Goal: Task Accomplishment & Management: Use online tool/utility

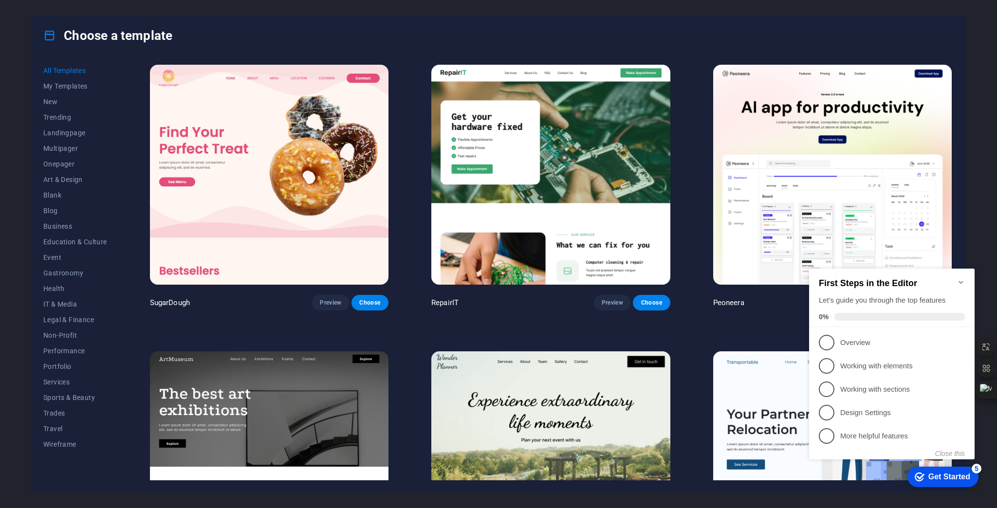
click at [963, 278] on icon "Minimize checklist" at bounding box center [961, 282] width 8 height 8
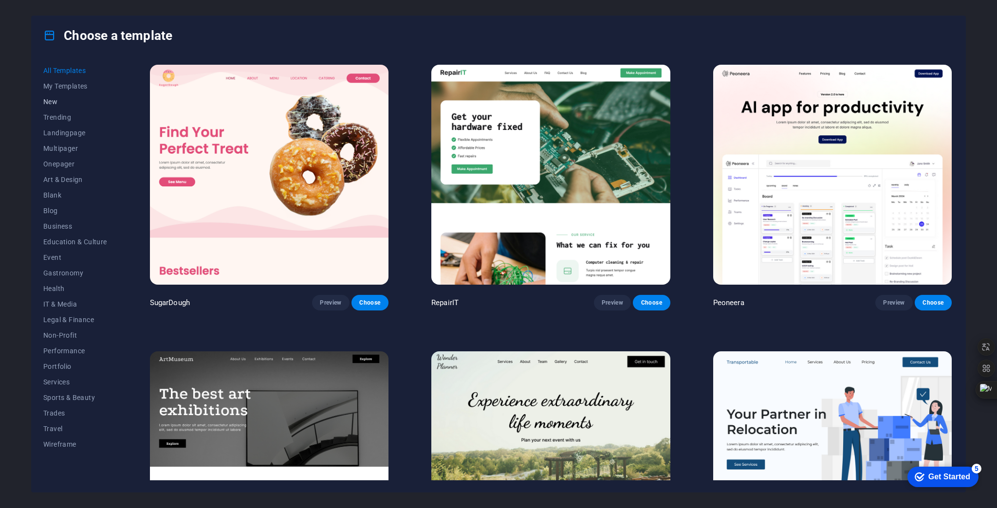
click at [52, 102] on span "New" at bounding box center [75, 102] width 64 height 8
click at [55, 115] on span "Trending" at bounding box center [75, 117] width 64 height 8
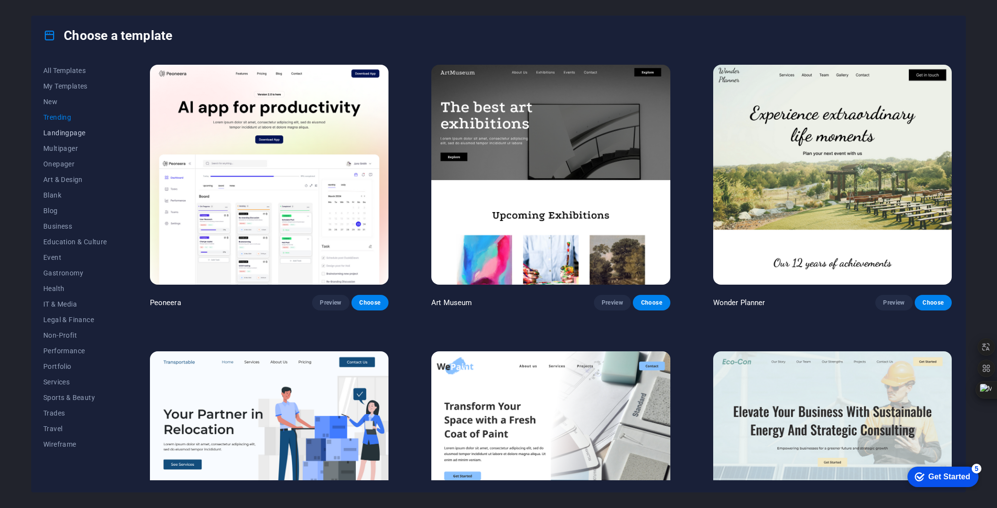
click at [55, 130] on span "Landingpage" at bounding box center [75, 133] width 64 height 8
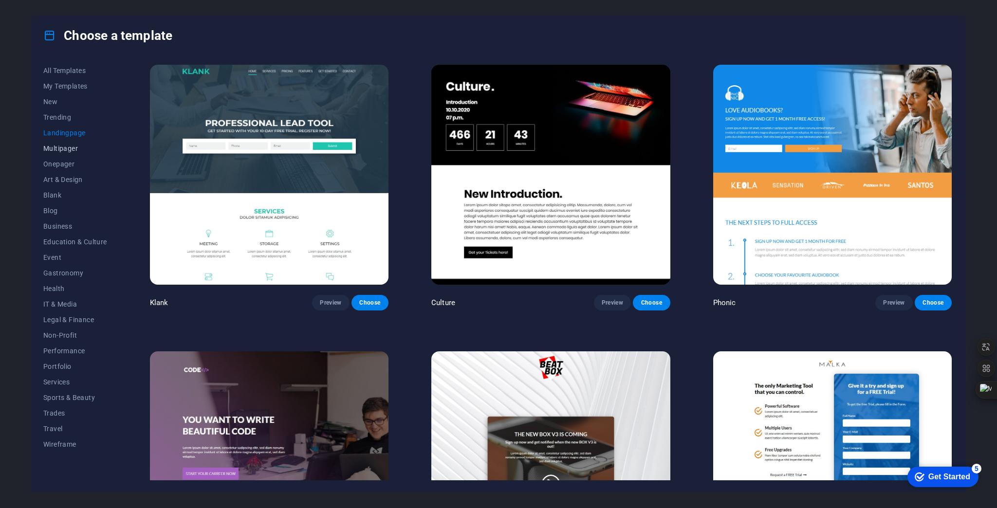
click at [52, 147] on span "Multipager" at bounding box center [75, 149] width 64 height 8
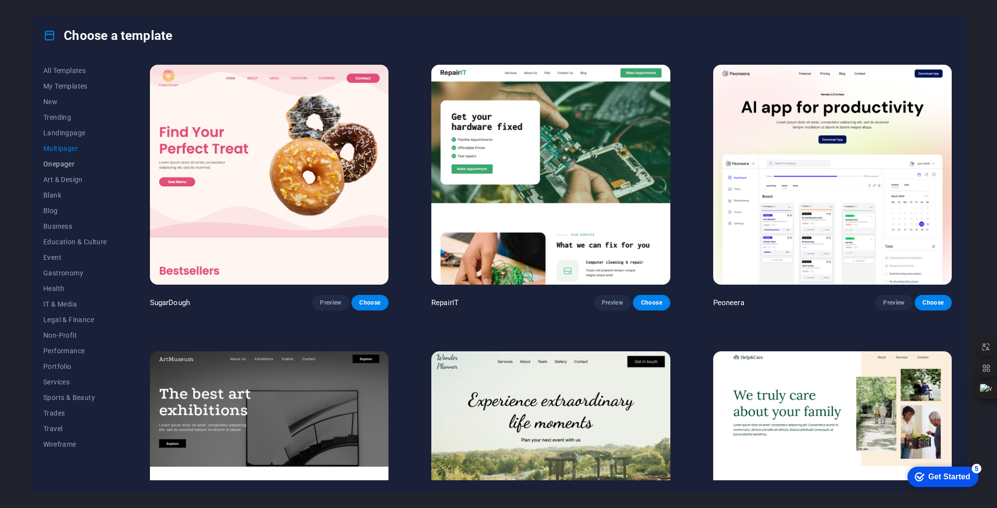
click at [53, 161] on span "Onepager" at bounding box center [75, 164] width 64 height 8
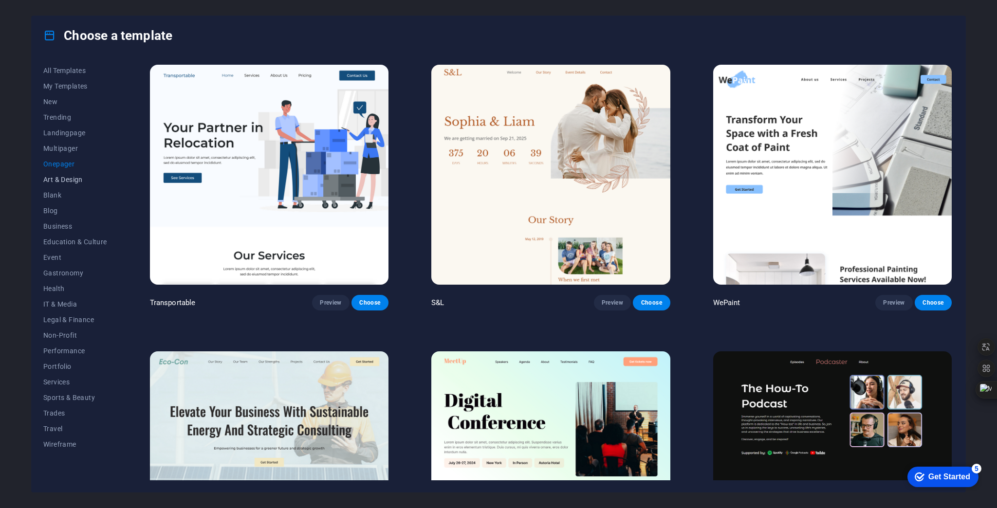
click at [59, 177] on span "Art & Design" at bounding box center [75, 180] width 64 height 8
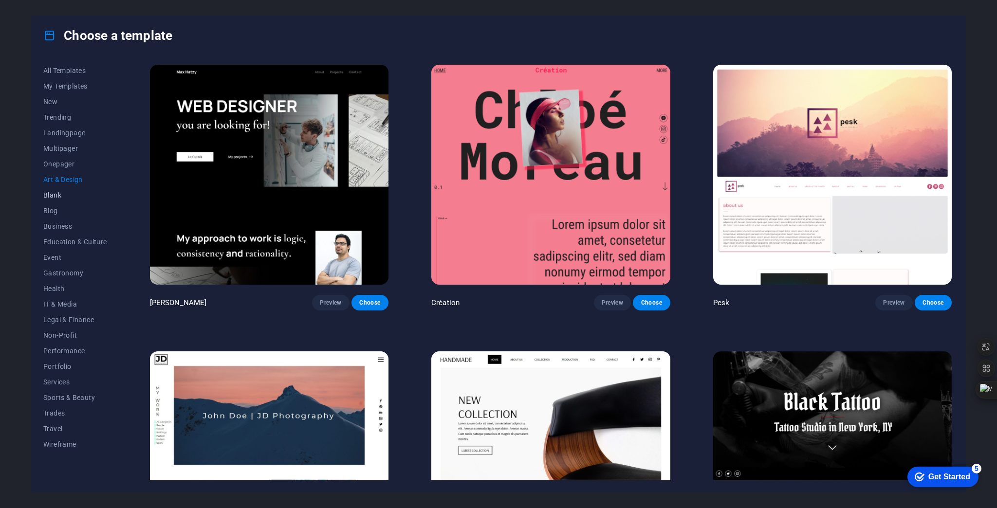
click at [56, 192] on span "Blank" at bounding box center [75, 195] width 64 height 8
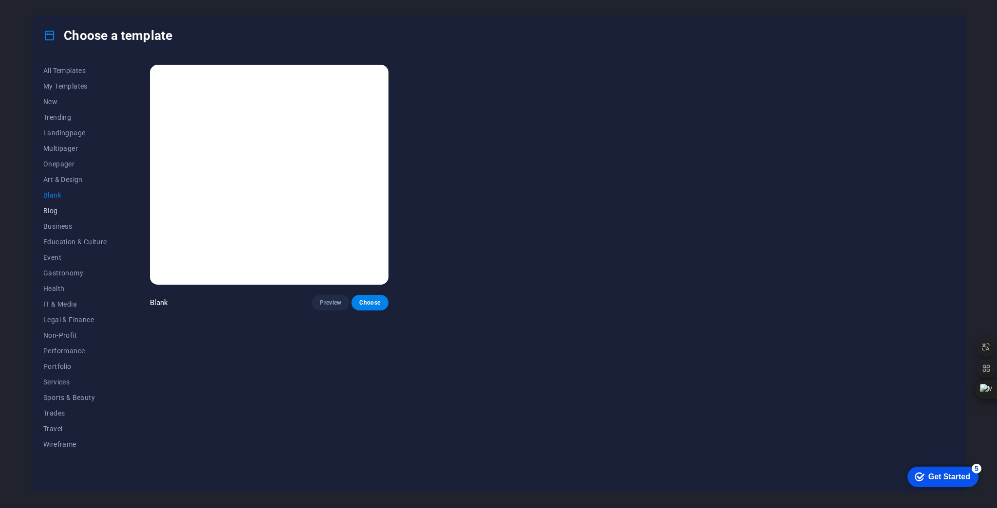
click at [58, 207] on span "Blog" at bounding box center [75, 211] width 64 height 8
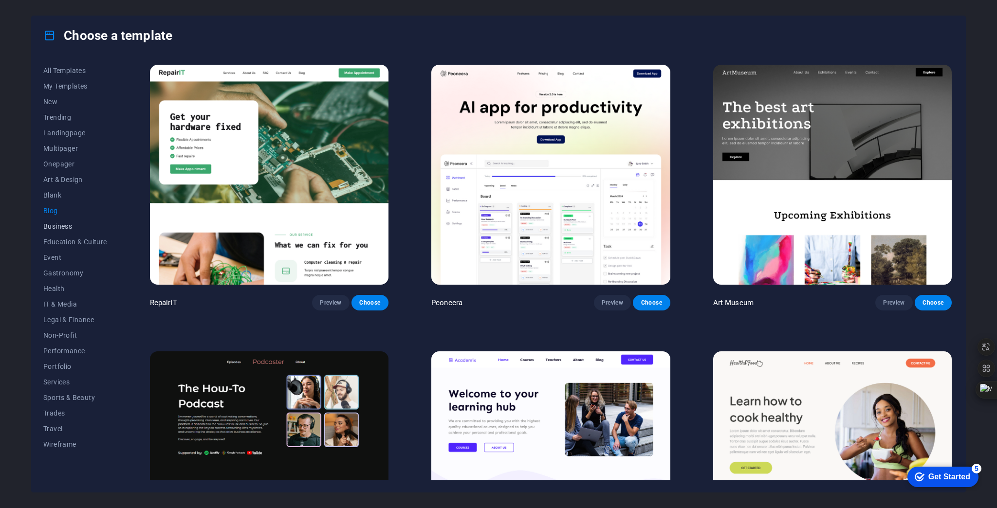
click at [58, 220] on button "Business" at bounding box center [75, 227] width 64 height 16
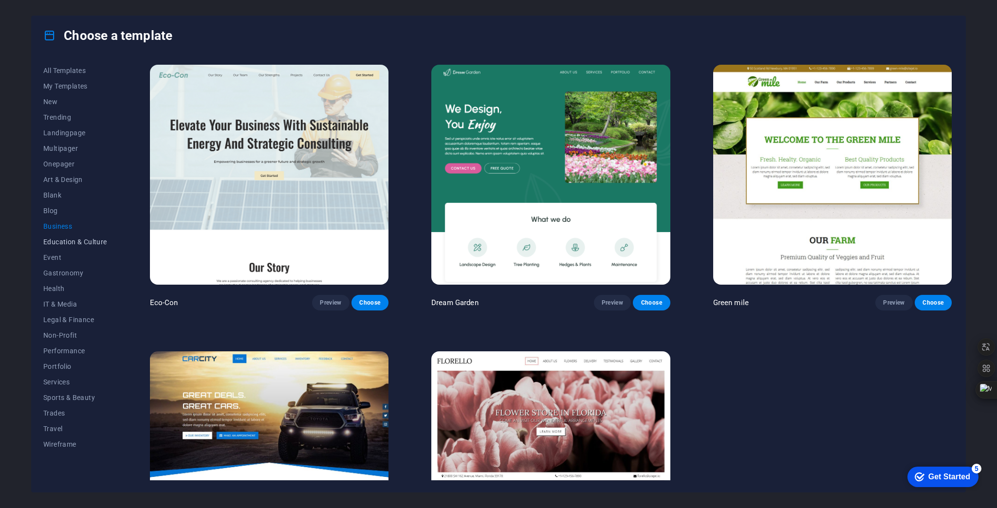
click at [68, 244] on span "Education & Culture" at bounding box center [75, 242] width 64 height 8
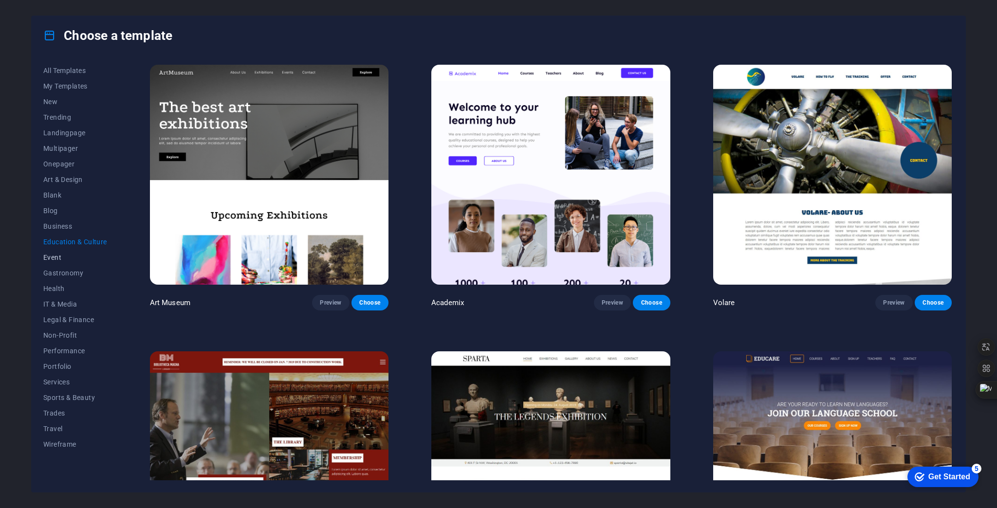
click at [56, 254] on span "Event" at bounding box center [75, 258] width 64 height 8
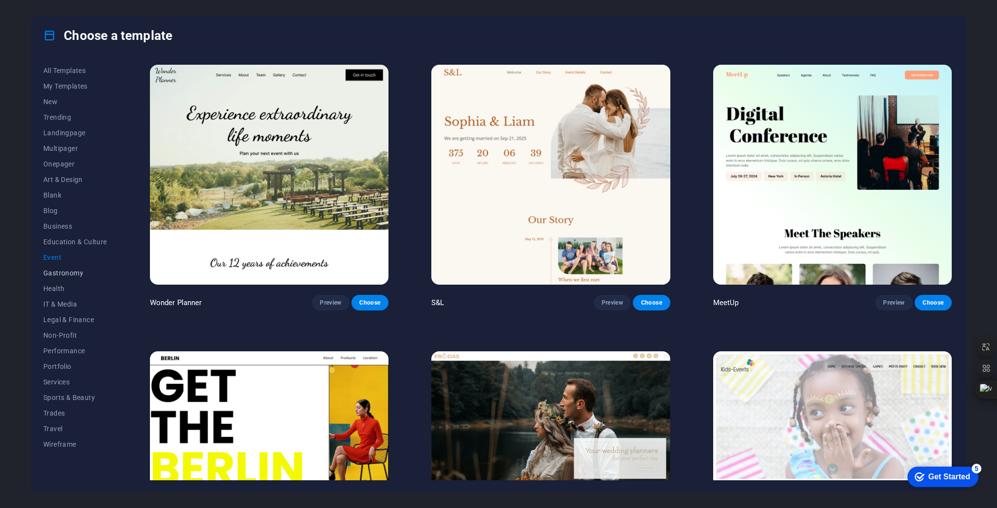
drag, startPoint x: 62, startPoint y: 276, endPoint x: 58, endPoint y: 283, distance: 7.8
click at [62, 276] on span "Gastronomy" at bounding box center [75, 273] width 64 height 8
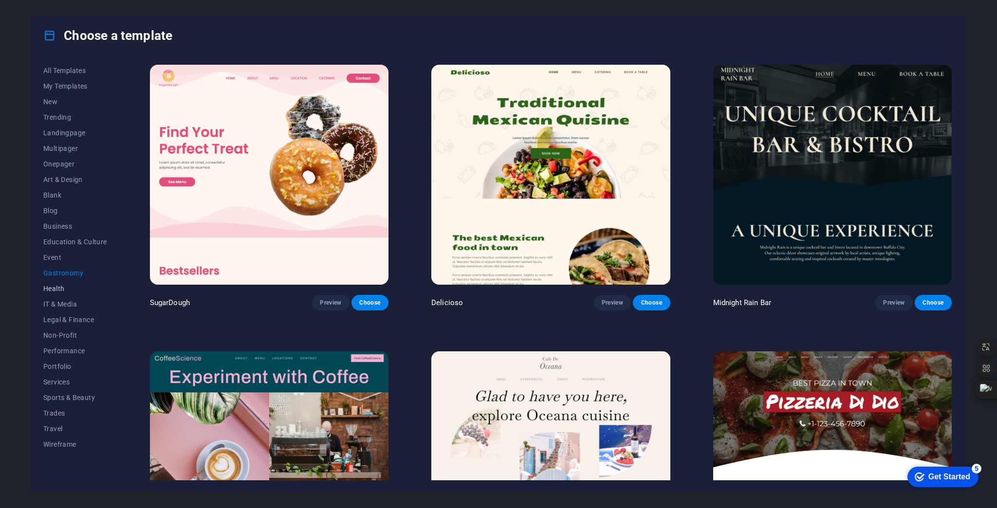
click at [54, 292] on span "Health" at bounding box center [75, 289] width 64 height 8
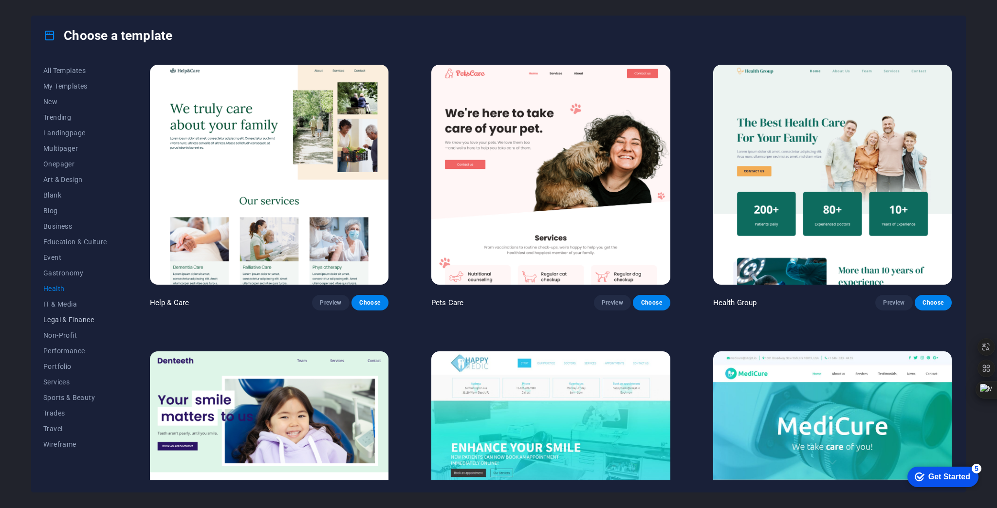
click at [60, 312] on button "Legal & Finance" at bounding box center [75, 320] width 64 height 16
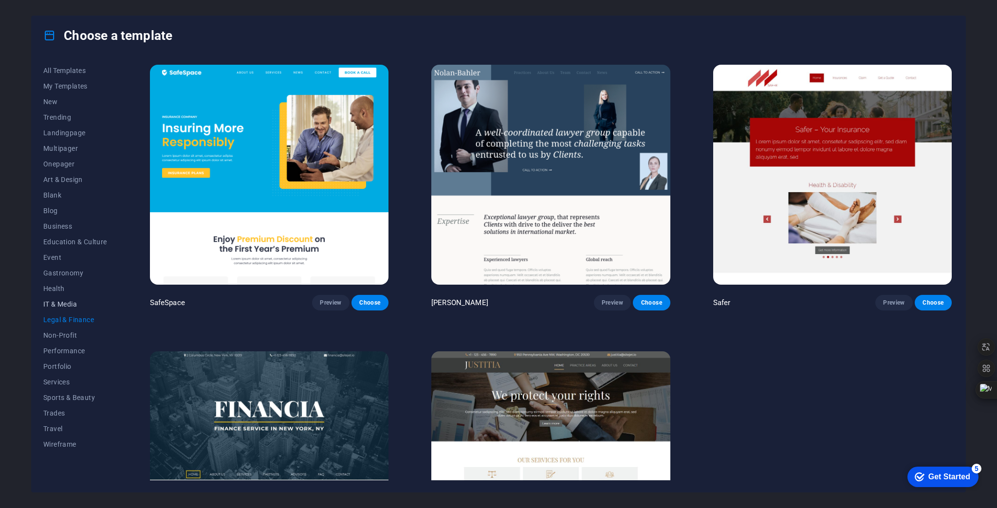
drag, startPoint x: 61, startPoint y: 304, endPoint x: 62, endPoint y: 309, distance: 5.0
click at [61, 303] on span "IT & Media" at bounding box center [75, 304] width 64 height 8
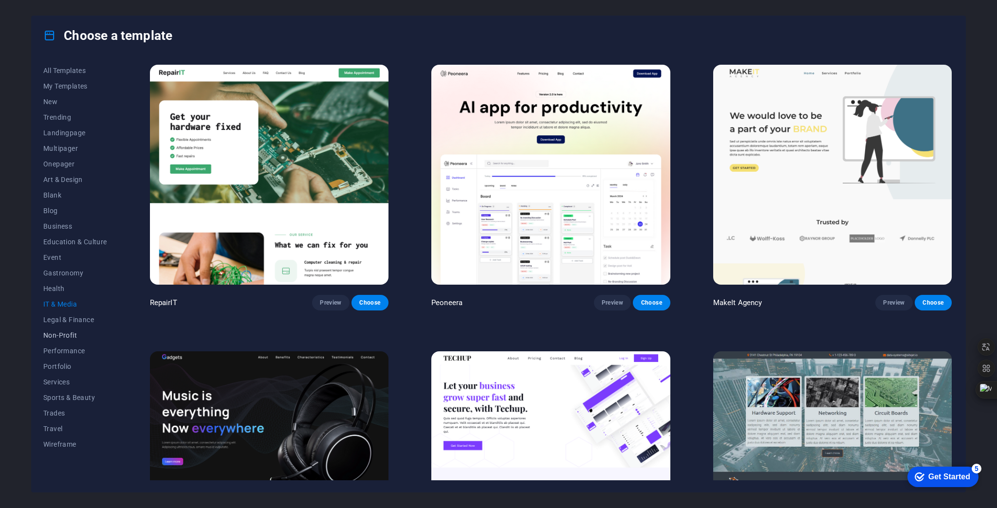
click at [60, 335] on span "Non-Profit" at bounding box center [75, 335] width 64 height 8
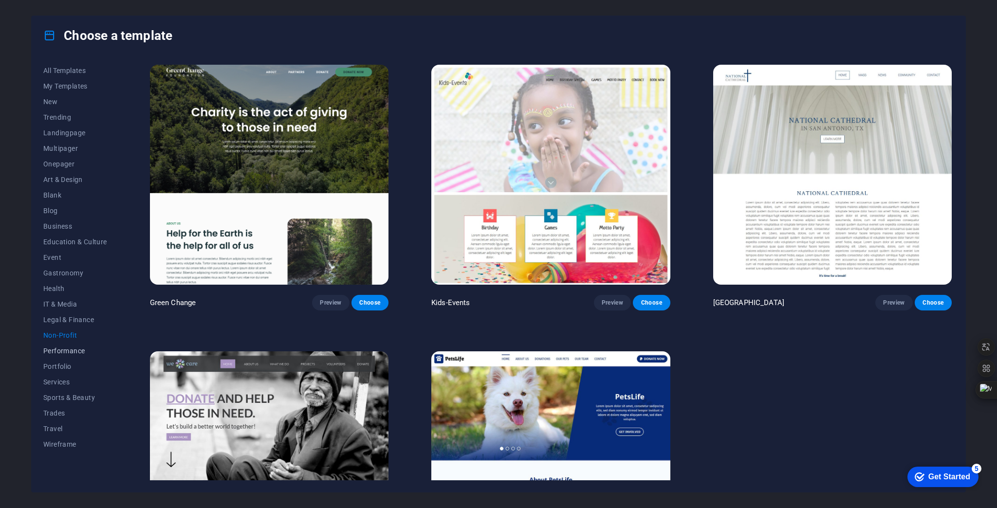
click at [56, 349] on span "Performance" at bounding box center [75, 351] width 64 height 8
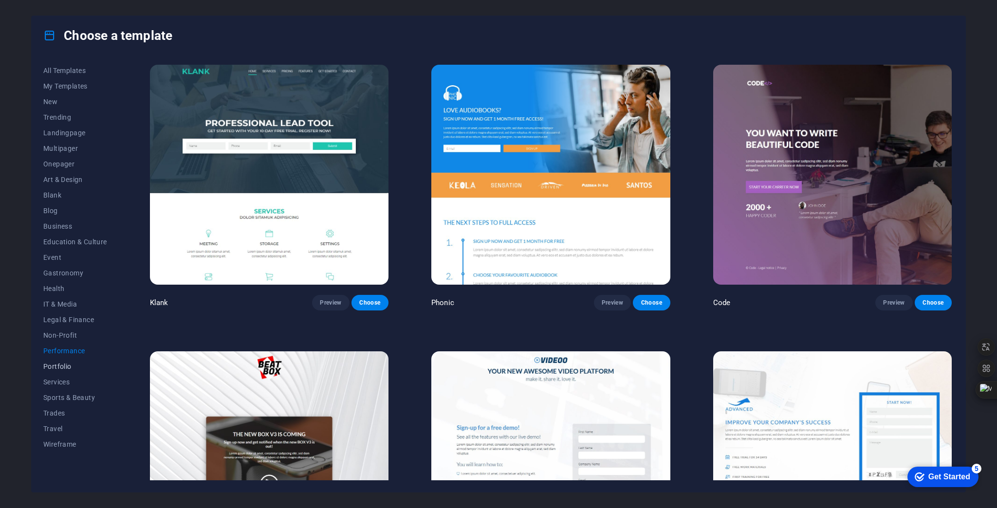
click at [55, 364] on span "Portfolio" at bounding box center [75, 367] width 64 height 8
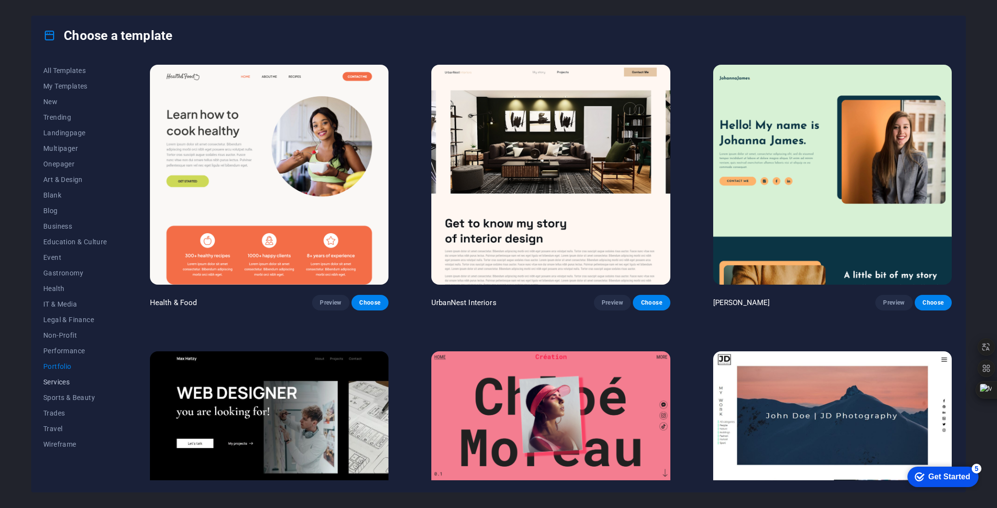
click at [56, 385] on span "Services" at bounding box center [75, 382] width 64 height 8
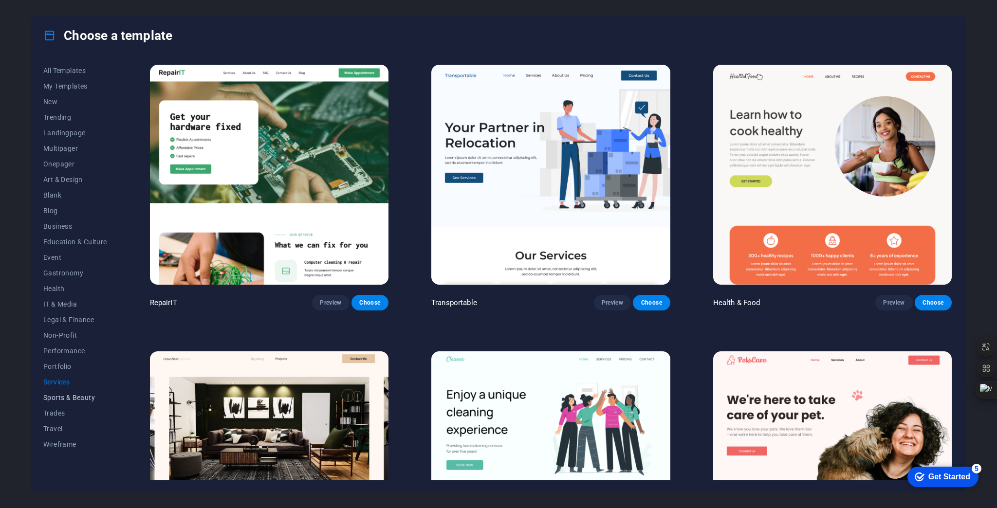
click at [58, 398] on span "Sports & Beauty" at bounding box center [75, 398] width 64 height 8
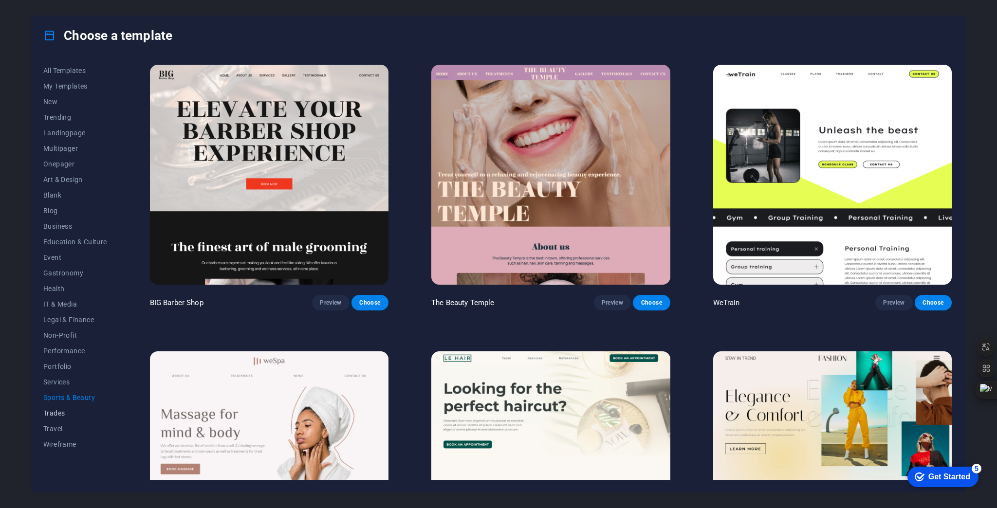
click at [56, 411] on span "Trades" at bounding box center [75, 413] width 64 height 8
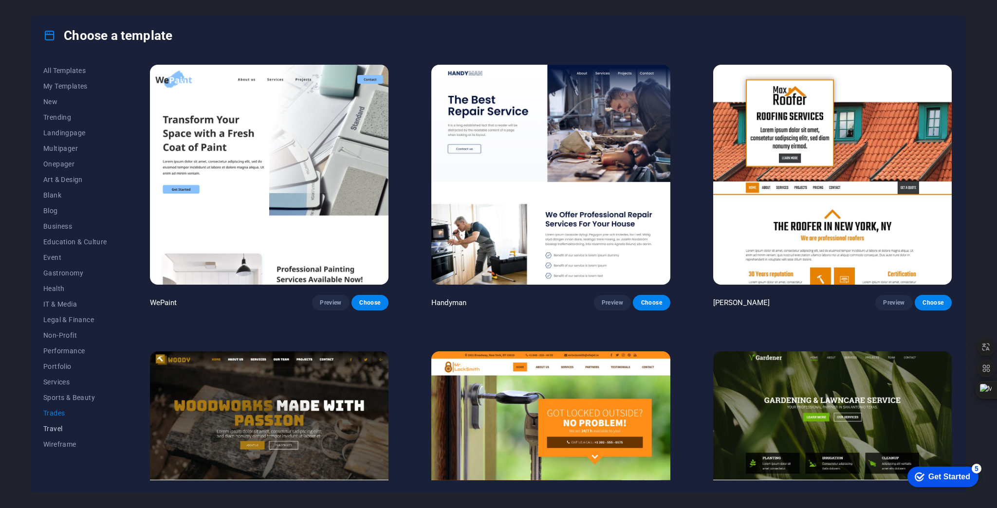
click at [55, 426] on span "Travel" at bounding box center [75, 429] width 64 height 8
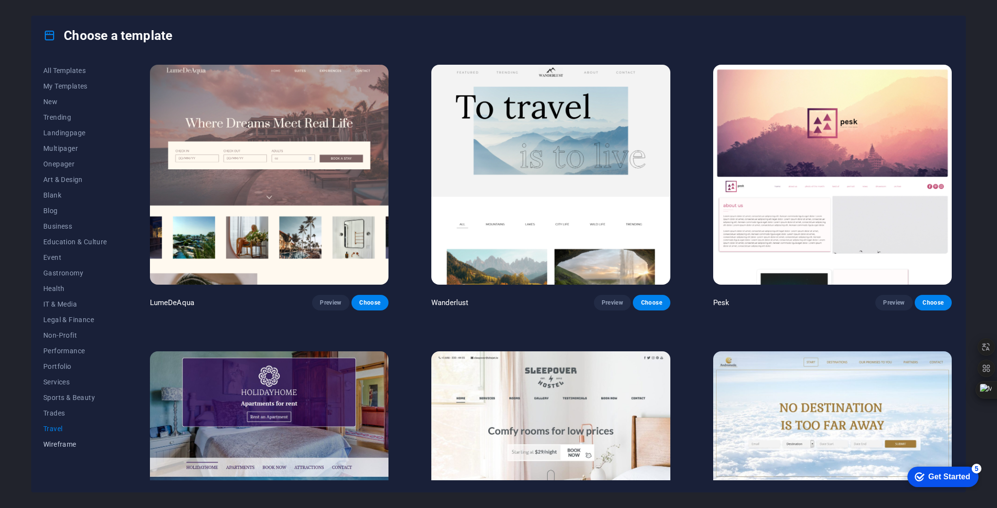
click at [56, 444] on span "Wireframe" at bounding box center [75, 444] width 64 height 8
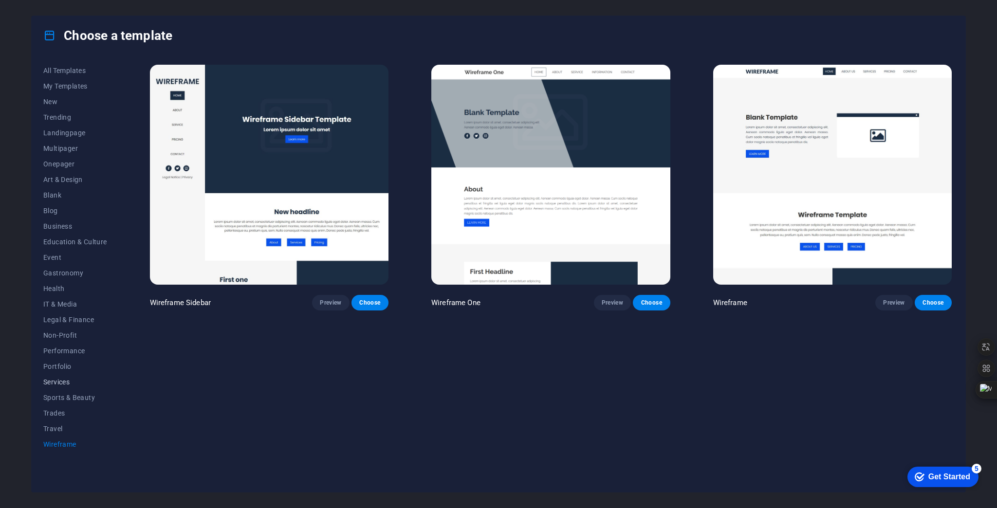
click at [64, 380] on span "Services" at bounding box center [75, 382] width 64 height 8
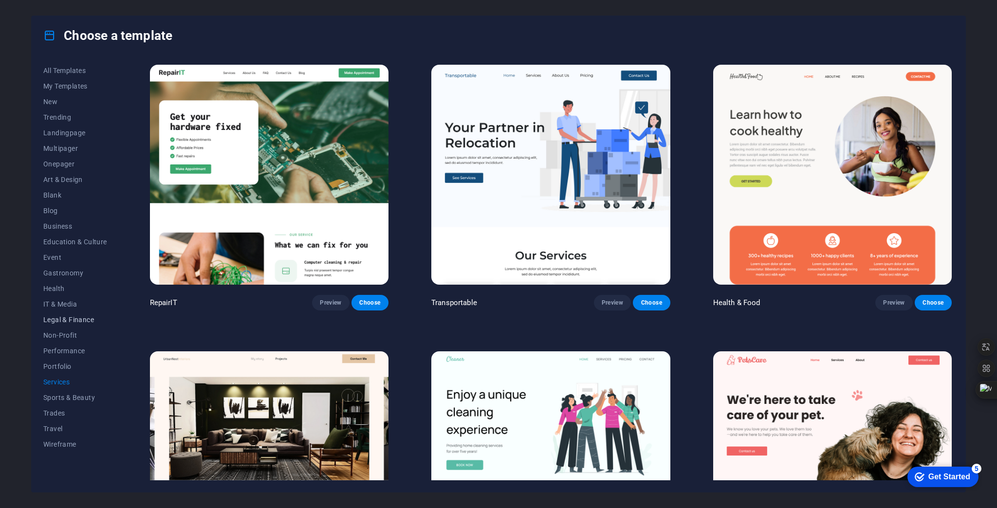
click at [64, 317] on span "Legal & Finance" at bounding box center [75, 320] width 64 height 8
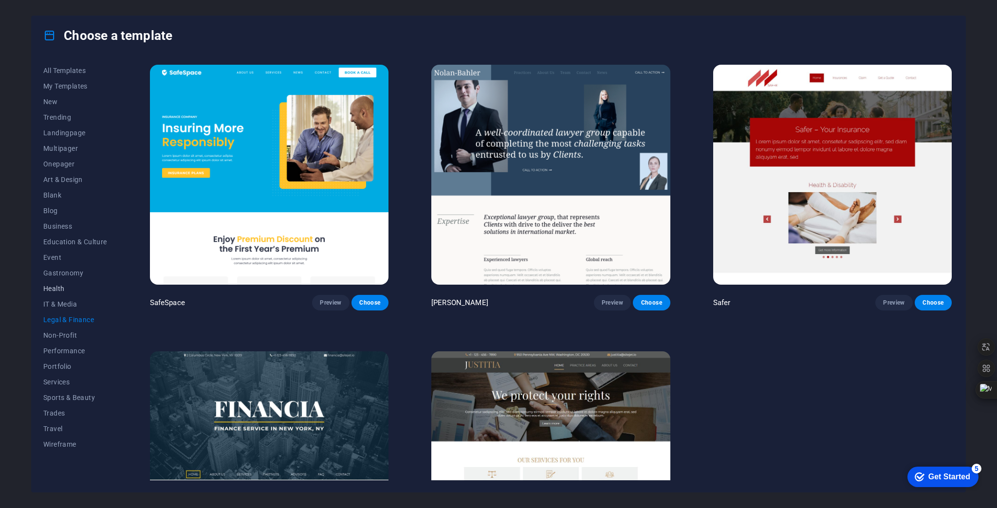
click at [57, 289] on span "Health" at bounding box center [75, 289] width 64 height 8
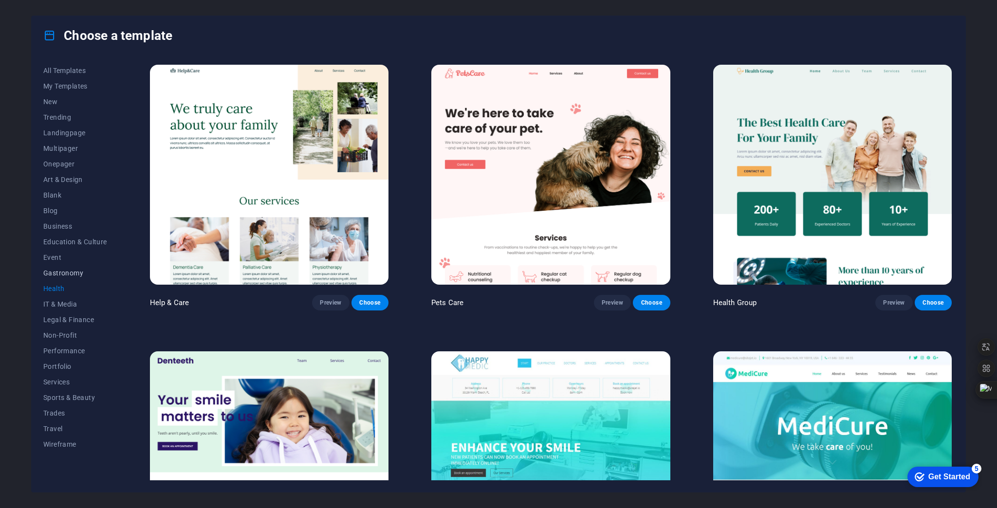
click at [60, 277] on button "Gastronomy" at bounding box center [75, 273] width 64 height 16
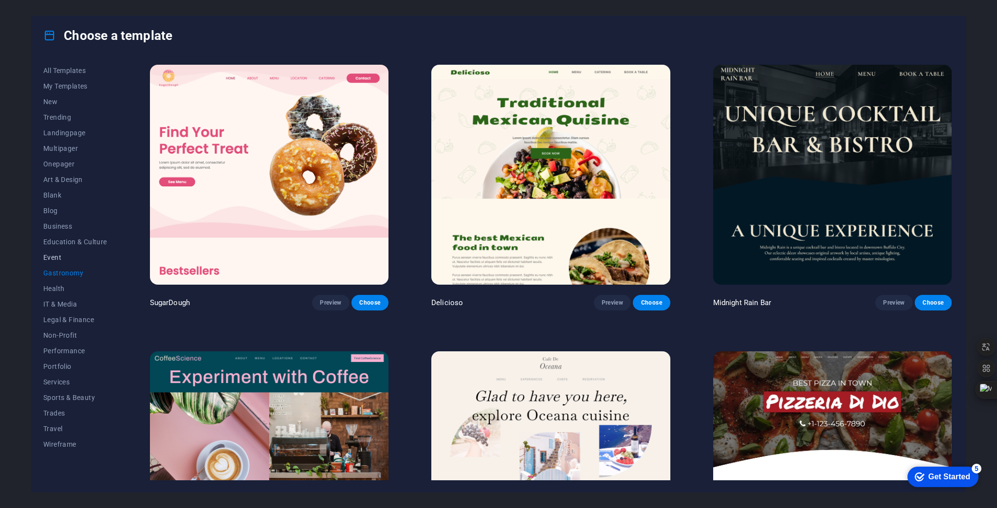
click at [60, 265] on button "Event" at bounding box center [75, 258] width 64 height 16
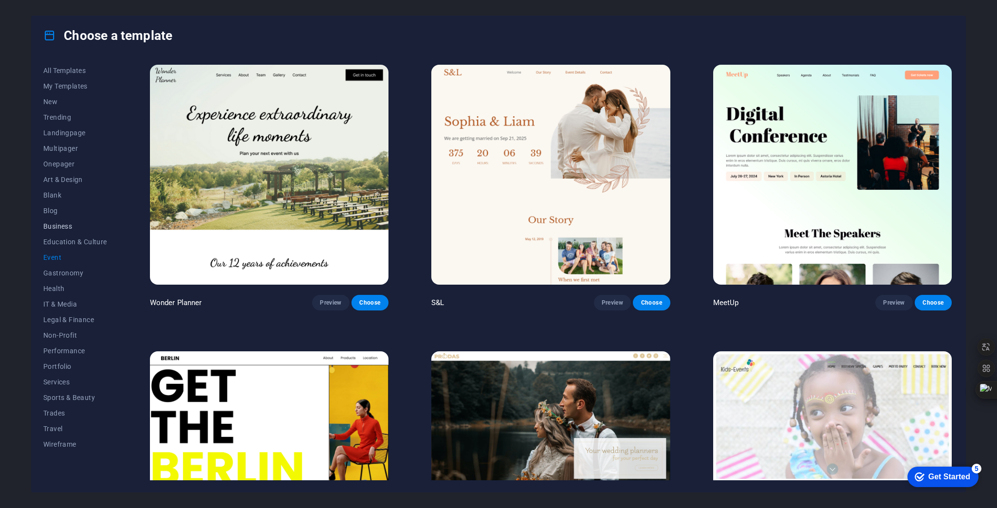
click at [64, 225] on span "Business" at bounding box center [75, 226] width 64 height 8
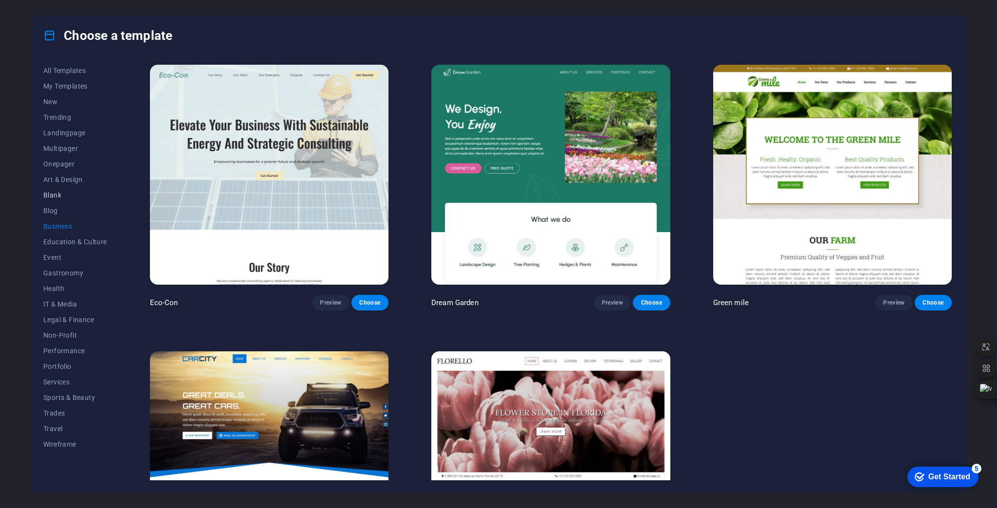
click at [55, 194] on span "Blank" at bounding box center [75, 195] width 64 height 8
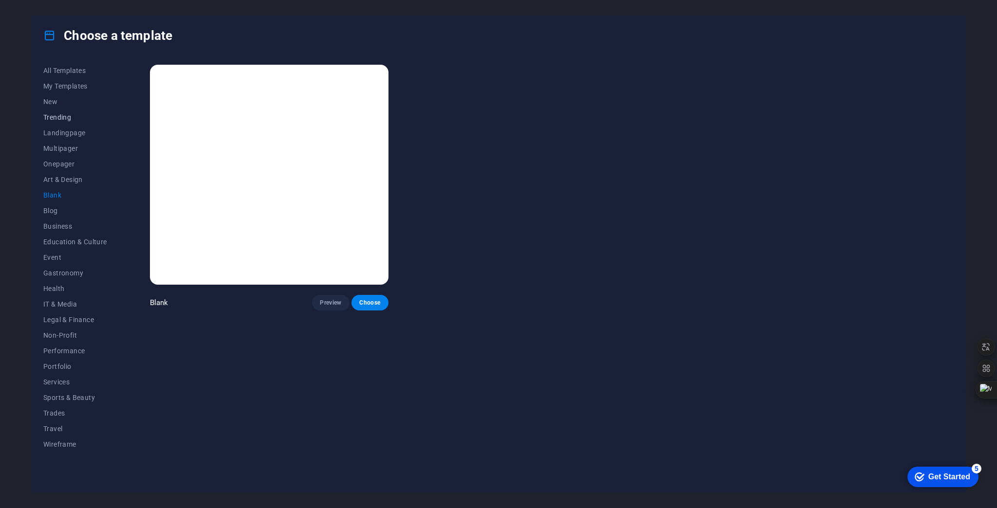
click at [64, 115] on span "Trending" at bounding box center [75, 117] width 64 height 8
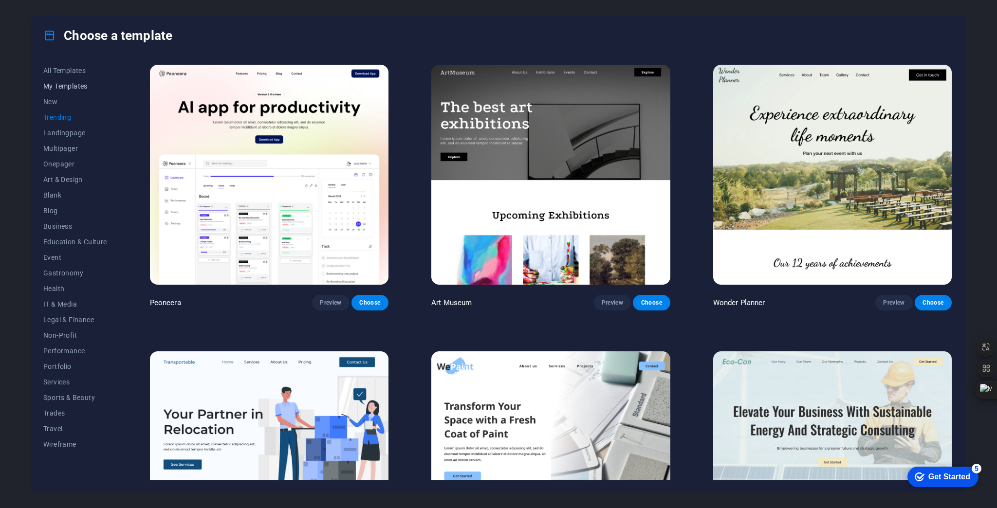
click at [58, 86] on span "My Templates" at bounding box center [75, 86] width 64 height 8
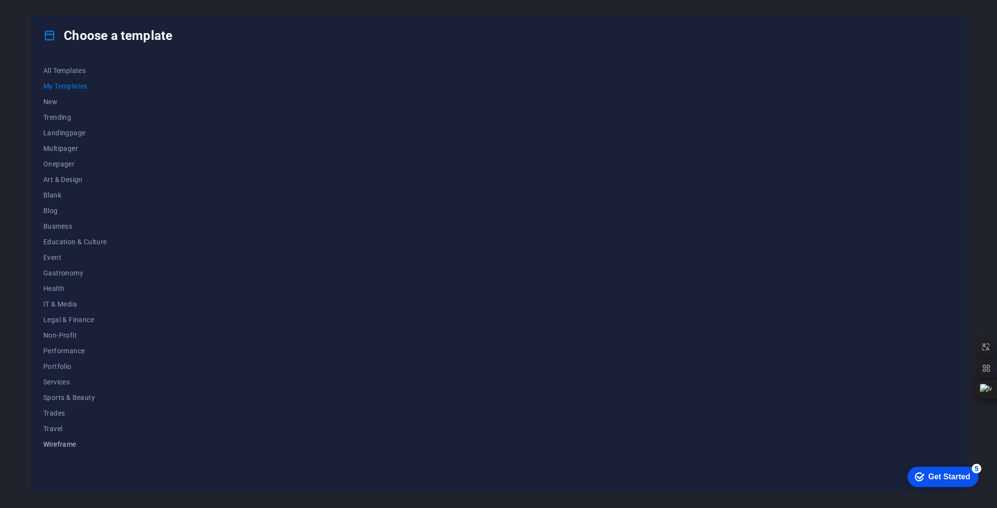
click at [62, 445] on span "Wireframe" at bounding box center [75, 444] width 64 height 8
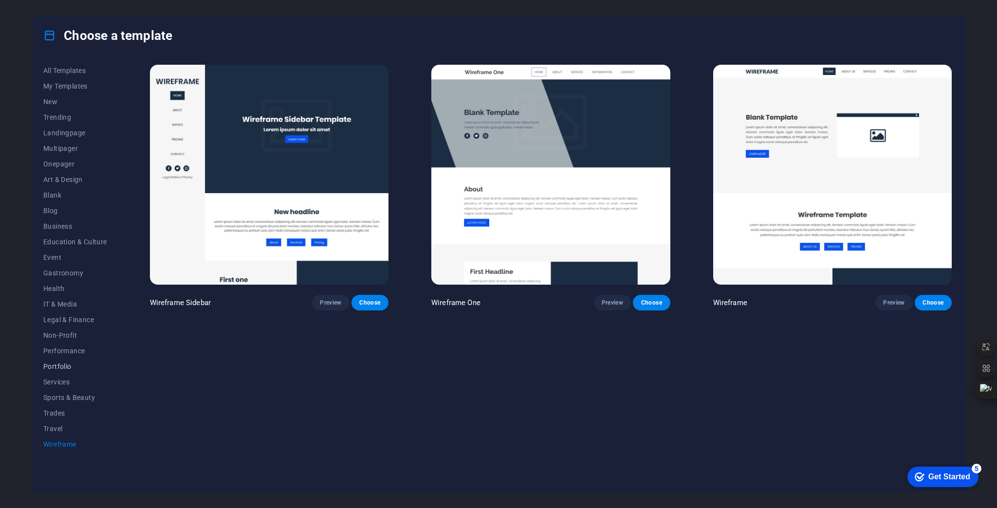
click at [64, 360] on button "Portfolio" at bounding box center [75, 367] width 64 height 16
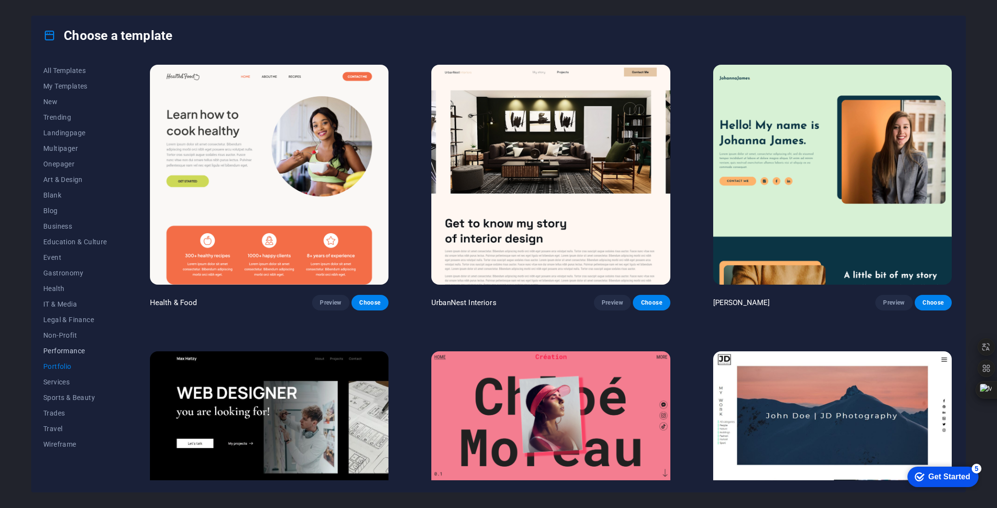
click at [64, 350] on span "Performance" at bounding box center [75, 351] width 64 height 8
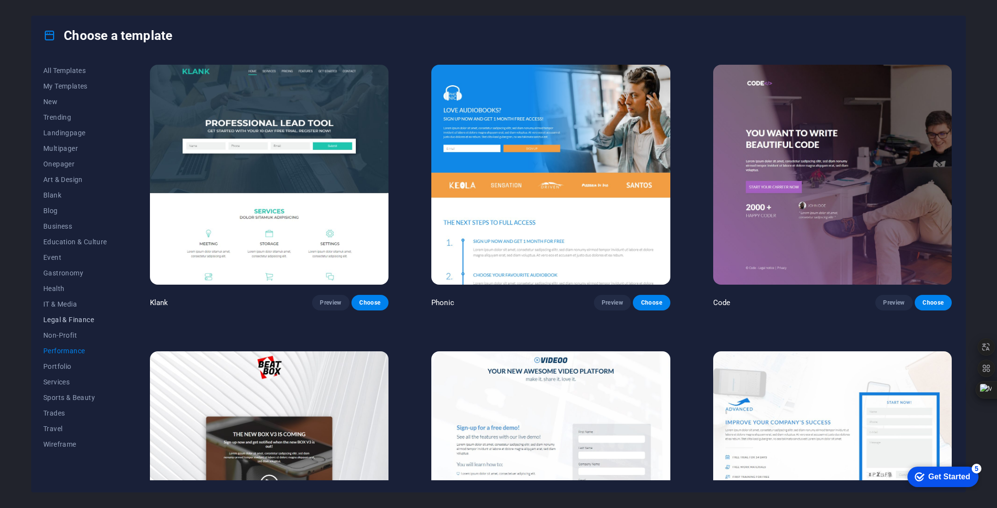
click at [64, 320] on span "Legal & Finance" at bounding box center [75, 320] width 64 height 8
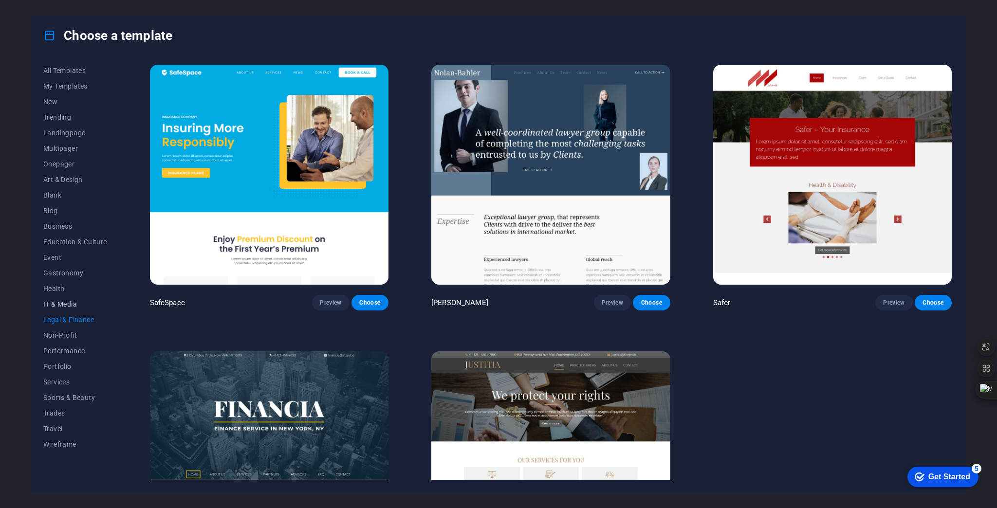
click at [60, 304] on span "IT & Media" at bounding box center [75, 304] width 64 height 8
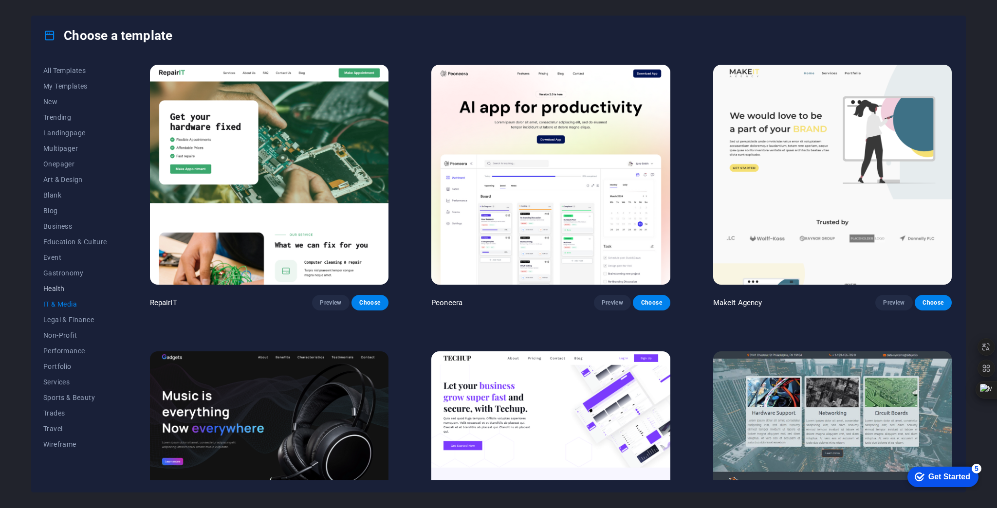
click at [58, 292] on button "Health" at bounding box center [75, 289] width 64 height 16
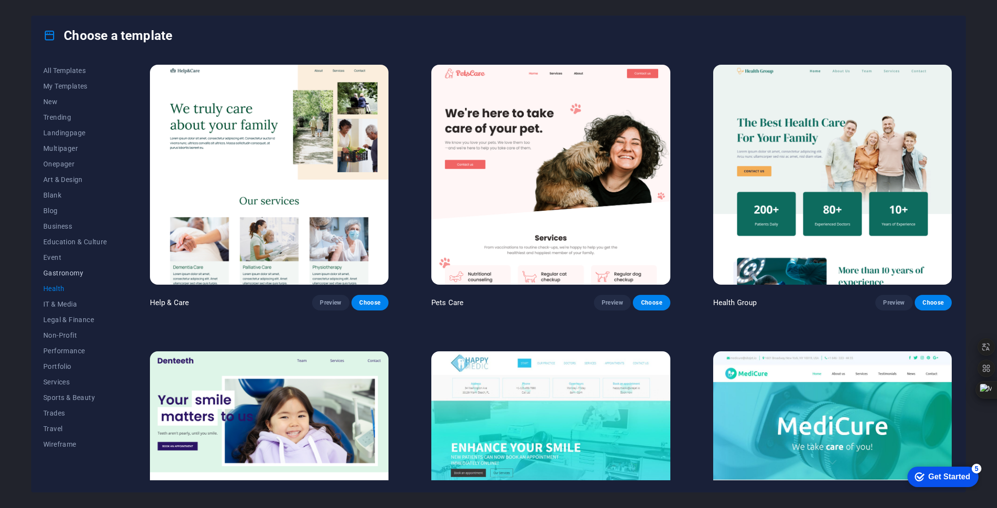
click at [55, 271] on span "Gastronomy" at bounding box center [75, 273] width 64 height 8
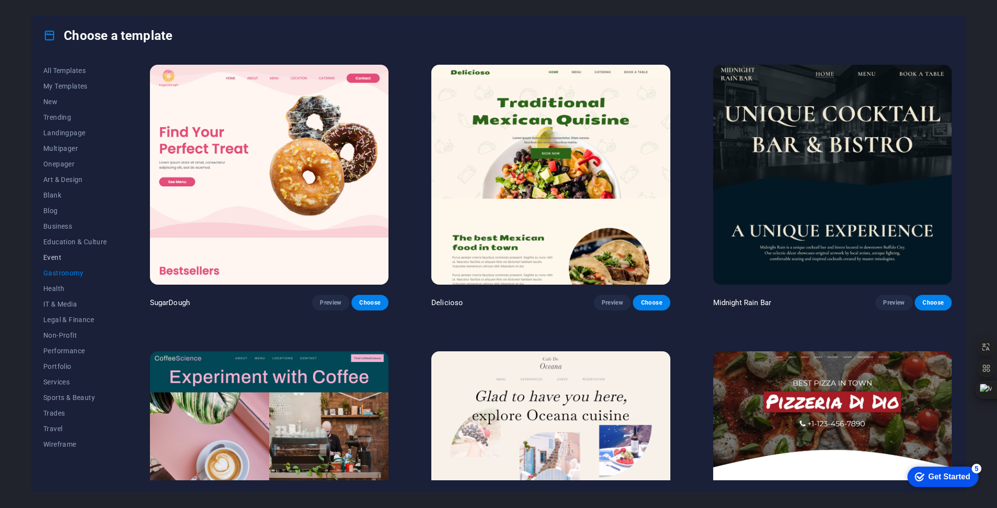
click at [53, 256] on span "Event" at bounding box center [75, 258] width 64 height 8
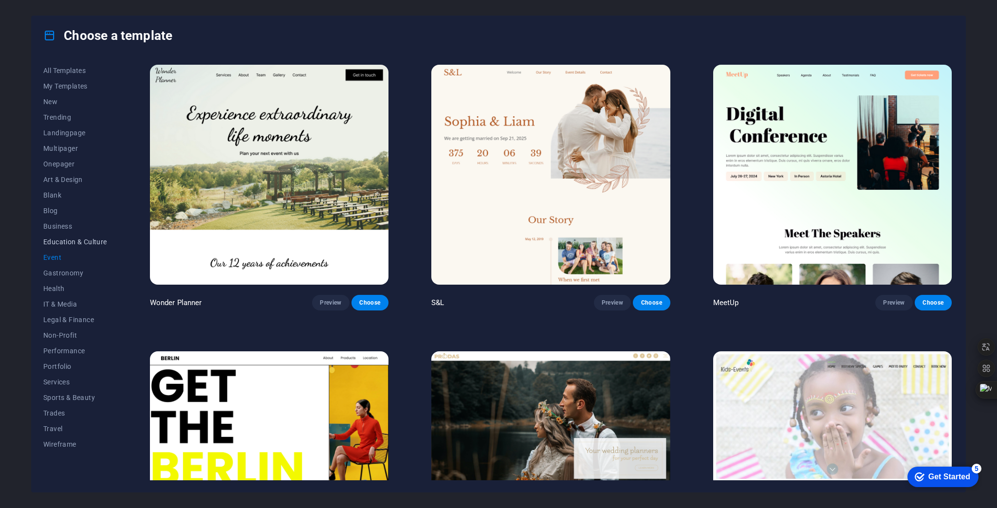
click at [54, 247] on button "Education & Culture" at bounding box center [75, 242] width 64 height 16
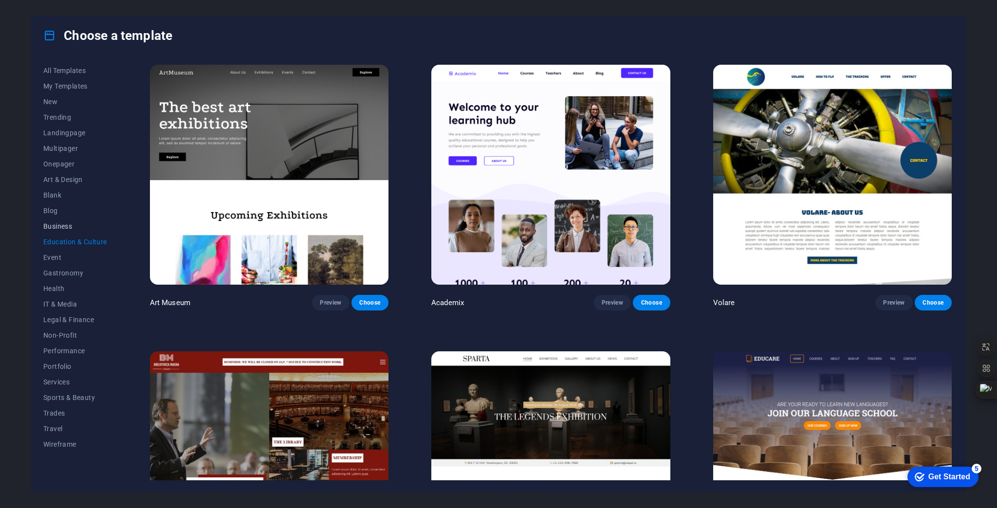
click at [56, 224] on span "Business" at bounding box center [75, 226] width 64 height 8
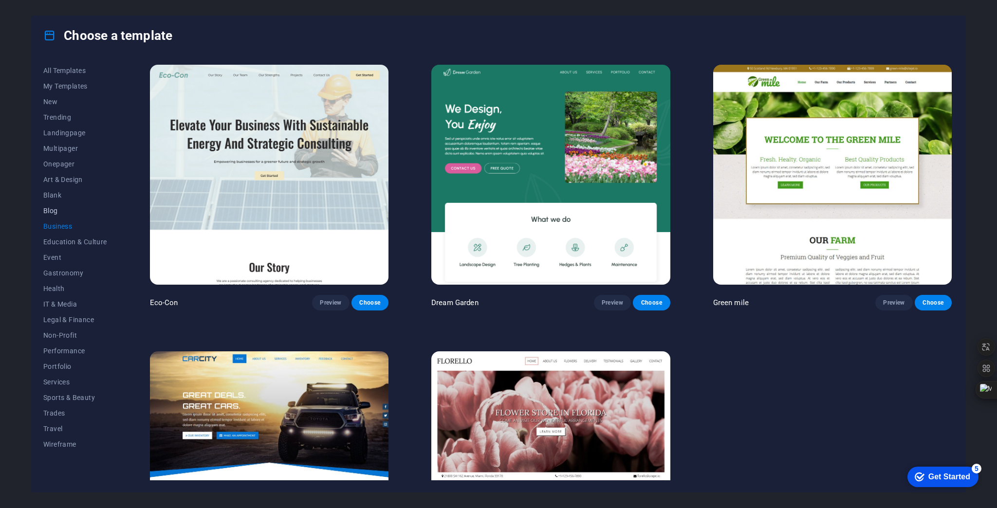
click at [57, 211] on span "Blog" at bounding box center [75, 211] width 64 height 8
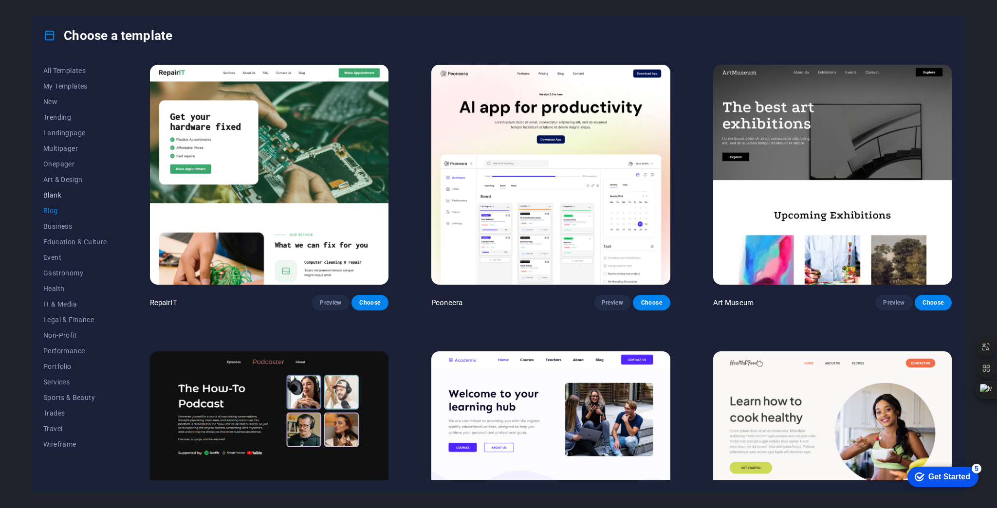
click at [56, 199] on button "Blank" at bounding box center [75, 195] width 64 height 16
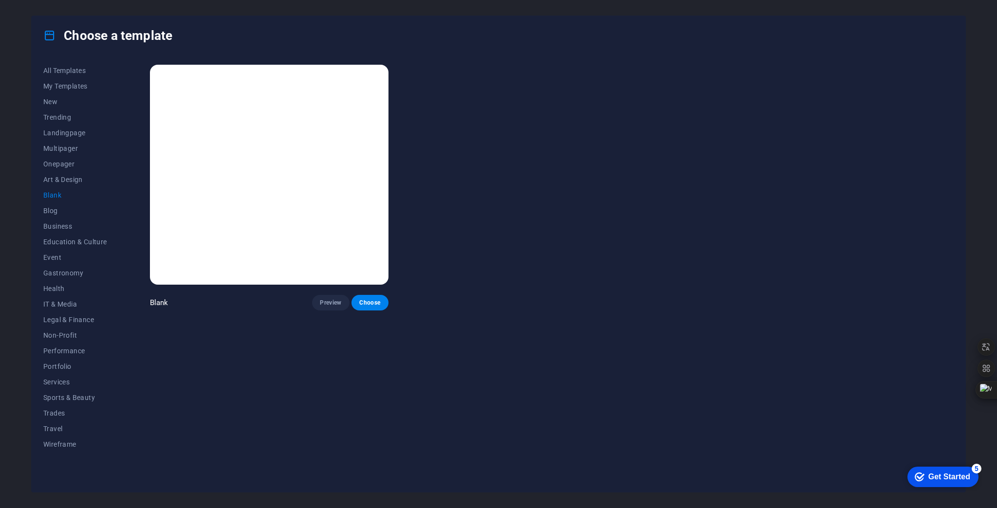
click at [114, 33] on h4 "Choose a template" at bounding box center [107, 36] width 129 height 16
click at [53, 32] on icon at bounding box center [49, 35] width 13 height 13
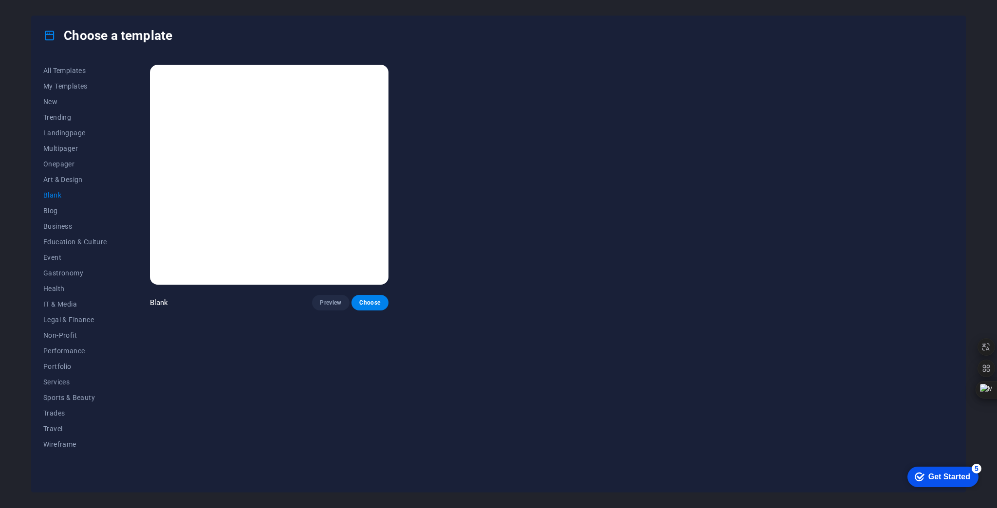
click at [995, 42] on div "Choose a template All Templates My Templates New Trending Landingpage Multipage…" at bounding box center [498, 254] width 997 height 508
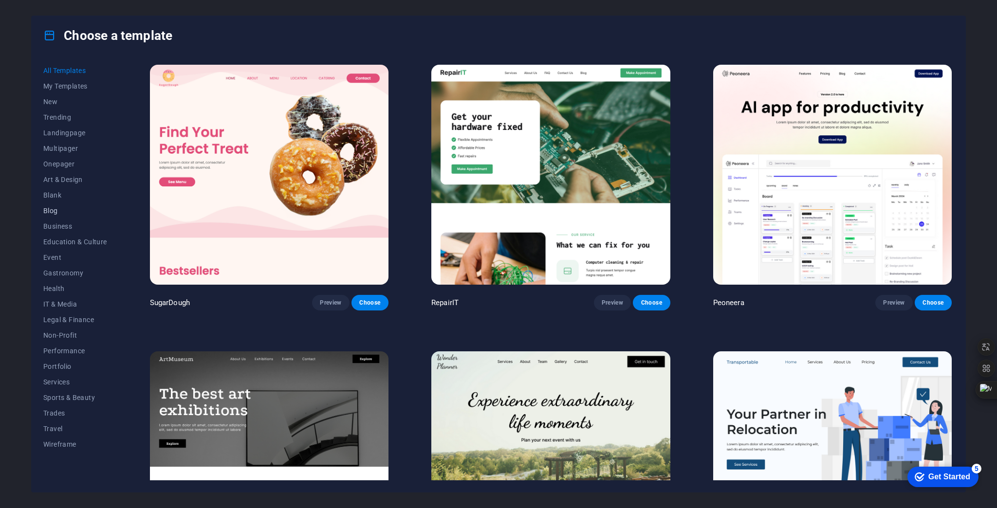
click at [52, 209] on span "Blog" at bounding box center [75, 211] width 64 height 8
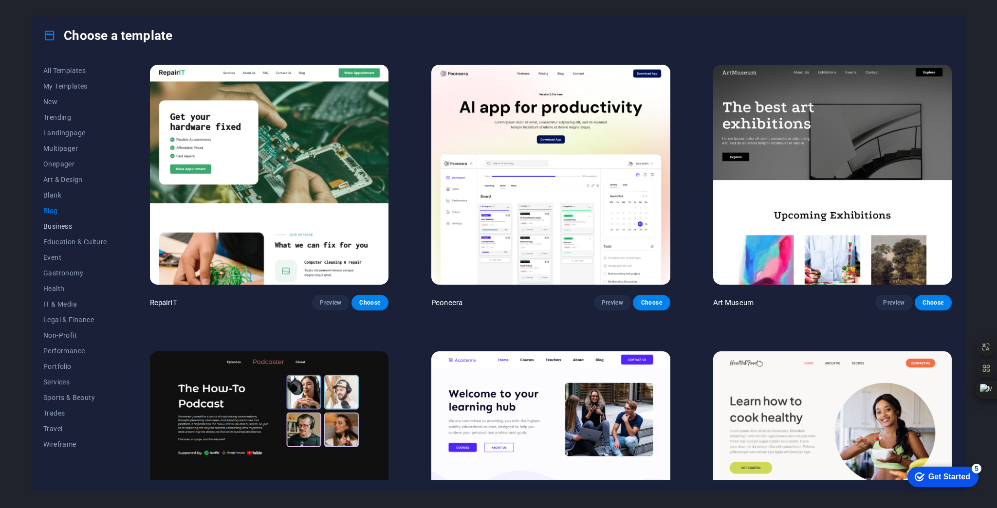
click at [52, 223] on span "Business" at bounding box center [75, 226] width 64 height 8
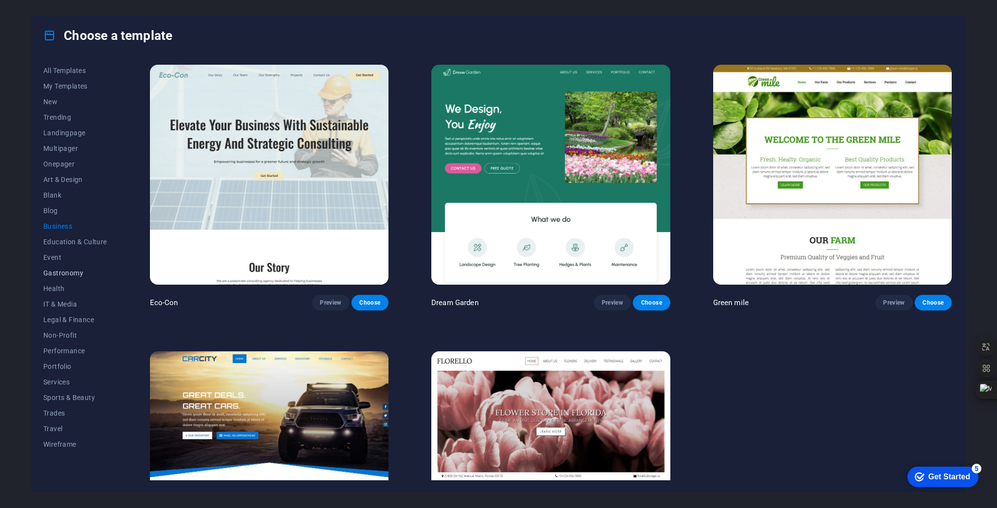
click at [67, 272] on span "Gastronomy" at bounding box center [75, 273] width 64 height 8
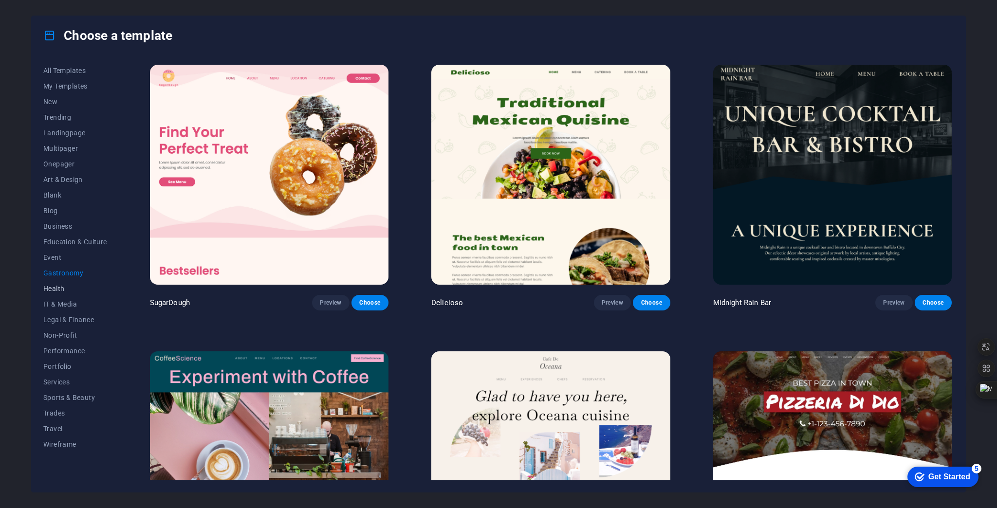
click at [53, 291] on span "Health" at bounding box center [75, 289] width 64 height 8
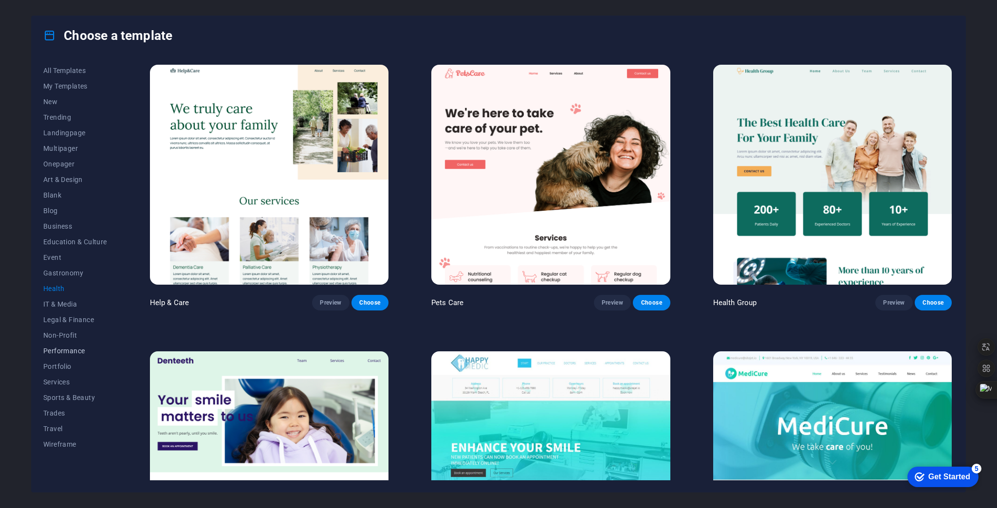
click at [71, 347] on span "Performance" at bounding box center [75, 351] width 64 height 8
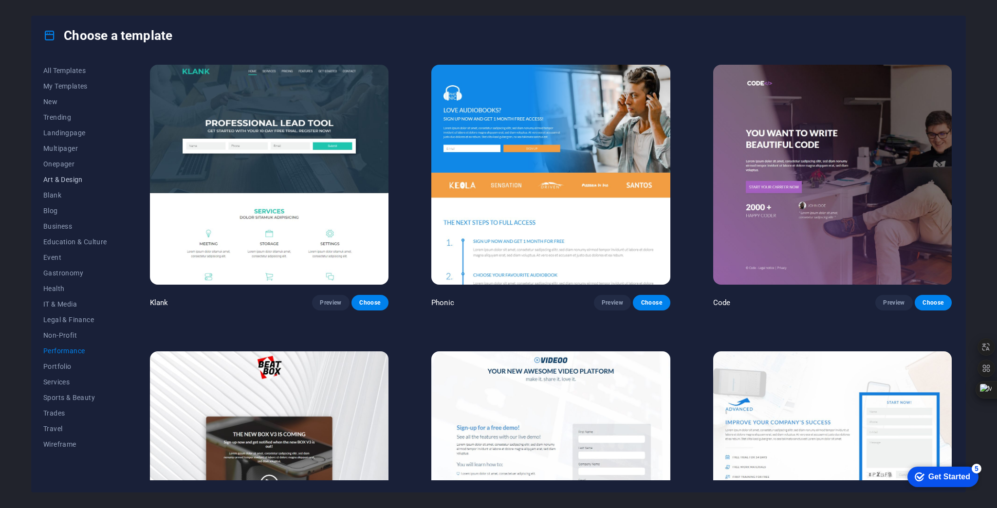
click at [61, 179] on span "Art & Design" at bounding box center [75, 180] width 64 height 8
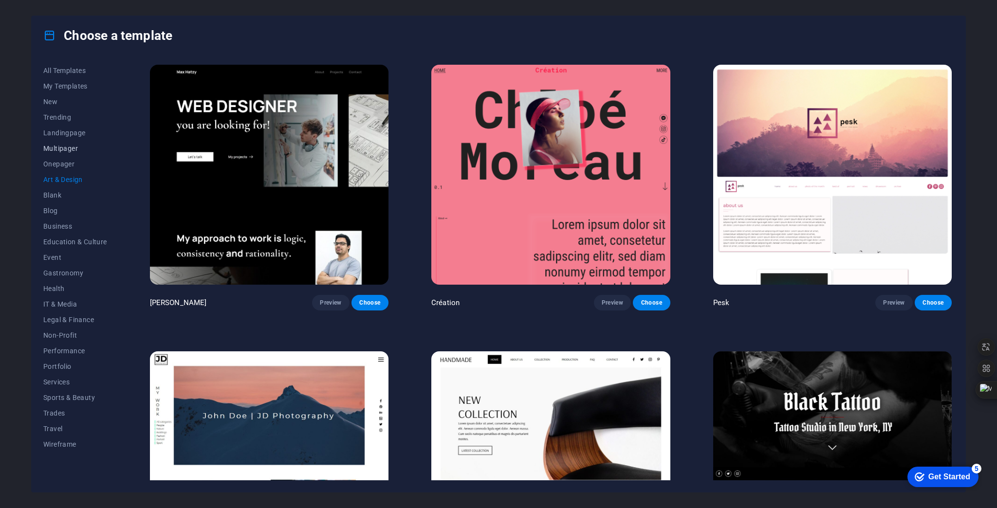
click at [64, 150] on span "Multipager" at bounding box center [75, 149] width 64 height 8
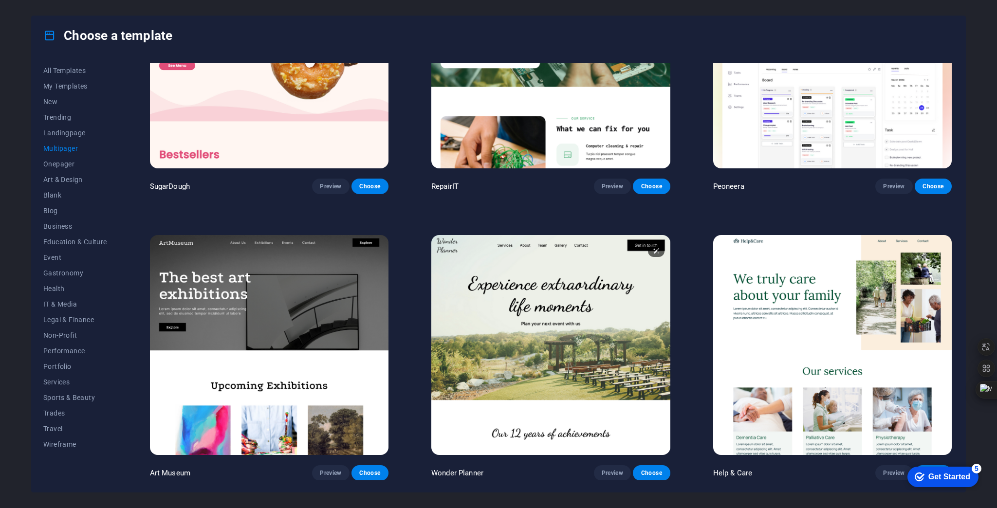
scroll to position [117, 0]
click at [615, 183] on span "Preview" at bounding box center [612, 186] width 21 height 8
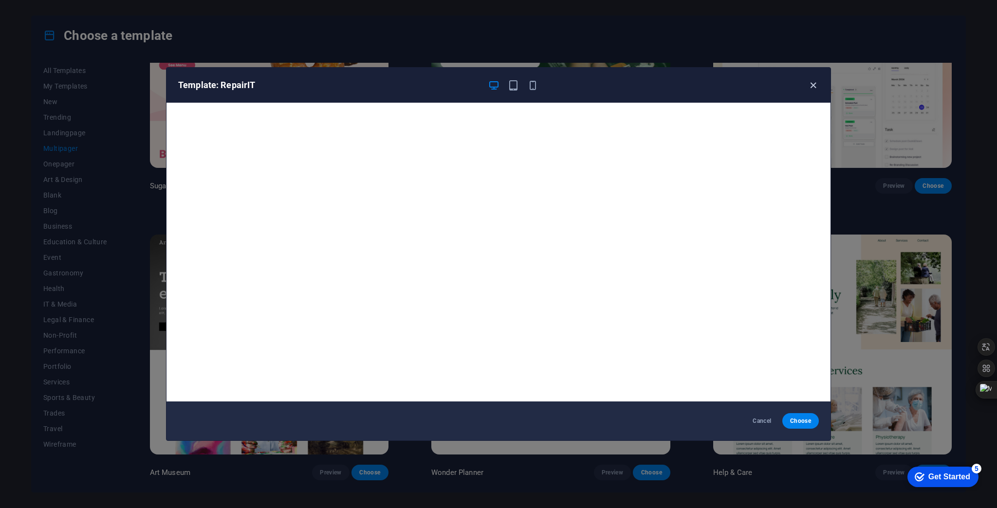
click at [811, 83] on icon "button" at bounding box center [812, 85] width 11 height 11
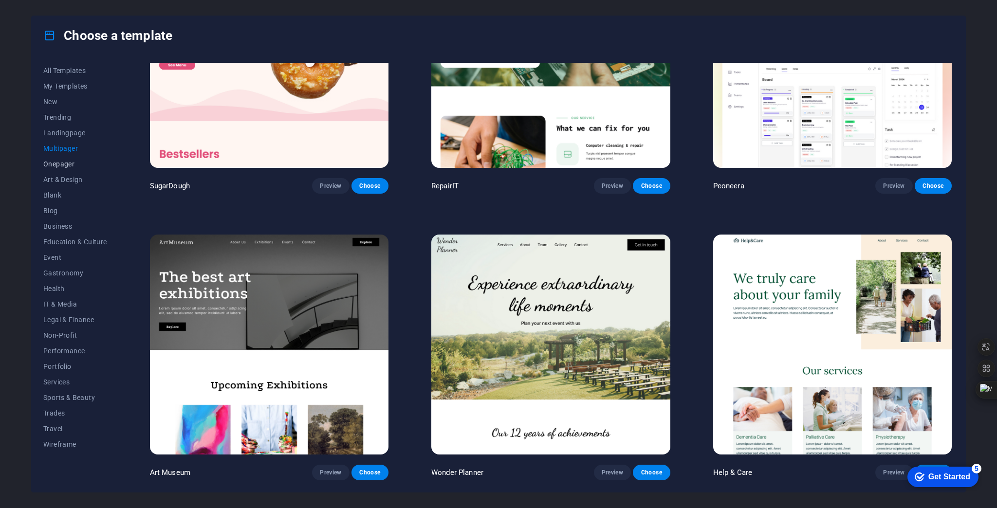
click at [62, 164] on span "Onepager" at bounding box center [75, 164] width 64 height 8
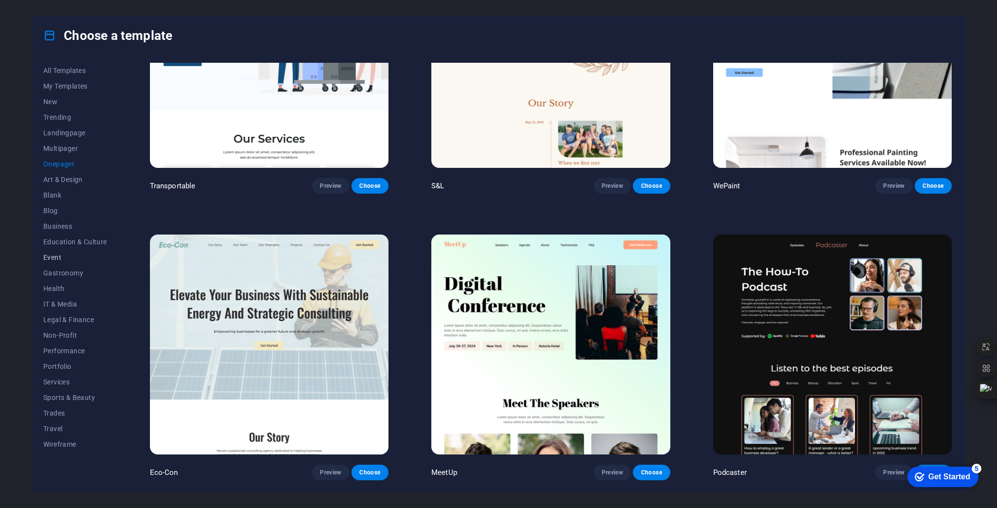
click at [58, 257] on span "Event" at bounding box center [75, 258] width 64 height 8
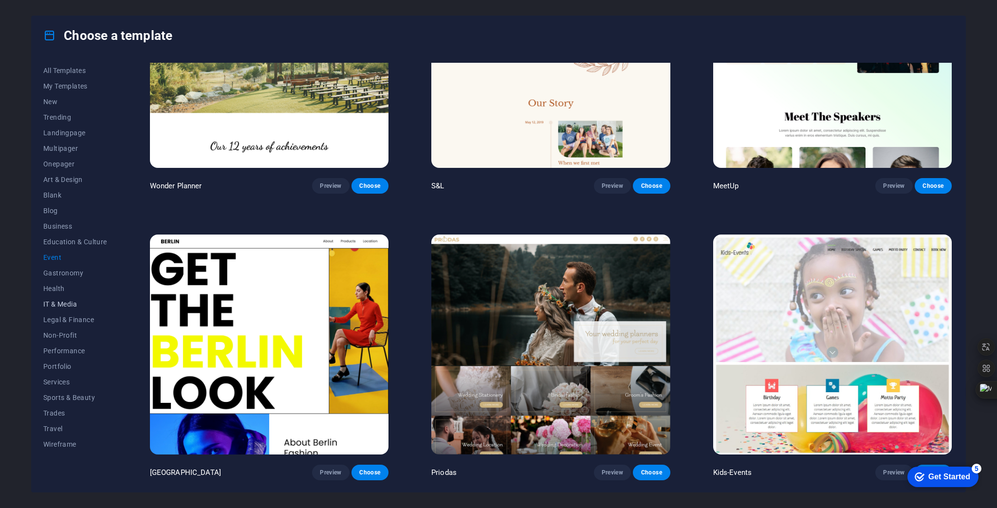
click at [47, 302] on span "IT & Media" at bounding box center [75, 304] width 64 height 8
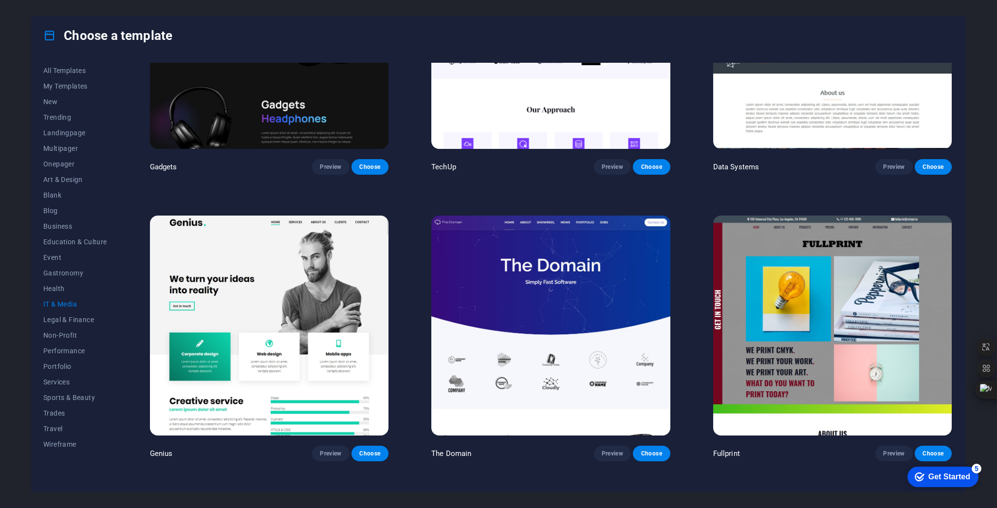
scroll to position [428, 0]
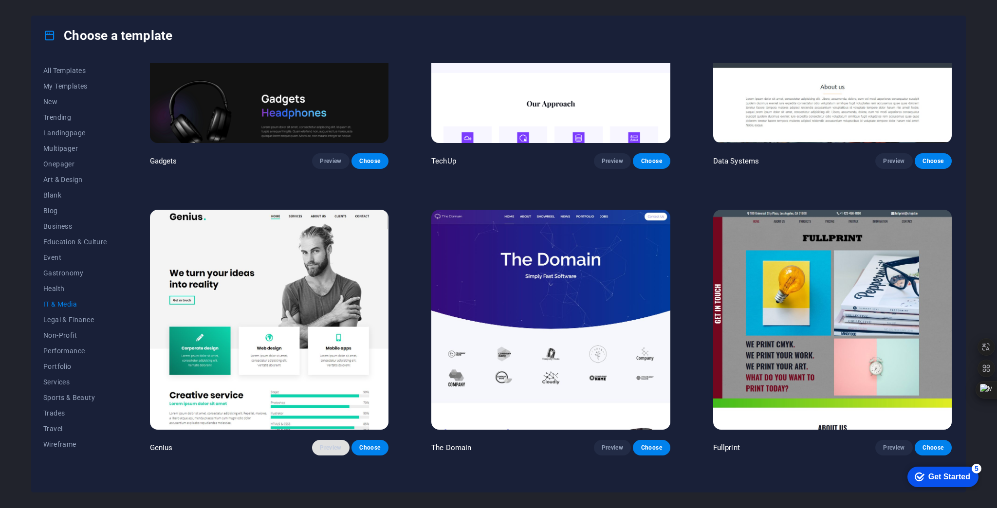
click at [320, 444] on span "Preview" at bounding box center [330, 448] width 21 height 8
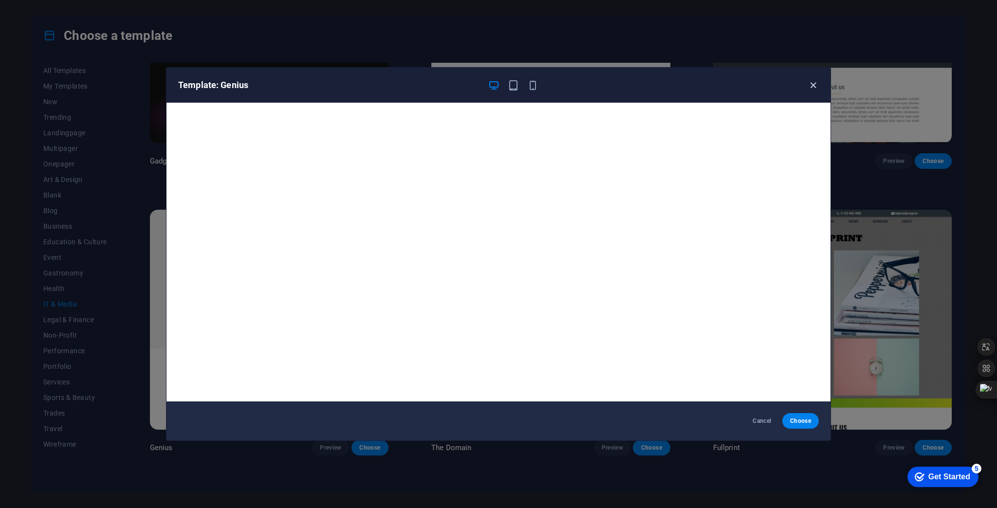
click at [813, 87] on icon "button" at bounding box center [812, 85] width 11 height 11
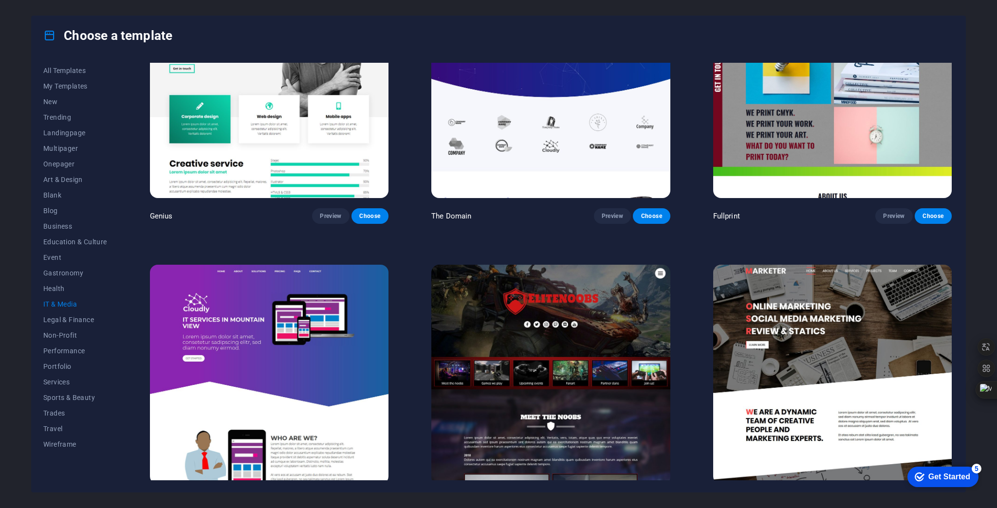
scroll to position [686, 0]
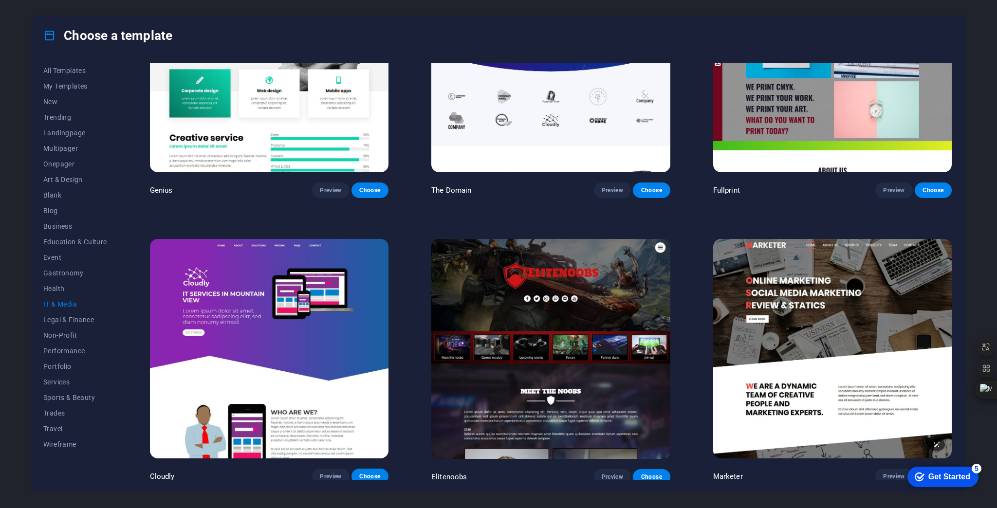
click at [835, 285] on img at bounding box center [832, 349] width 238 height 220
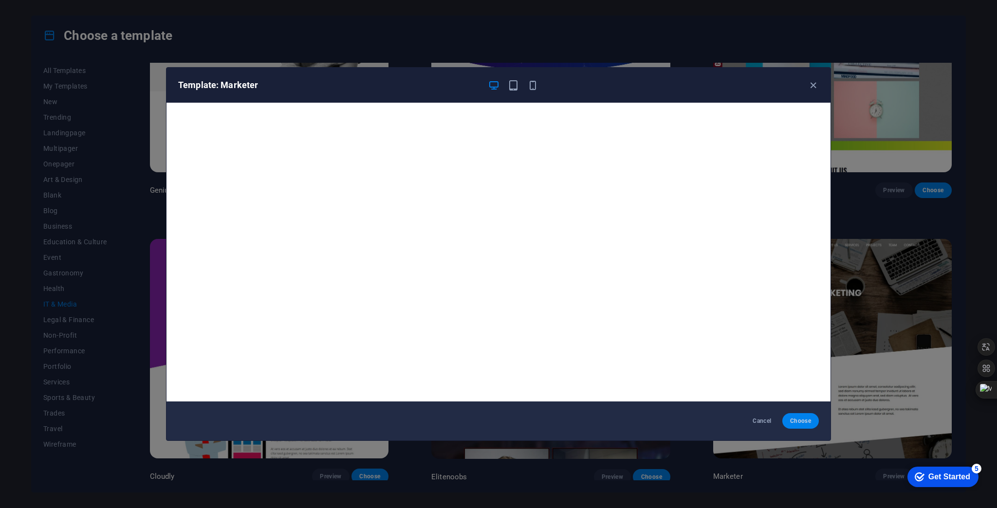
click at [806, 418] on span "Choose" at bounding box center [800, 421] width 21 height 8
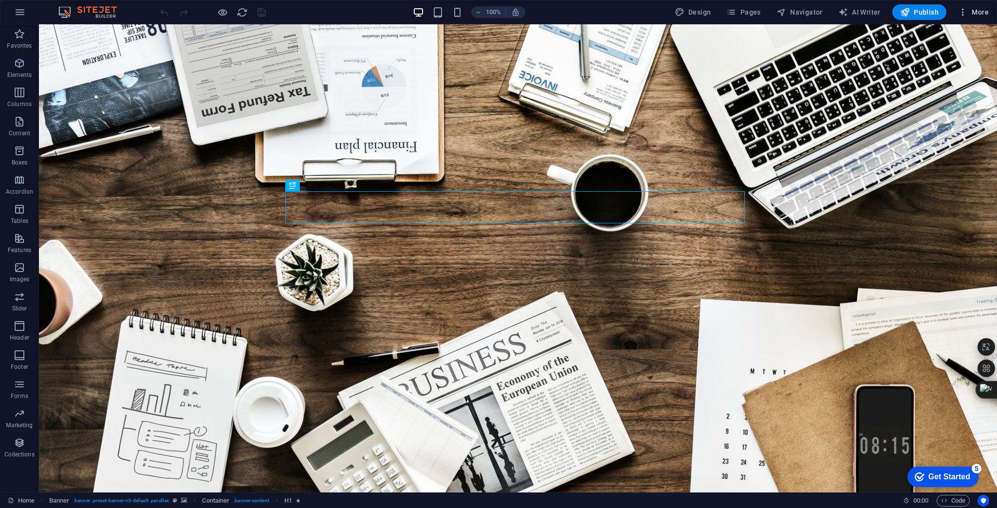
click at [968, 13] on span "More" at bounding box center [973, 12] width 31 height 10
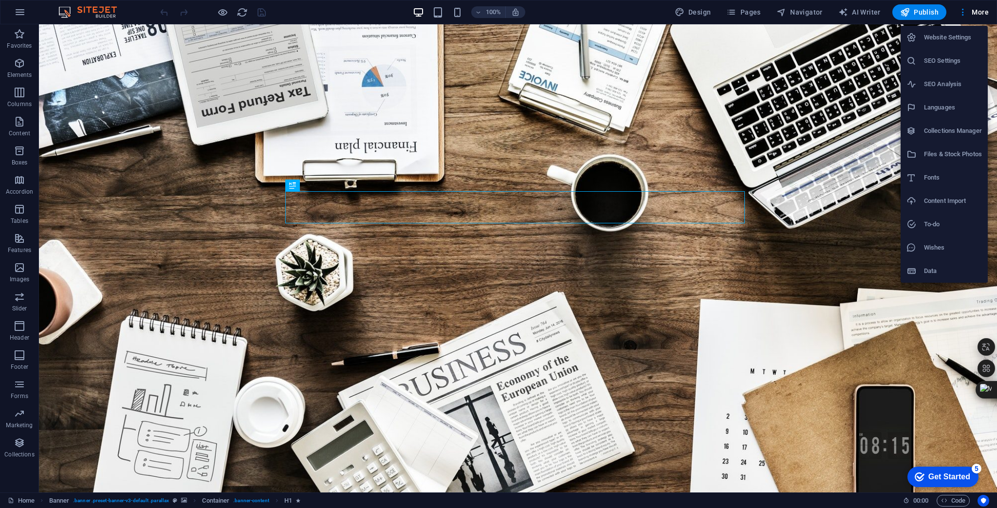
click at [954, 36] on h6 "Website Settings" at bounding box center [953, 38] width 58 height 12
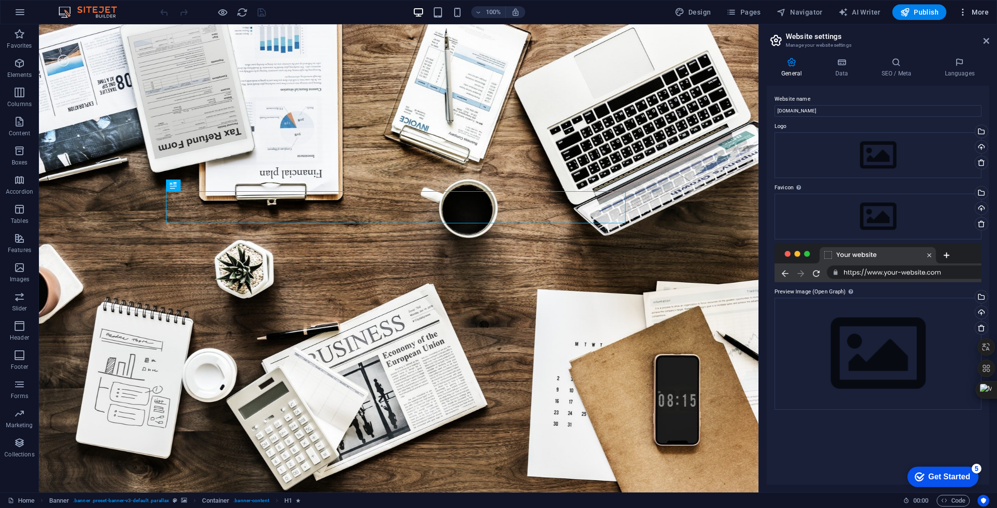
click at [961, 12] on icon "button" at bounding box center [963, 12] width 10 height 10
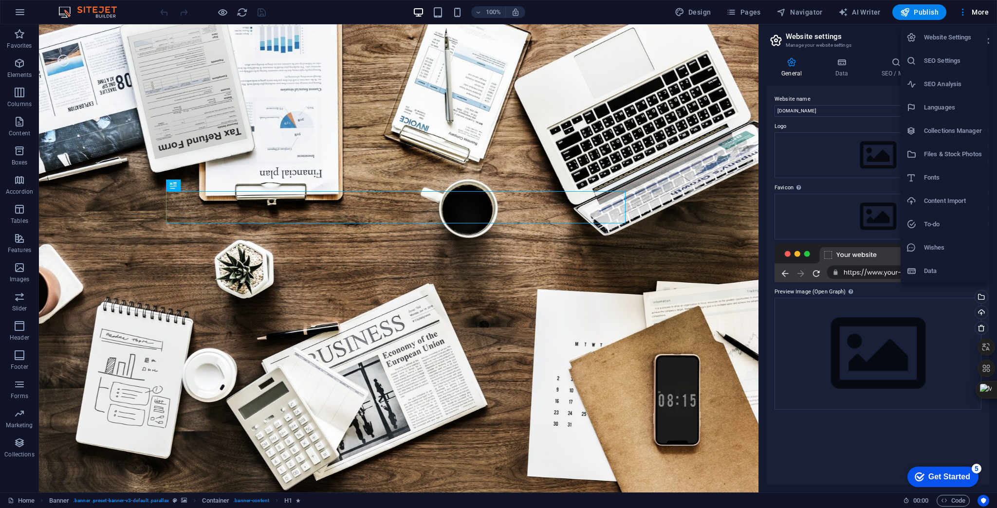
click at [964, 14] on div at bounding box center [498, 254] width 997 height 508
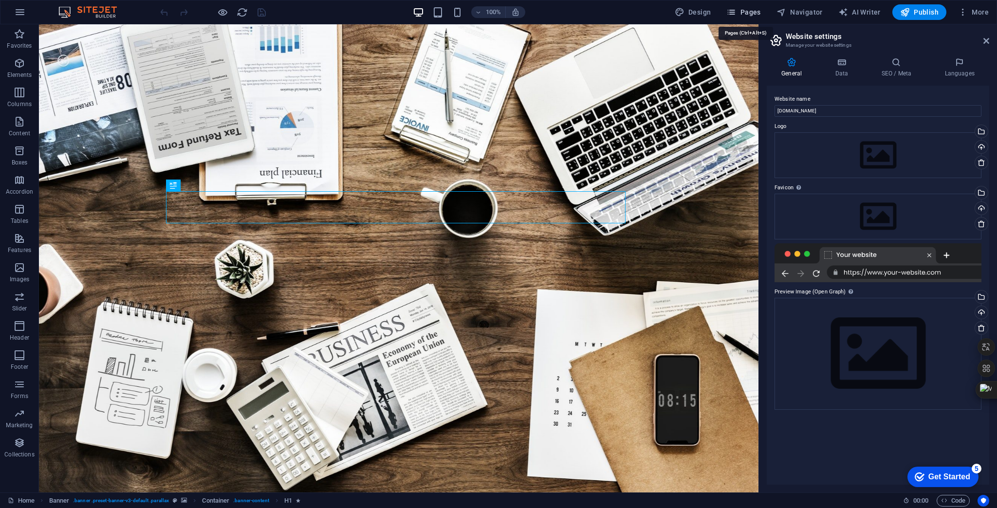
click at [748, 12] on span "Pages" at bounding box center [743, 12] width 34 height 10
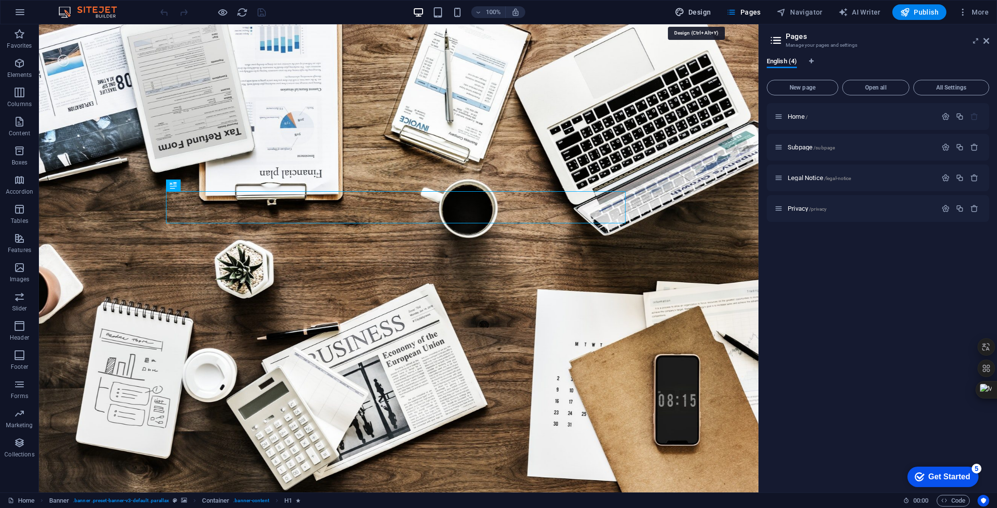
click at [709, 10] on span "Design" at bounding box center [693, 12] width 36 height 10
select select "rem"
select select "300"
select select "px"
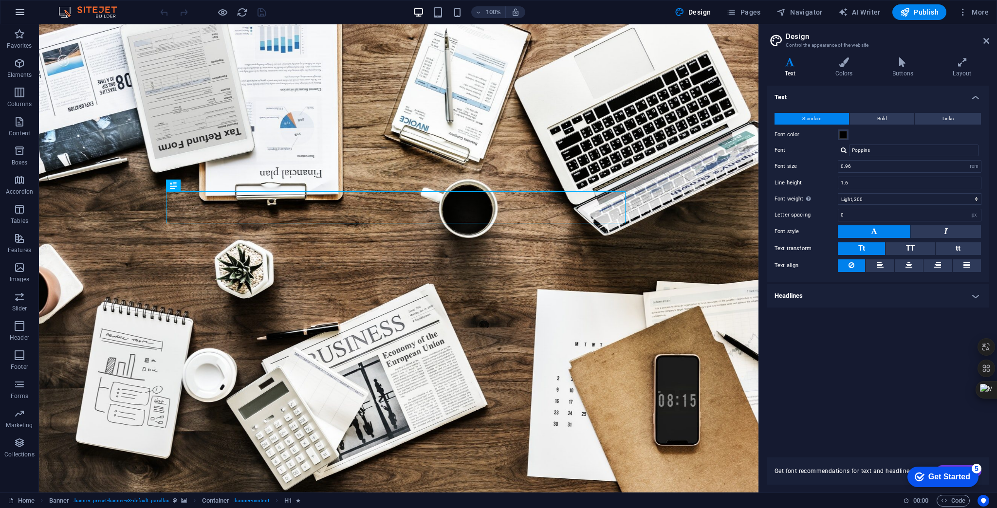
click at [19, 14] on icon "button" at bounding box center [20, 12] width 12 height 12
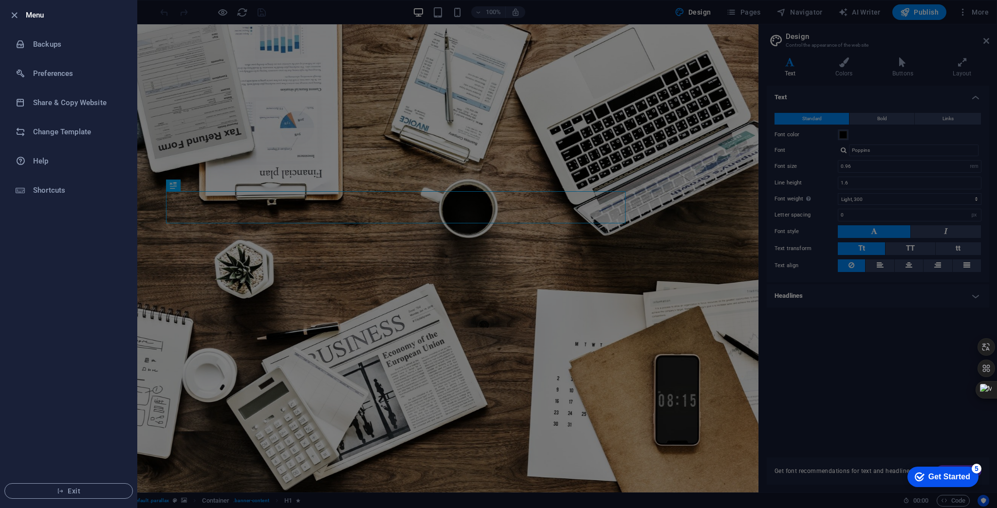
click at [155, 10] on div at bounding box center [498, 254] width 997 height 508
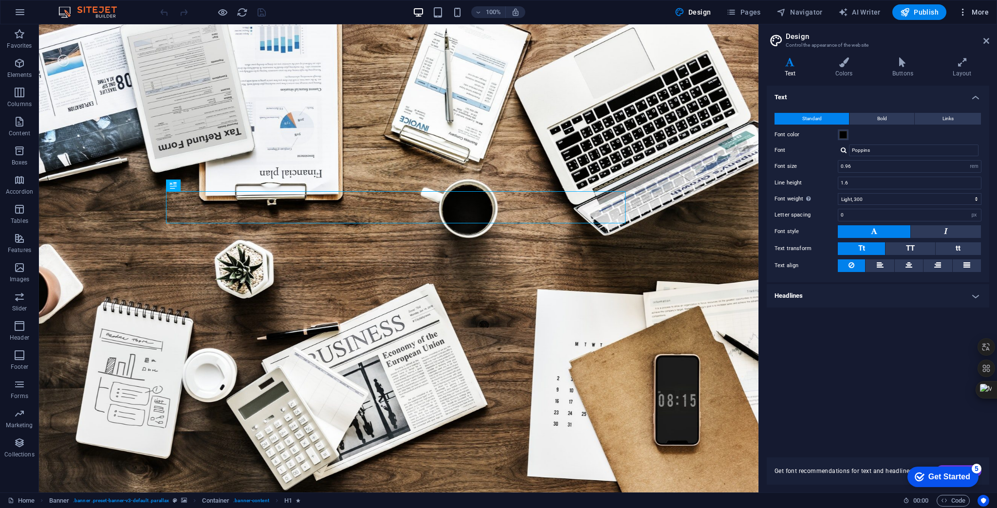
click at [973, 12] on span "More" at bounding box center [973, 12] width 31 height 10
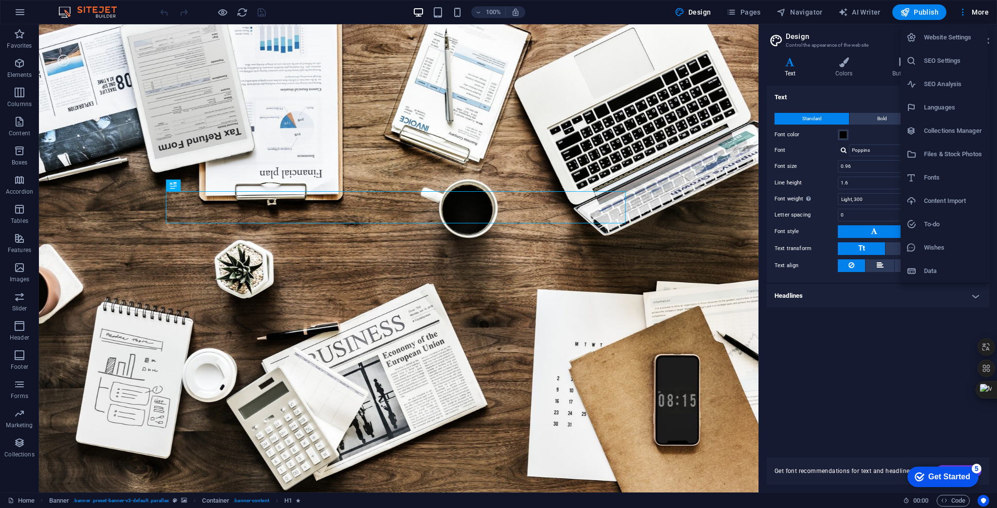
click at [16, 13] on div at bounding box center [498, 254] width 997 height 508
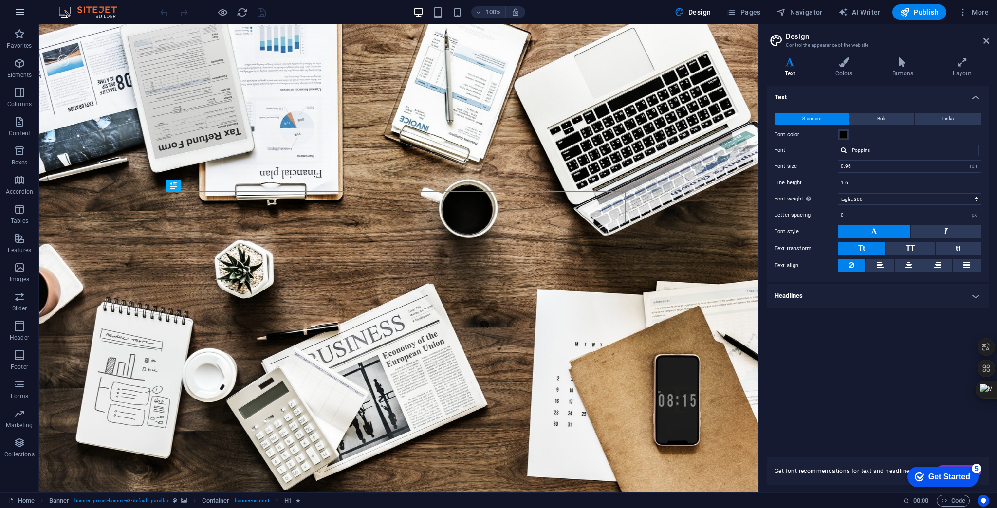
click at [18, 10] on icon "button" at bounding box center [20, 12] width 12 height 12
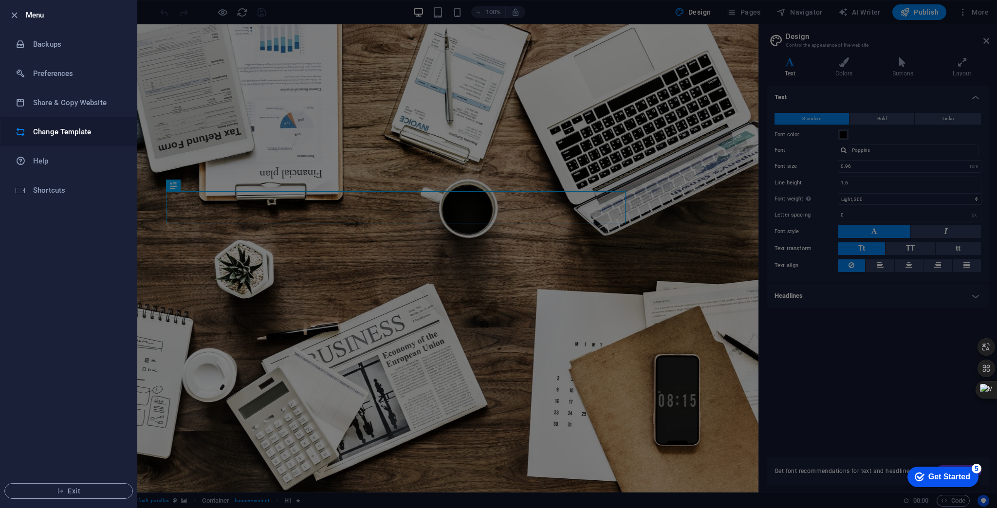
click at [49, 130] on h6 "Change Template" at bounding box center [78, 132] width 90 height 12
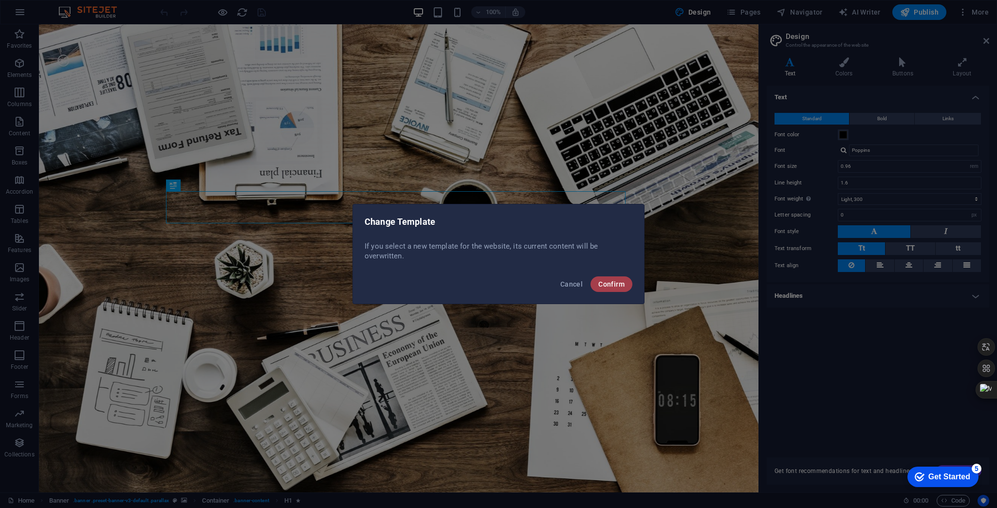
click at [609, 287] on span "Confirm" at bounding box center [611, 284] width 26 height 8
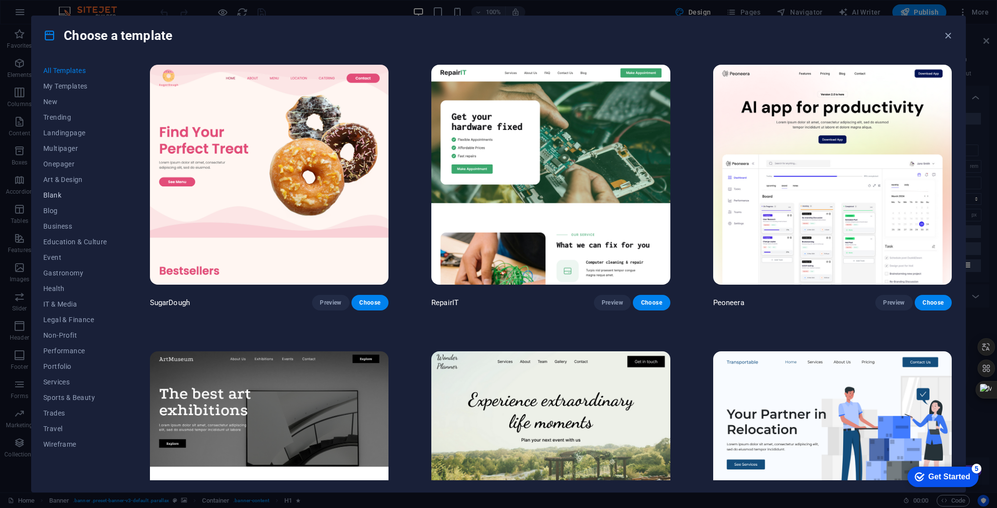
click at [53, 195] on span "Blank" at bounding box center [75, 195] width 64 height 8
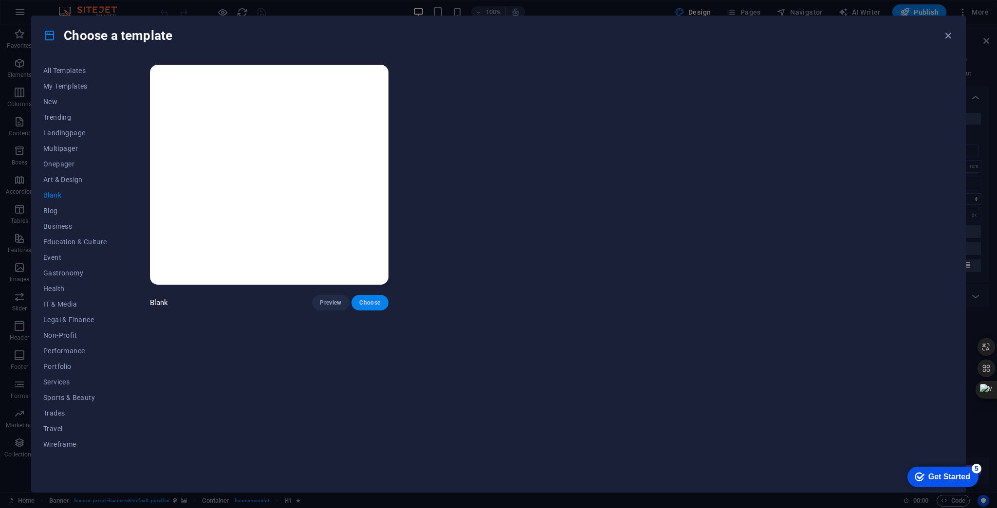
click at [373, 303] on span "Choose" at bounding box center [369, 303] width 21 height 8
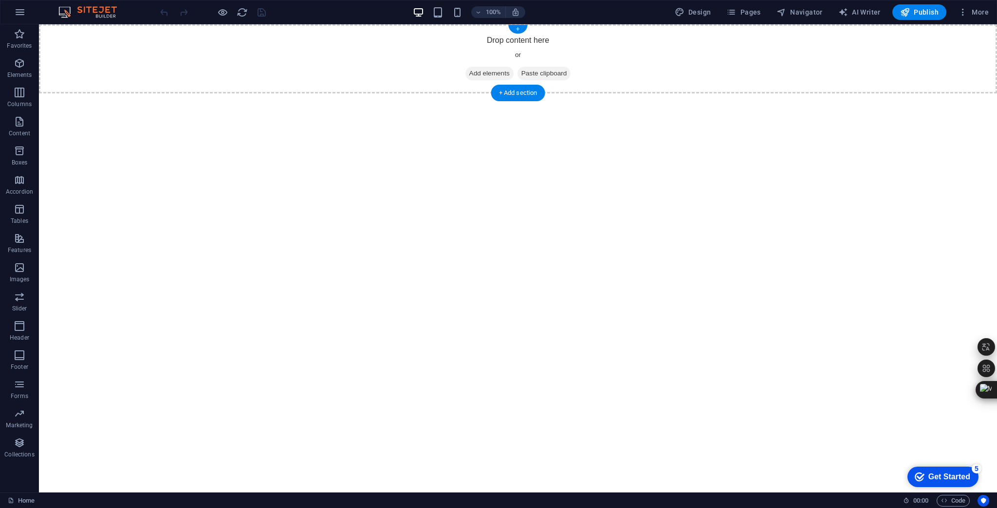
click at [490, 67] on span "Add elements" at bounding box center [489, 74] width 48 height 14
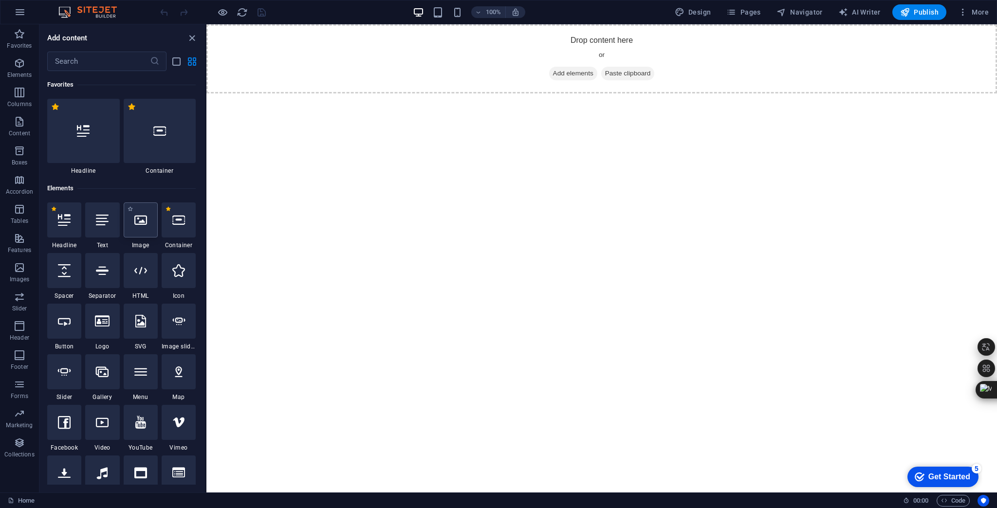
click at [136, 217] on icon at bounding box center [140, 220] width 13 height 13
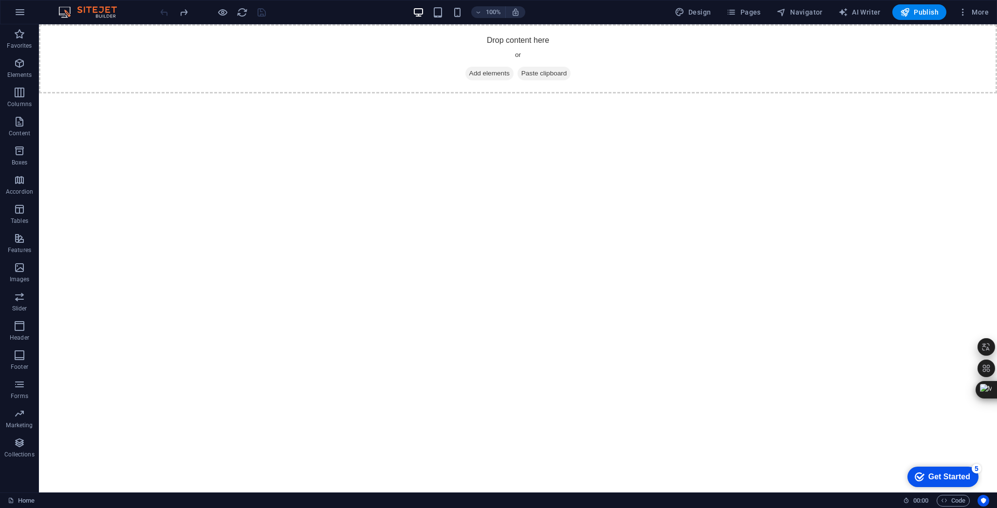
click at [321, 93] on html "Skip to main content Drop content here or Add elements Paste clipboard" at bounding box center [518, 58] width 958 height 69
click at [25, 68] on span "Elements" at bounding box center [19, 68] width 39 height 23
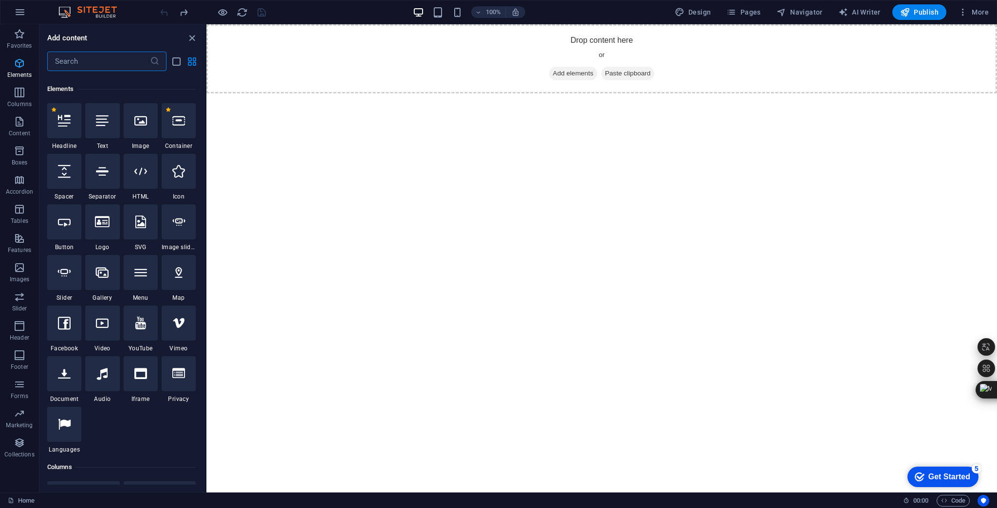
scroll to position [103, 0]
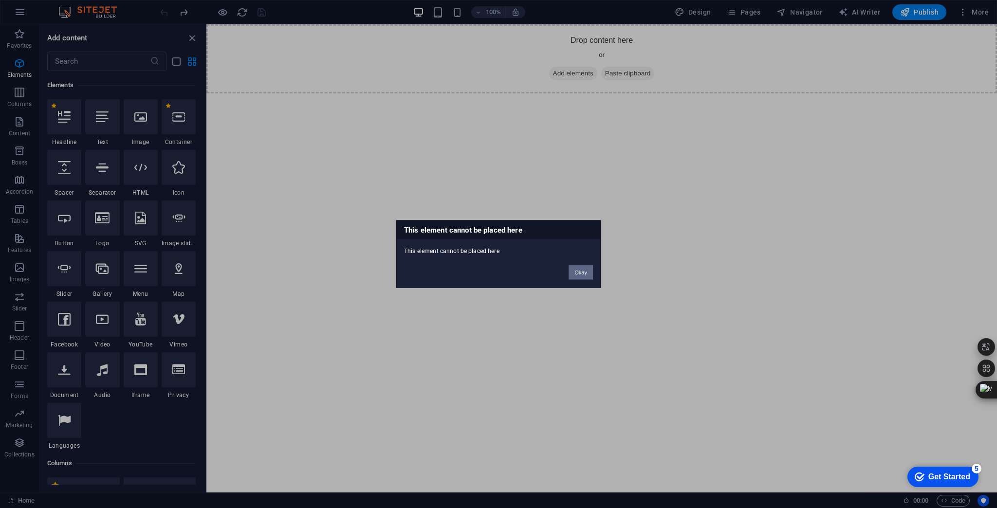
click at [588, 273] on button "Okay" at bounding box center [580, 272] width 24 height 15
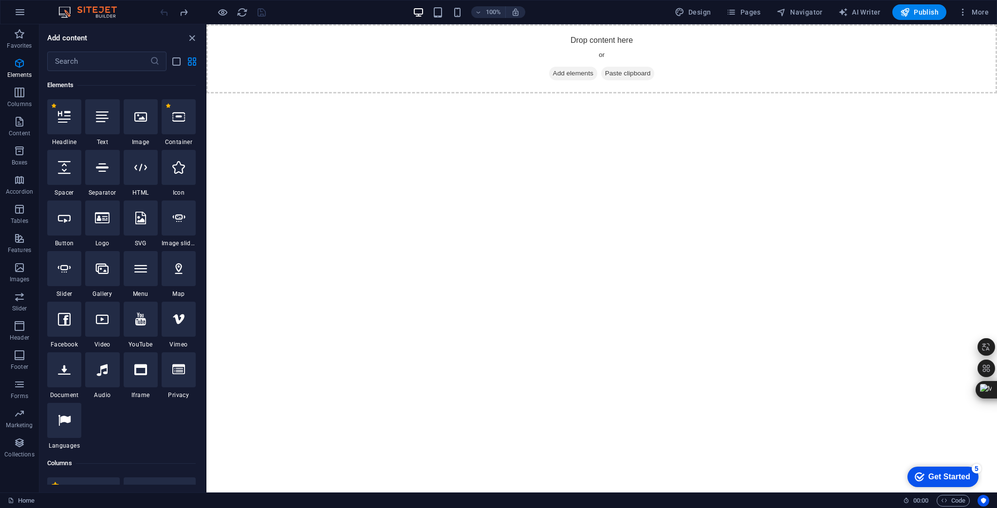
click at [565, 93] on html "Skip to main content Drop content here or Add elements Paste clipboard" at bounding box center [601, 58] width 790 height 69
click at [525, 93] on html "Skip to main content Drop content here or Add elements Paste clipboard" at bounding box center [601, 58] width 790 height 69
click at [19, 129] on p "Content" at bounding box center [19, 133] width 21 height 8
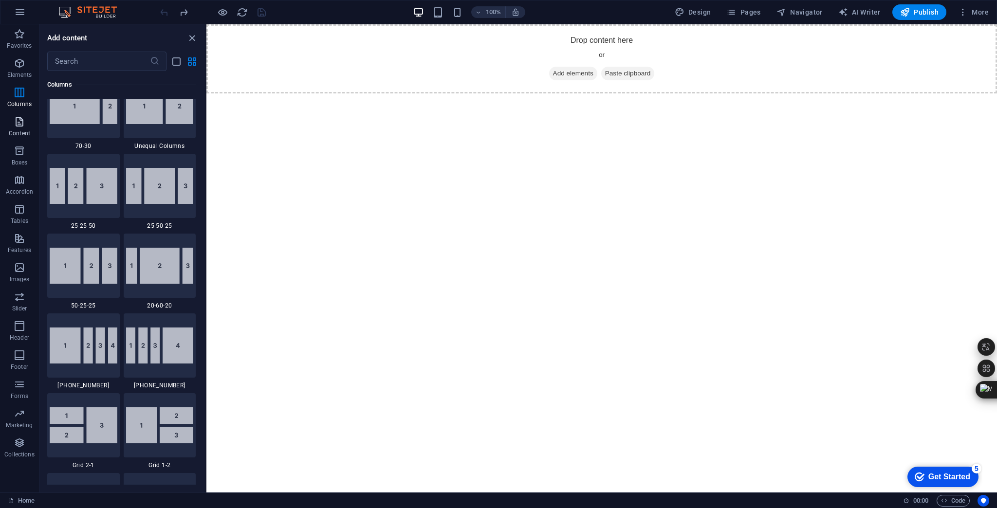
scroll to position [1703, 0]
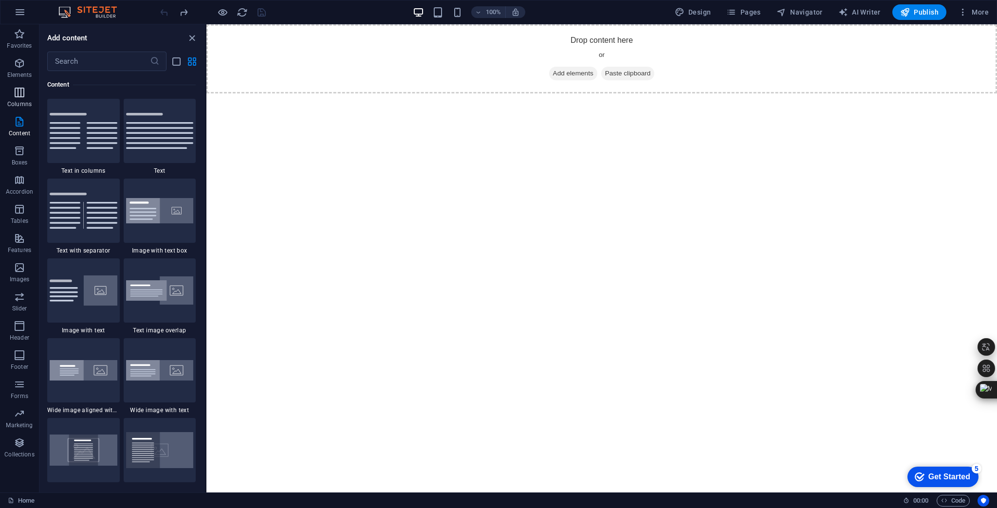
click at [20, 95] on icon "button" at bounding box center [20, 93] width 12 height 12
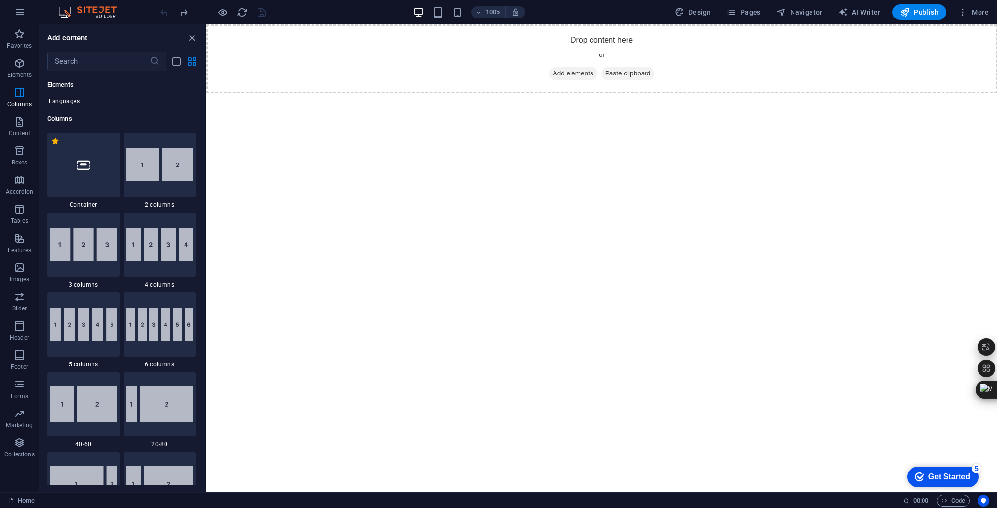
scroll to position [521, 0]
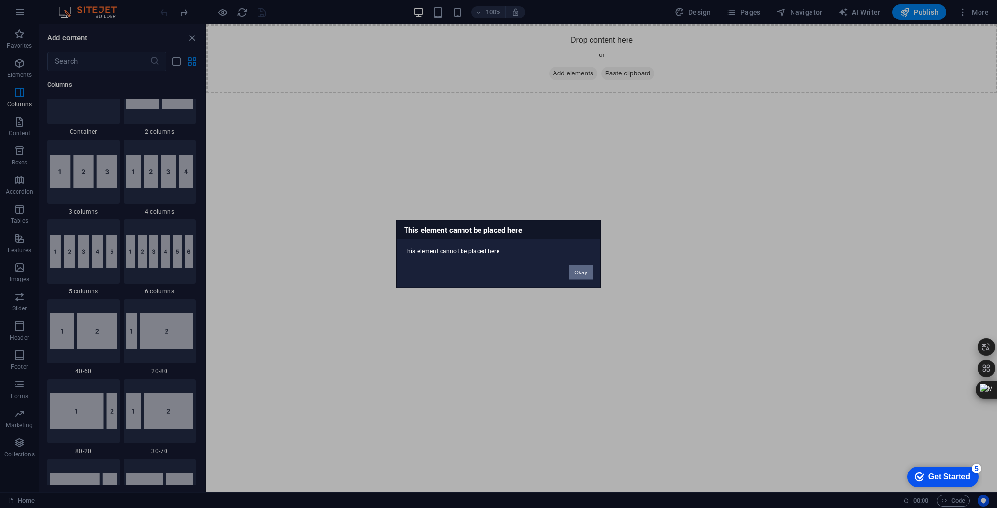
click at [578, 273] on button "Okay" at bounding box center [580, 272] width 24 height 15
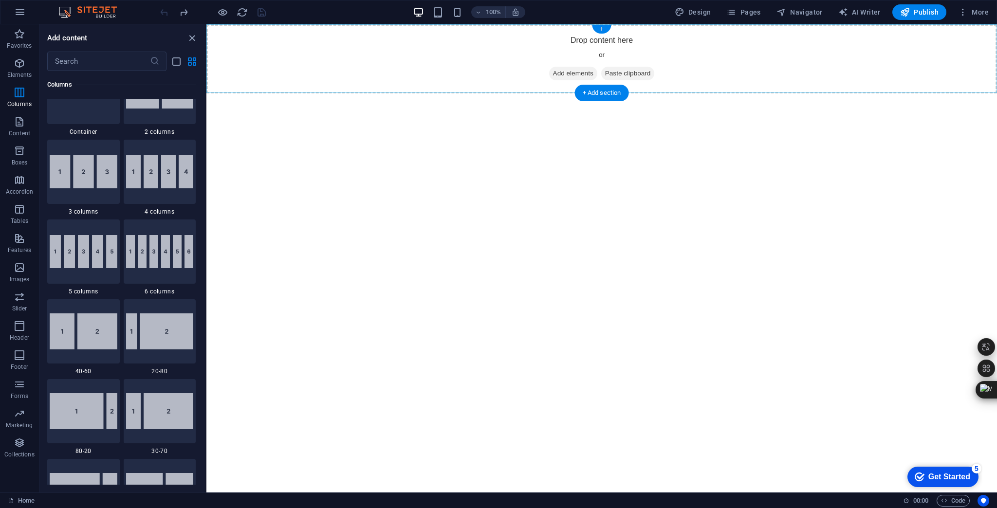
click at [603, 30] on div "+" at bounding box center [601, 29] width 19 height 9
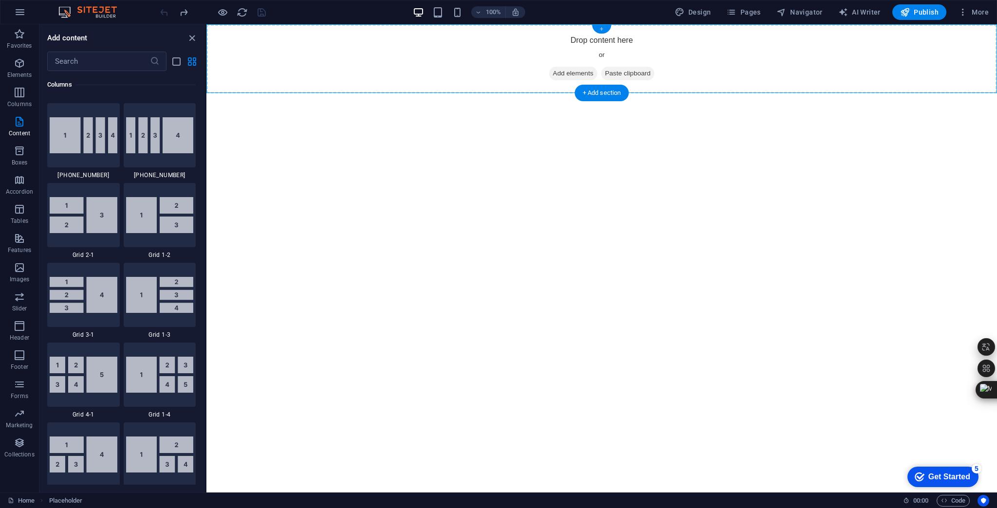
scroll to position [1703, 0]
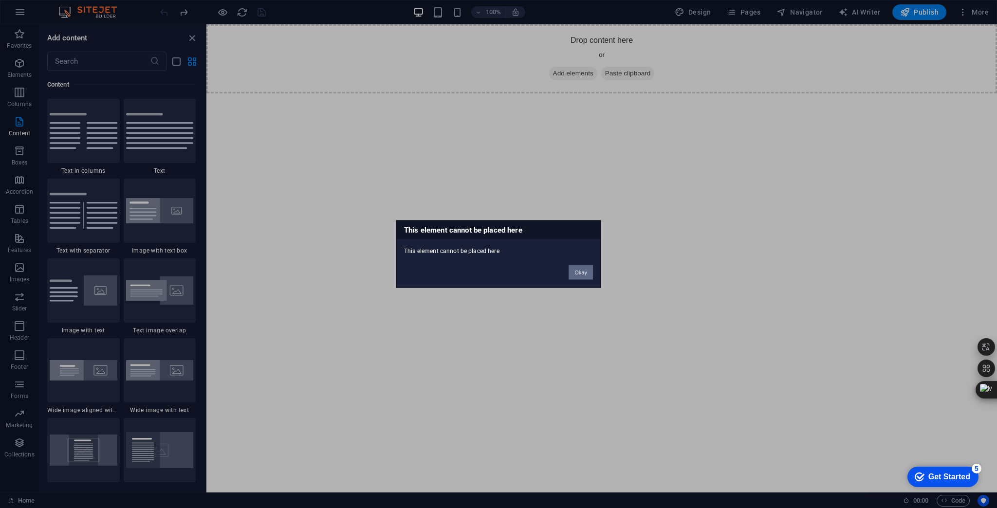
click at [583, 273] on button "Okay" at bounding box center [580, 272] width 24 height 15
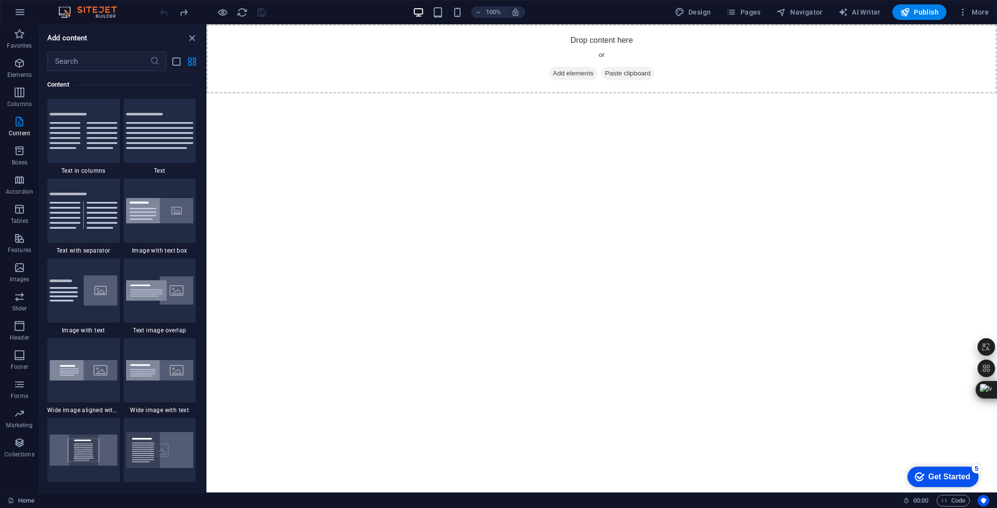
click at [666, 93] on html "Skip to main content Drop content here or Add elements Paste clipboard" at bounding box center [601, 58] width 790 height 69
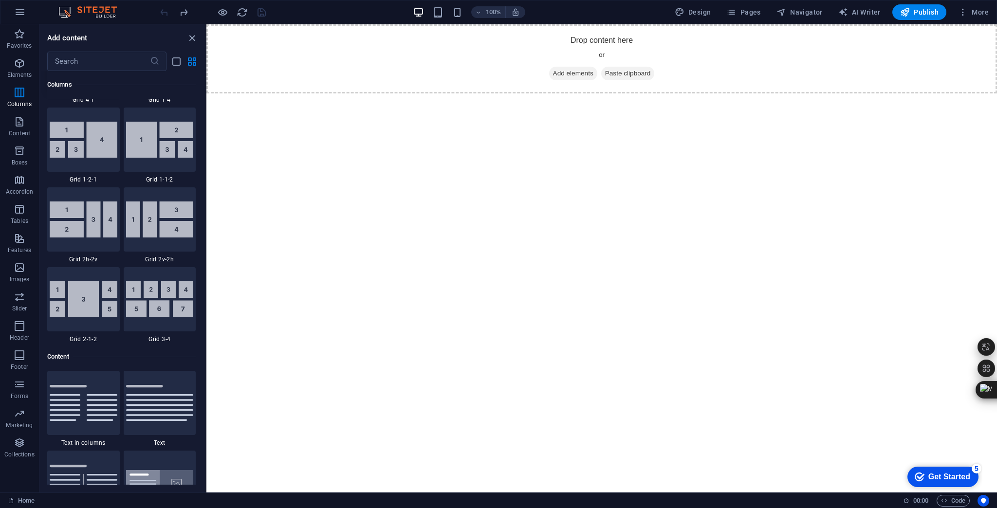
scroll to position [1352, 0]
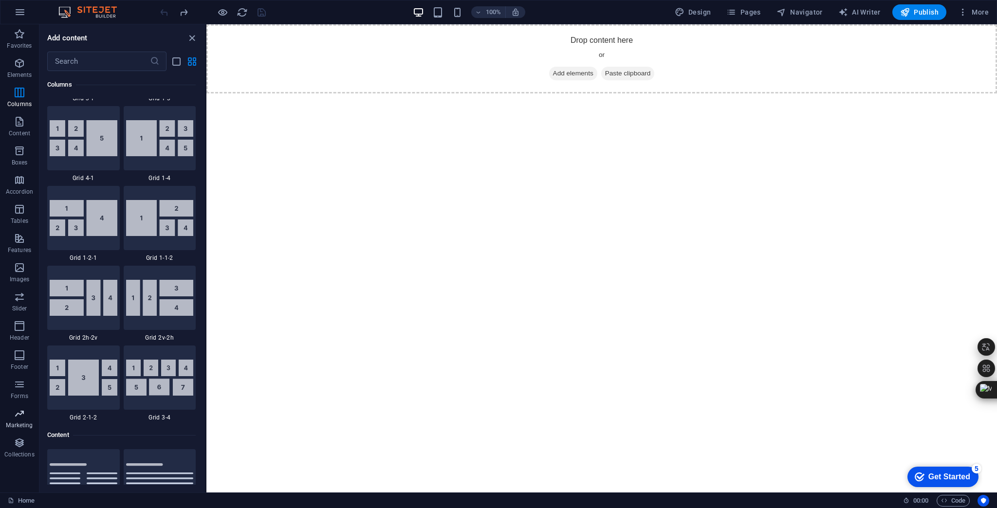
click at [20, 423] on p "Marketing" at bounding box center [19, 425] width 27 height 8
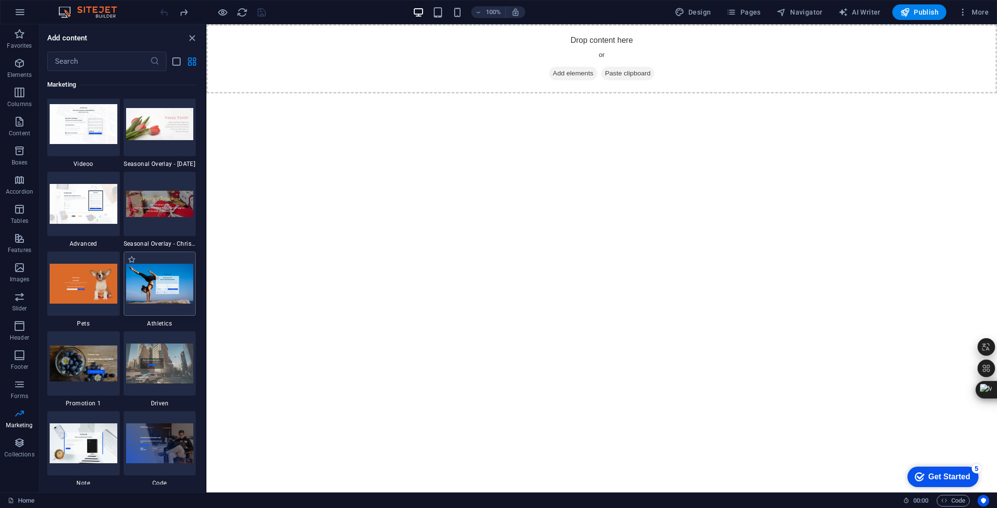
scroll to position [8161, 0]
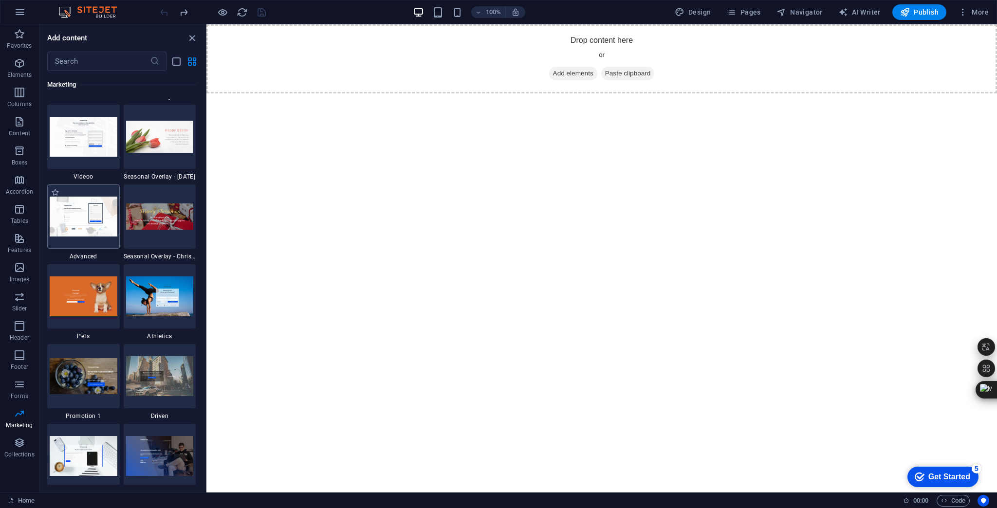
click at [69, 220] on img at bounding box center [84, 216] width 68 height 39
click at [206, 220] on div "Placeholder Image" at bounding box center [601, 258] width 790 height 468
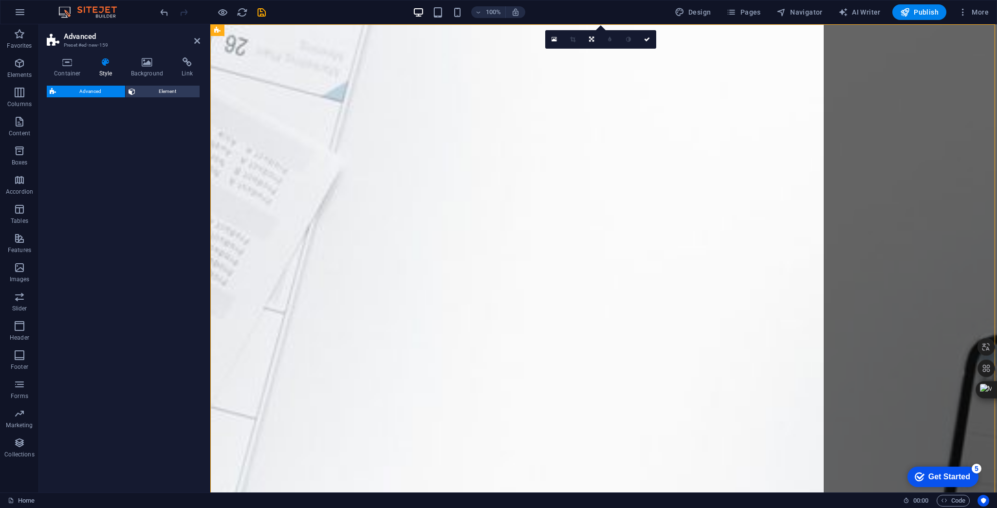
select select "%"
select select "rem"
select select "px"
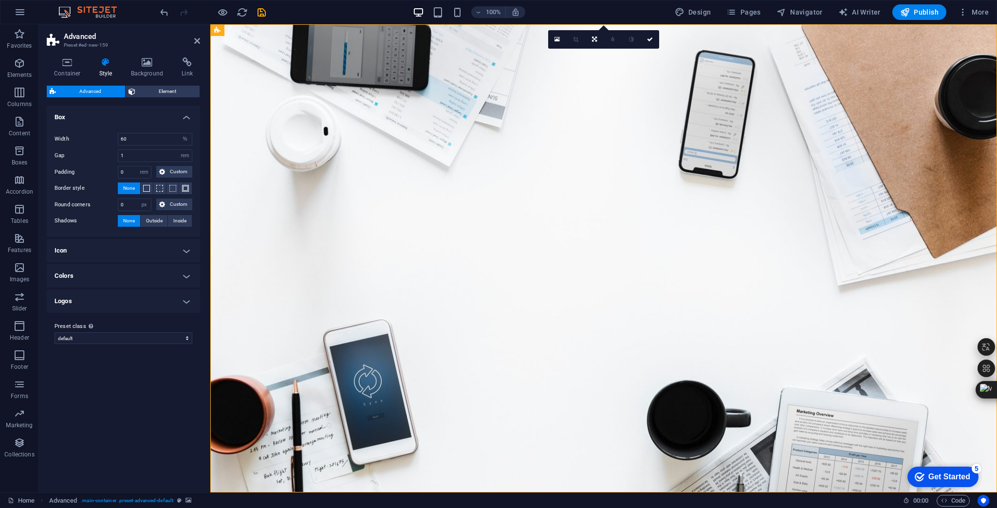
click at [279, 239] on figure at bounding box center [603, 258] width 786 height 469
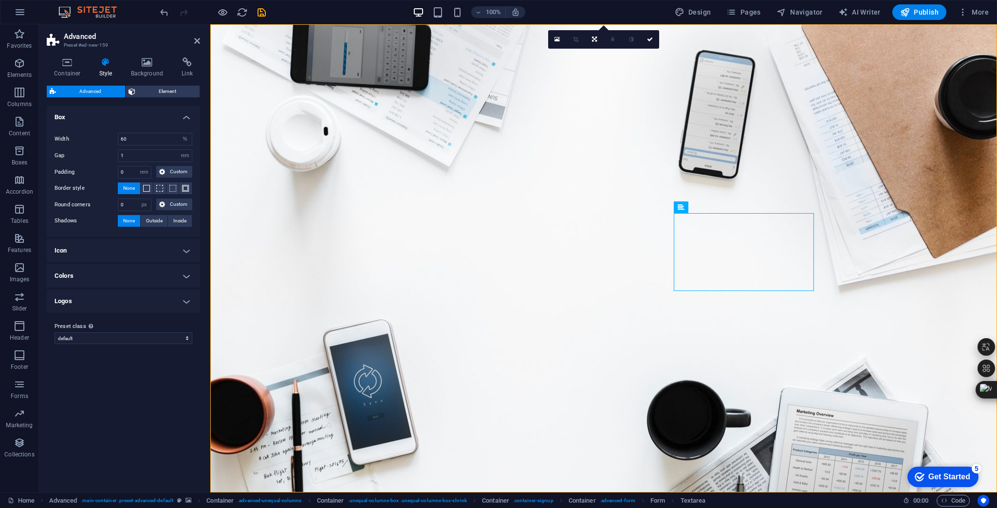
click at [874, 120] on figure at bounding box center [603, 258] width 786 height 469
click at [25, 424] on p "Marketing" at bounding box center [19, 425] width 27 height 8
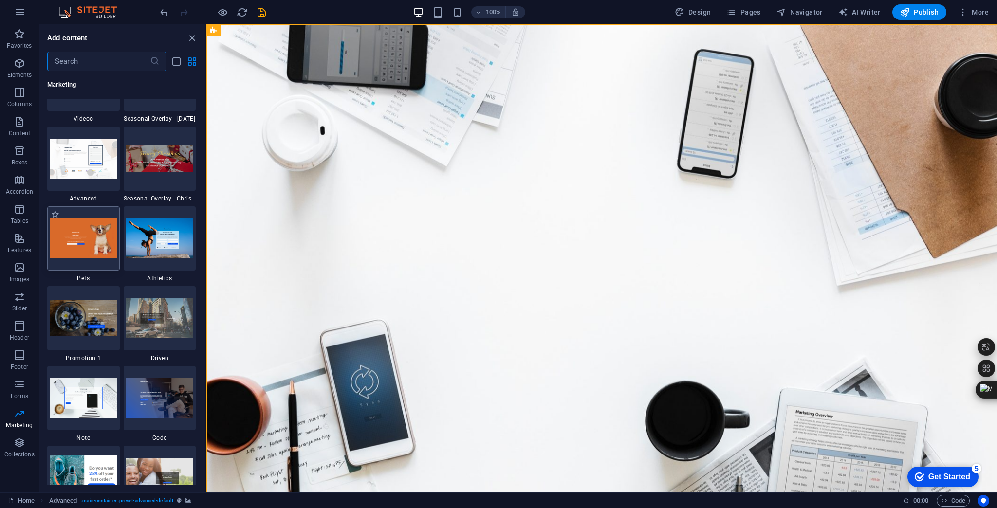
scroll to position [8277, 0]
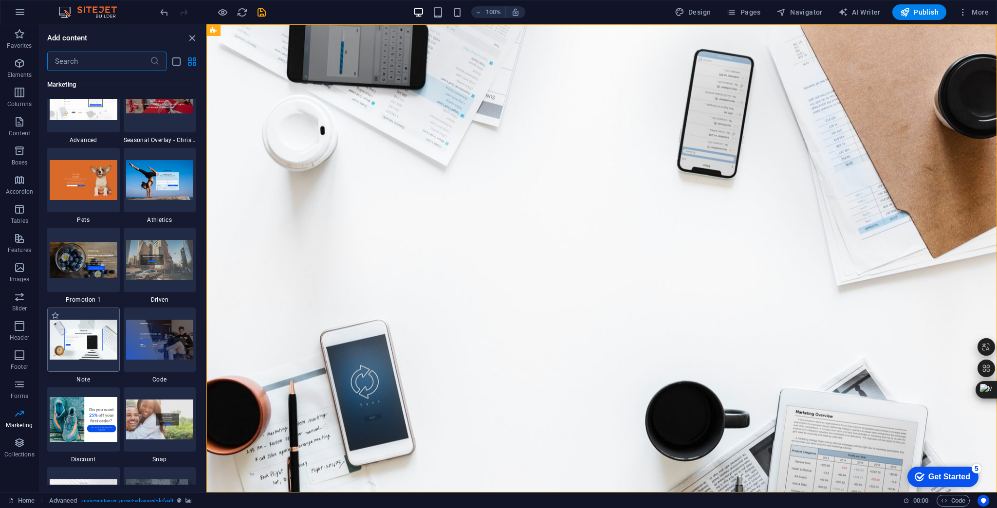
click at [97, 333] on img at bounding box center [84, 339] width 68 height 39
click at [206, 333] on div "Drag here to replace the existing content. Press “Ctrl” if you want to create a…" at bounding box center [601, 258] width 790 height 468
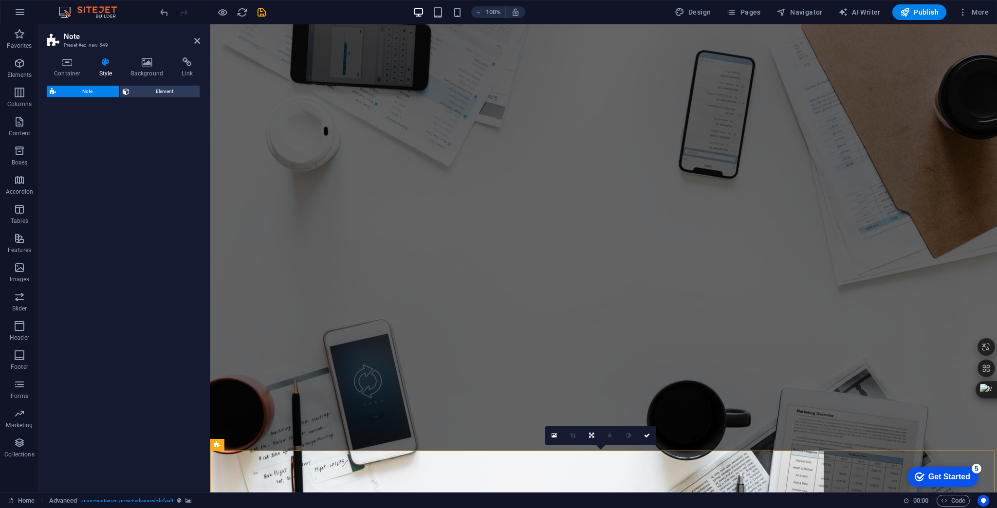
scroll to position [468, 0]
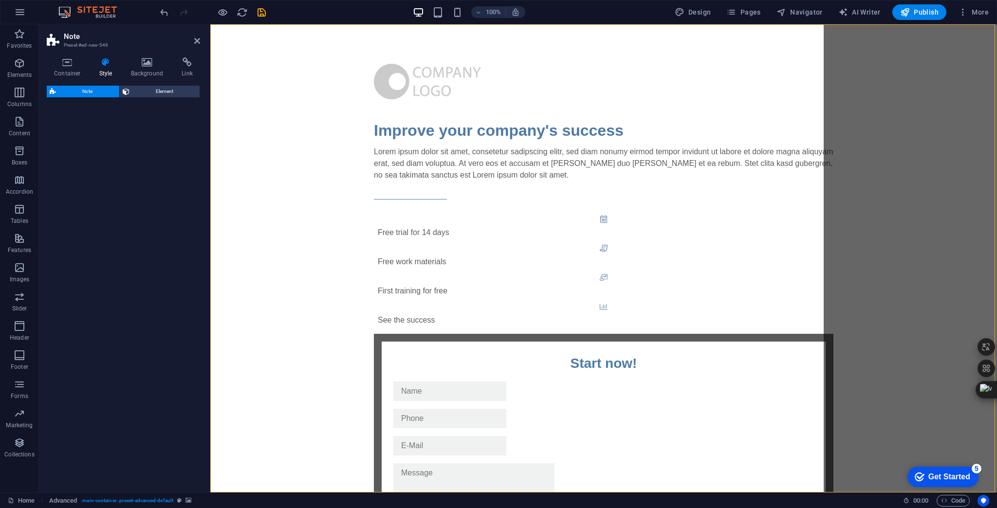
select select "rem"
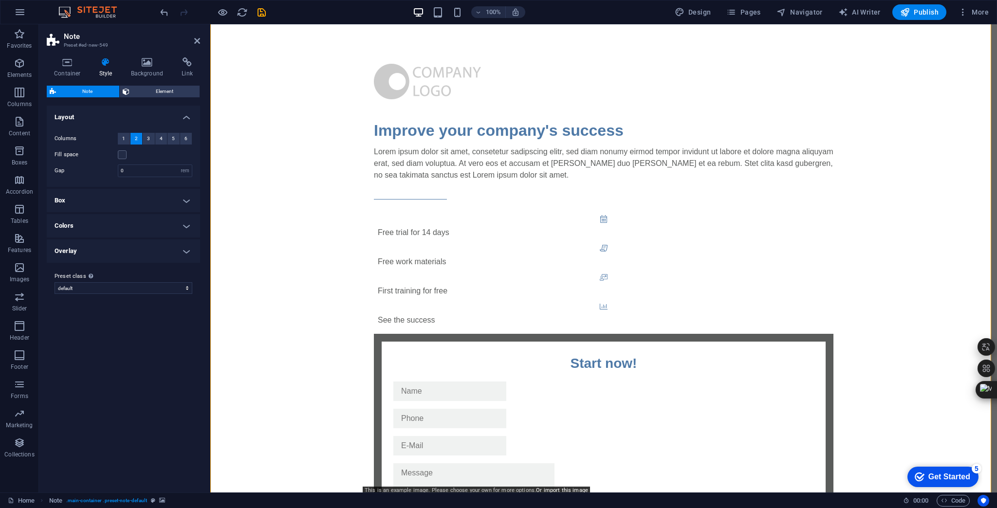
scroll to position [383, 0]
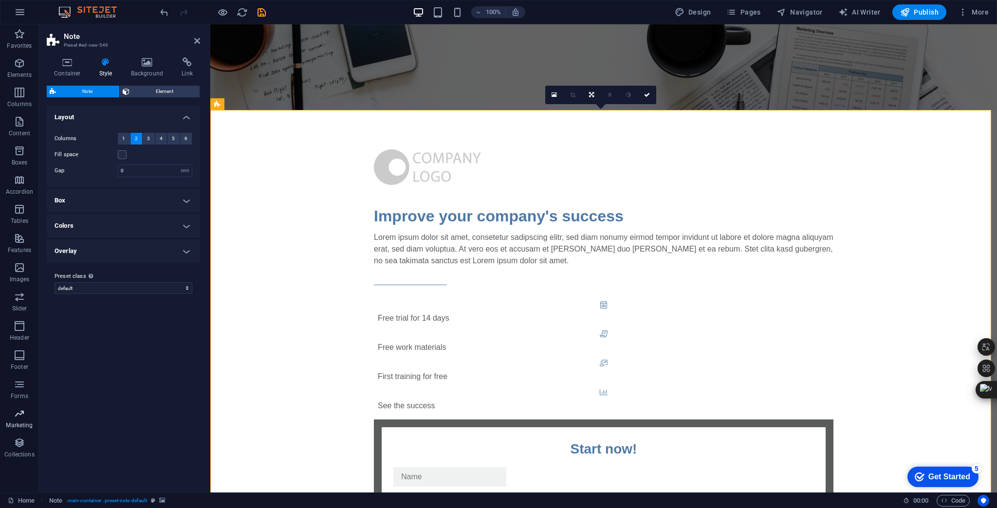
click at [20, 424] on p "Marketing" at bounding box center [19, 425] width 27 height 8
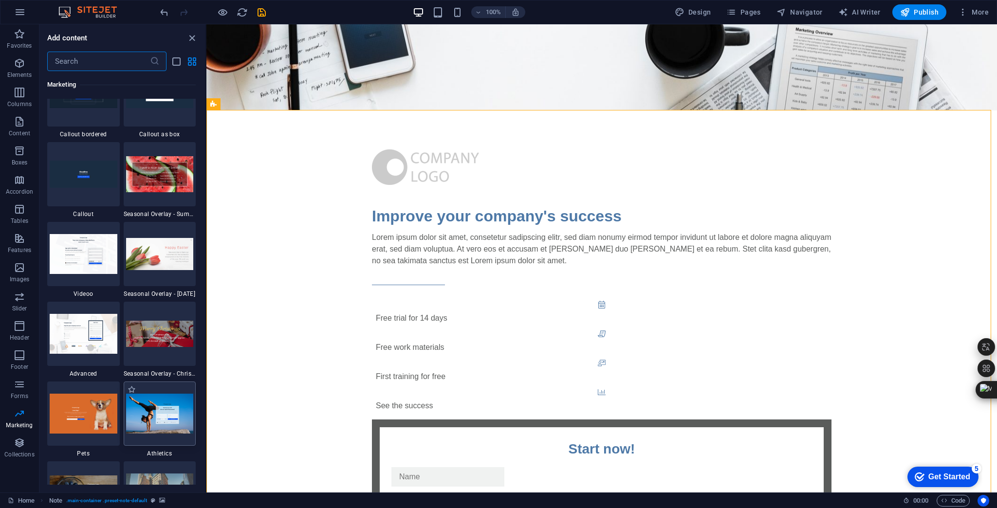
scroll to position [8199, 0]
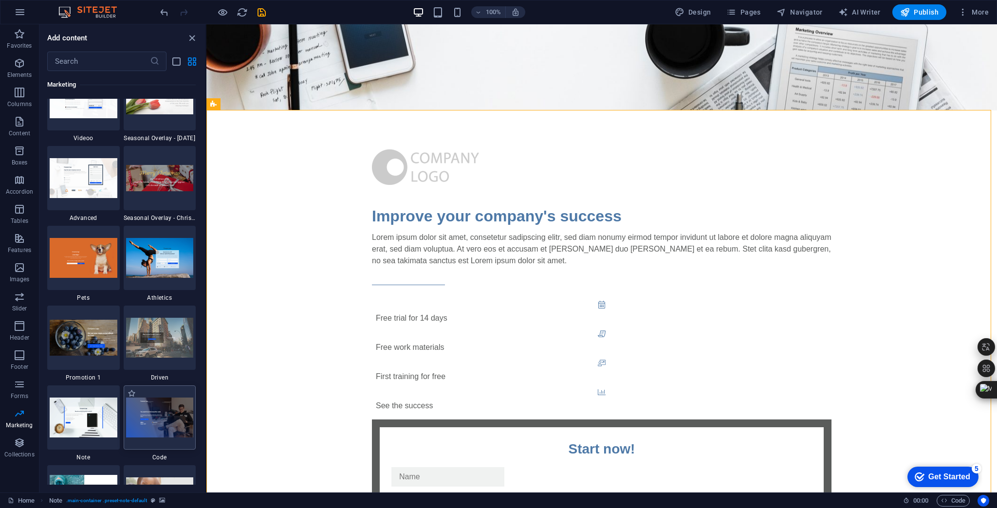
click at [169, 420] on img at bounding box center [160, 417] width 68 height 39
click at [206, 420] on div "Drag here to replace the existing content. Press “Ctrl” if you want to create a…" at bounding box center [601, 258] width 790 height 468
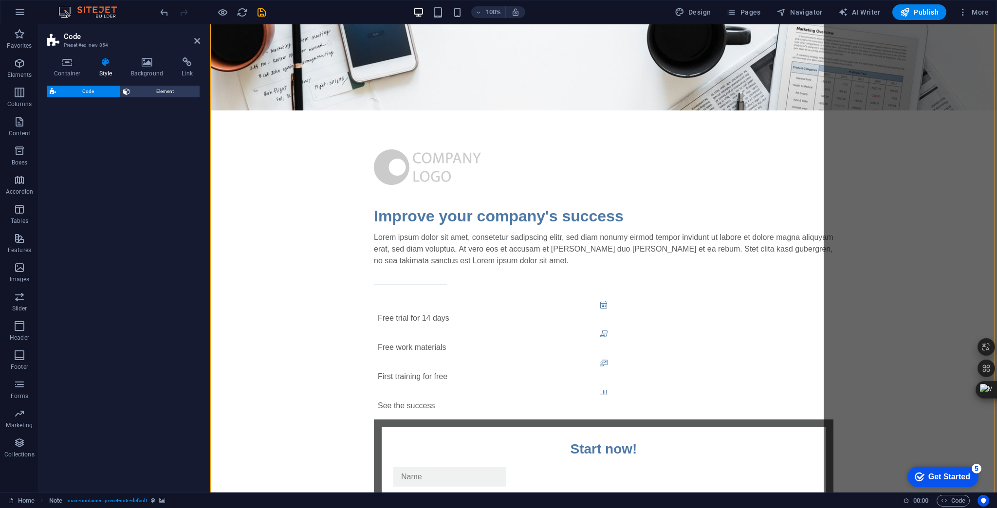
select select "%"
select select "rem"
select select "px"
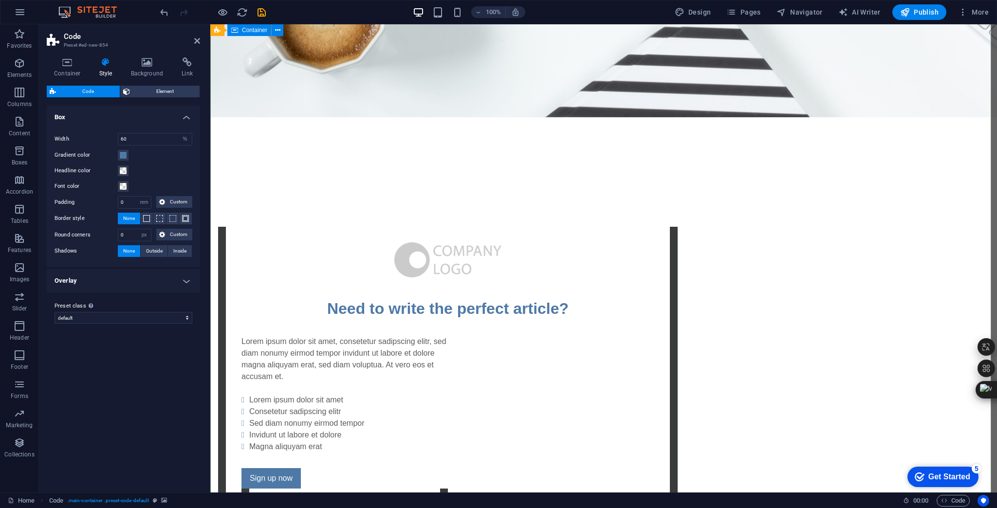
scroll to position [1187, 0]
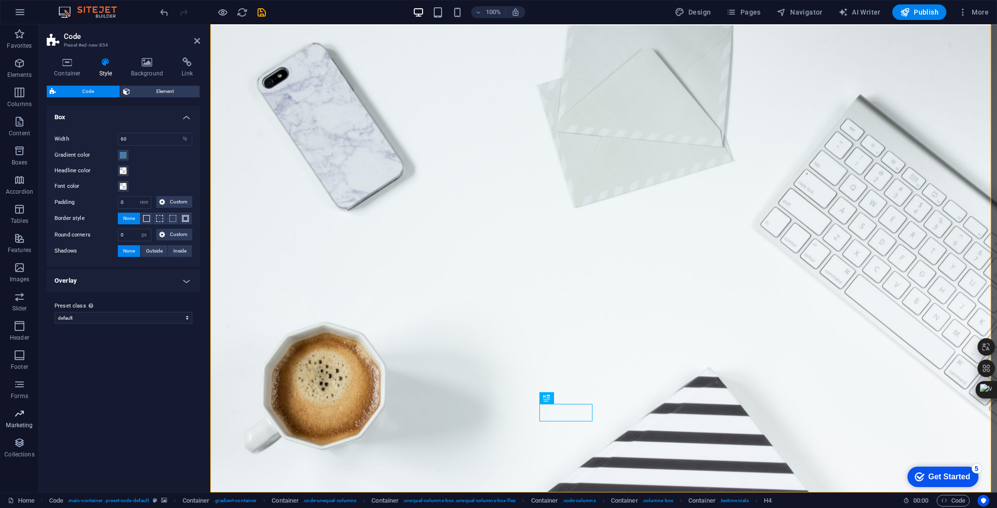
click at [22, 418] on icon "button" at bounding box center [20, 414] width 12 height 12
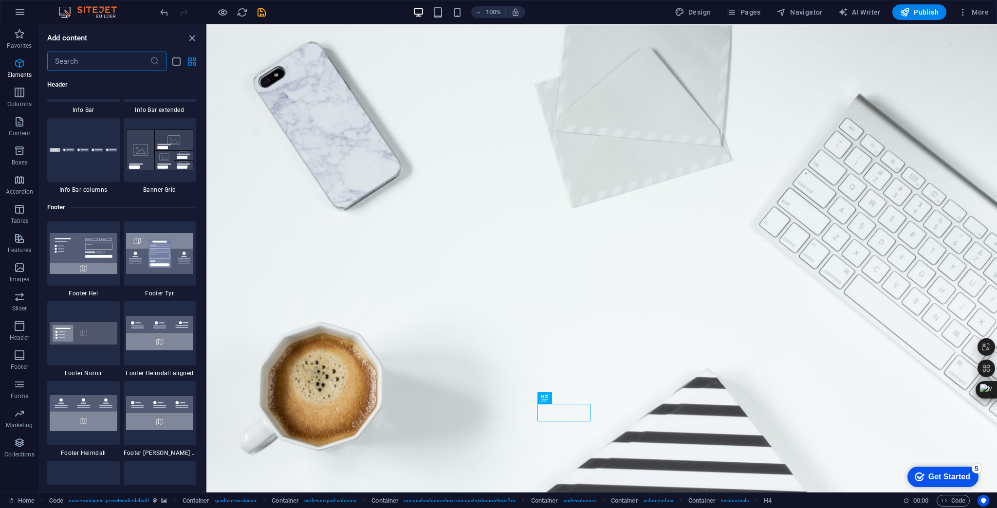
scroll to position [7927, 0]
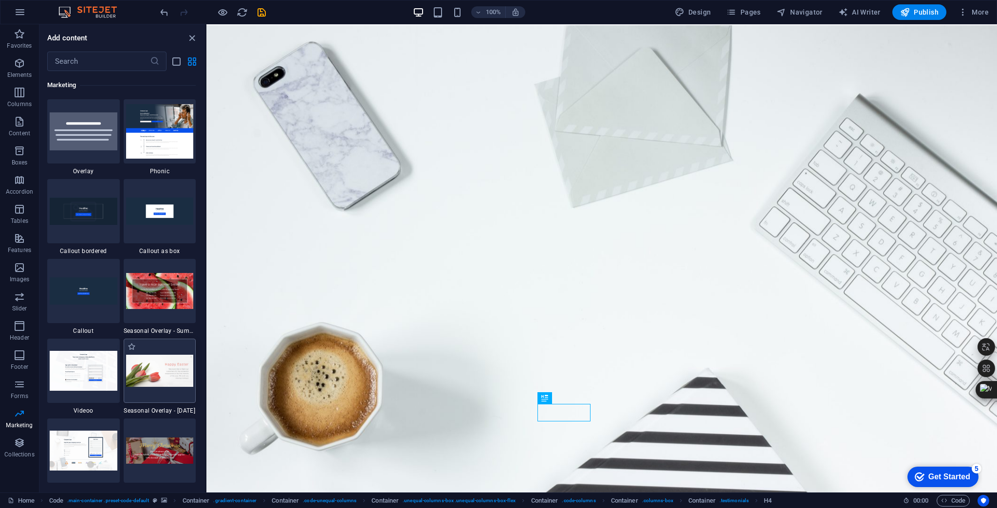
click at [167, 374] on img at bounding box center [160, 371] width 68 height 33
click at [206, 374] on div "Drag here to replace the existing content. Press “Ctrl” if you want to create a…" at bounding box center [601, 258] width 790 height 468
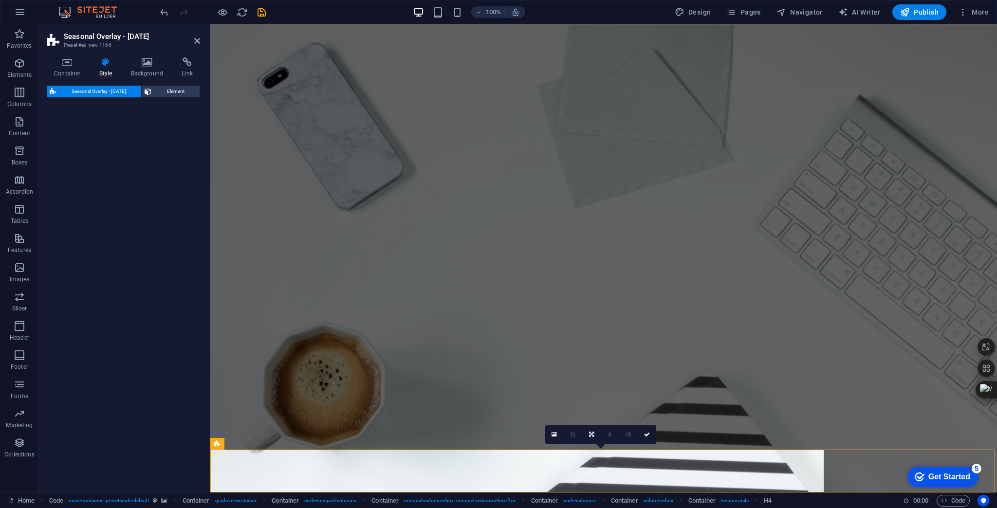
scroll to position [1199, 0]
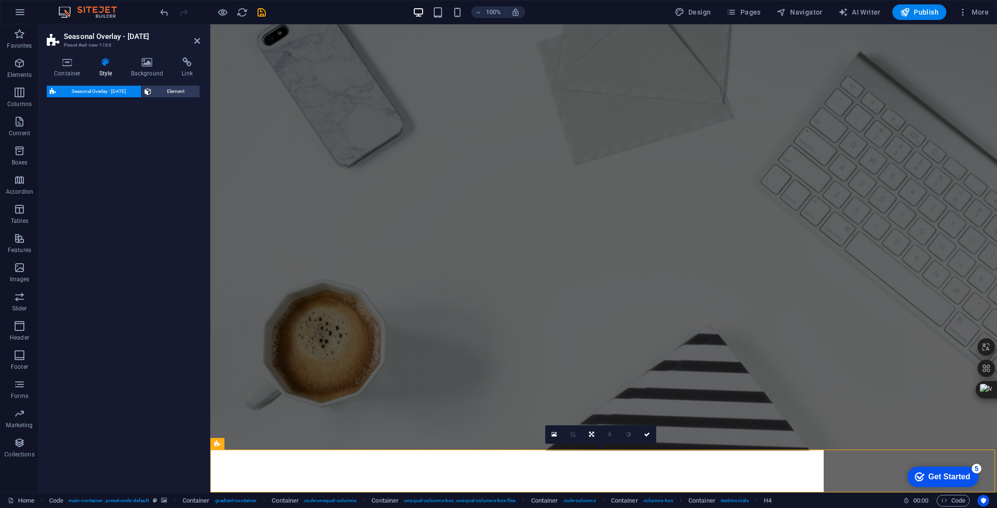
select select "px"
select select "rem"
select select "%"
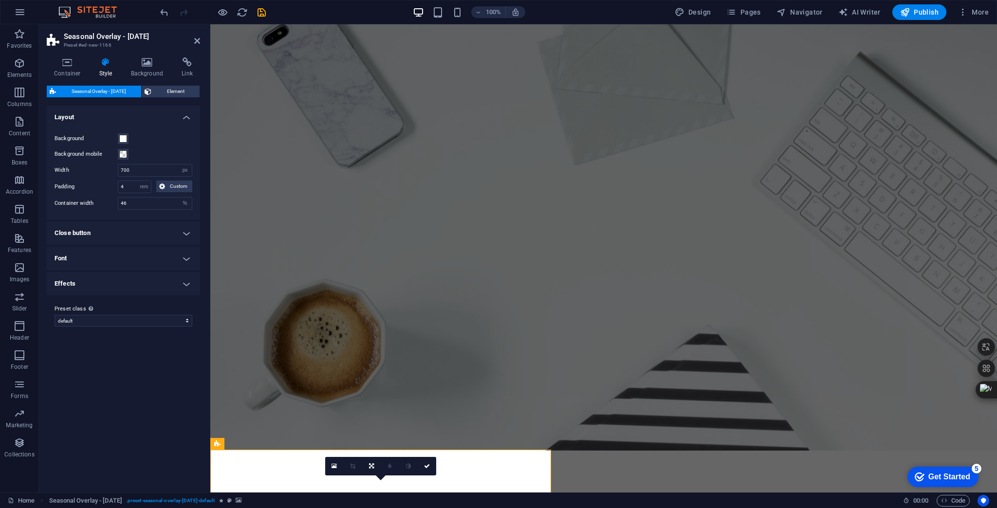
click at [148, 373] on div "Variants Default Layout Background Background mobile Width 700 px rem % vh vw P…" at bounding box center [123, 295] width 153 height 379
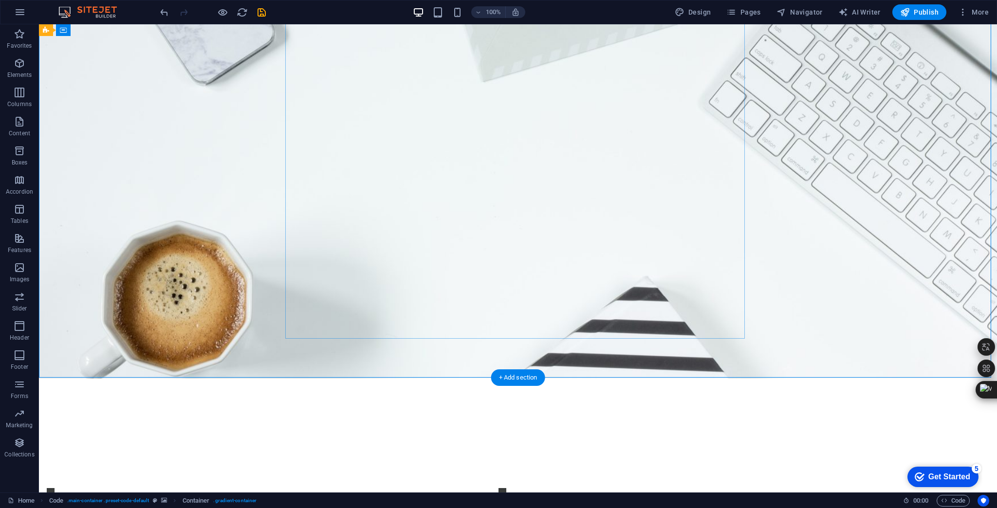
scroll to position [1310, 0]
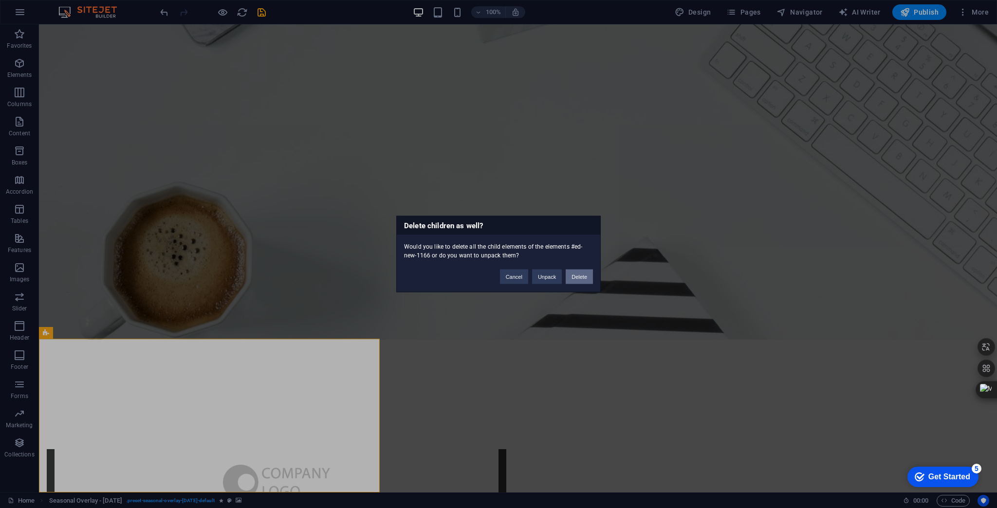
drag, startPoint x: 576, startPoint y: 278, endPoint x: 536, endPoint y: 256, distance: 46.2
click at [576, 278] on button "Delete" at bounding box center [579, 277] width 27 height 15
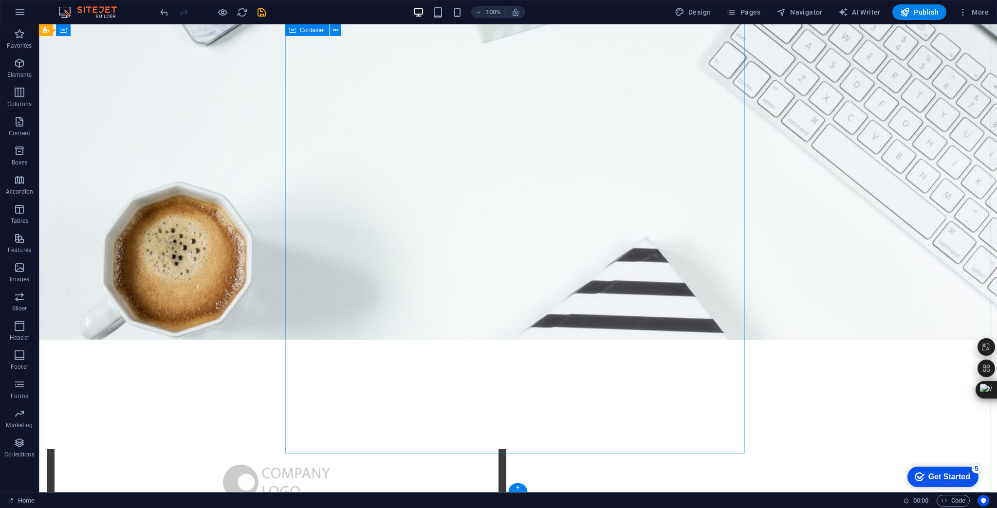
scroll to position [1156, 0]
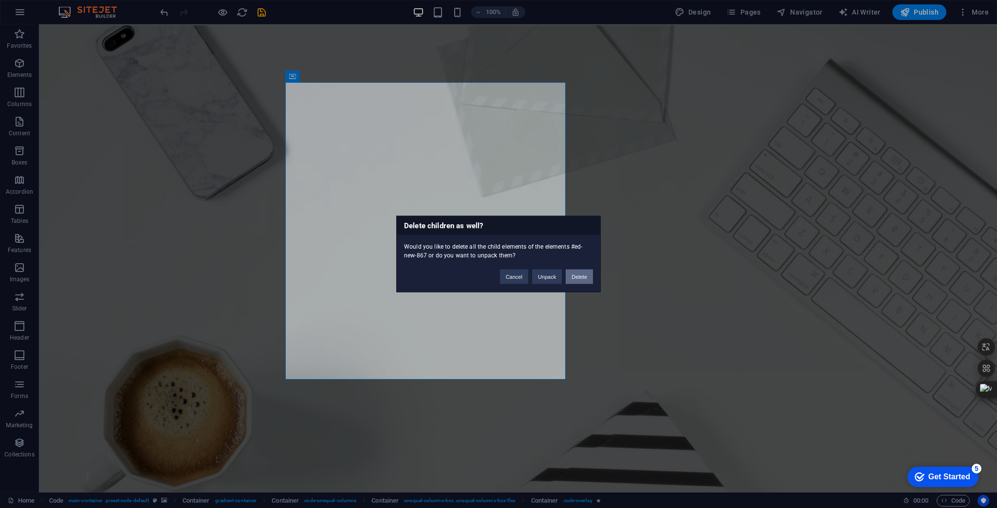
drag, startPoint x: 576, startPoint y: 275, endPoint x: 538, endPoint y: 251, distance: 45.1
click at [577, 275] on button "Delete" at bounding box center [579, 277] width 27 height 15
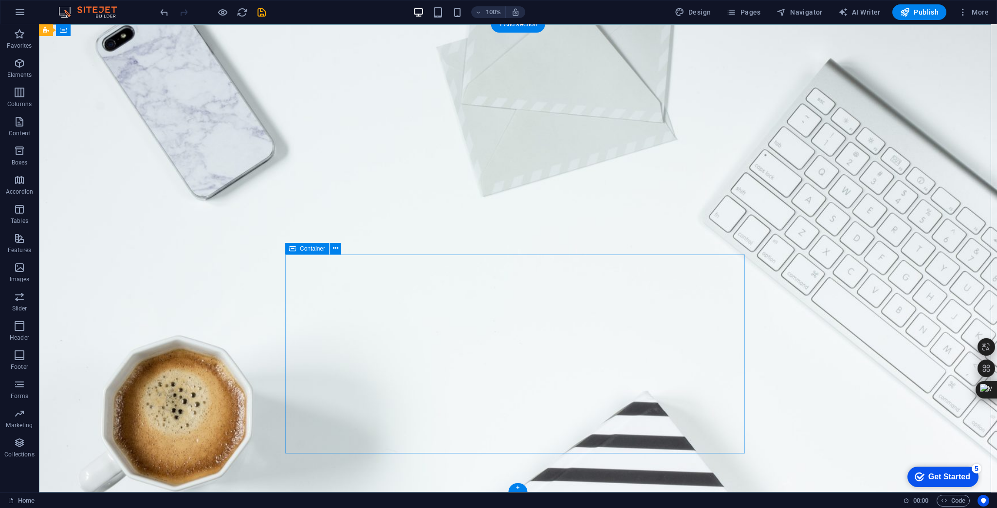
scroll to position [1006, 0]
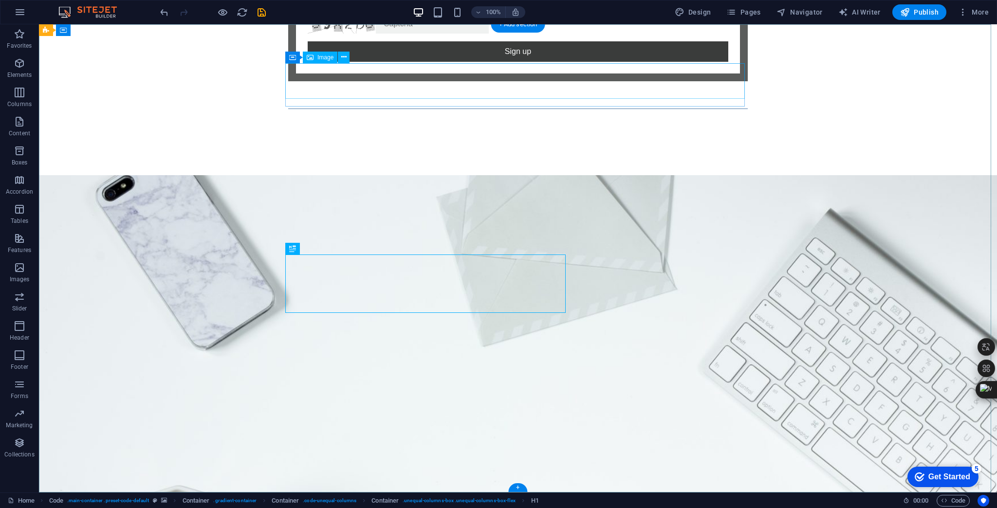
select select "px"
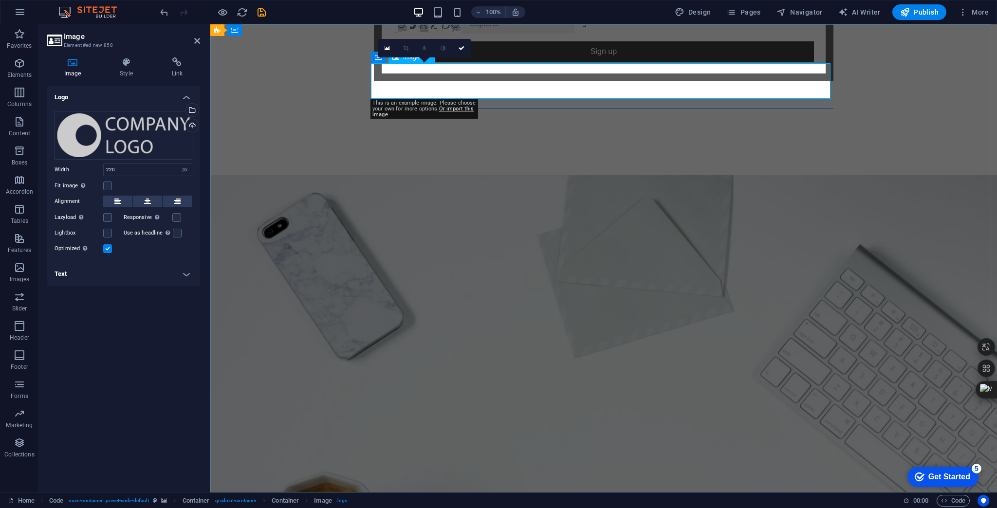
click at [136, 136] on div "Drag files here, click to choose files or select files from Files or our free s…" at bounding box center [124, 135] width 138 height 49
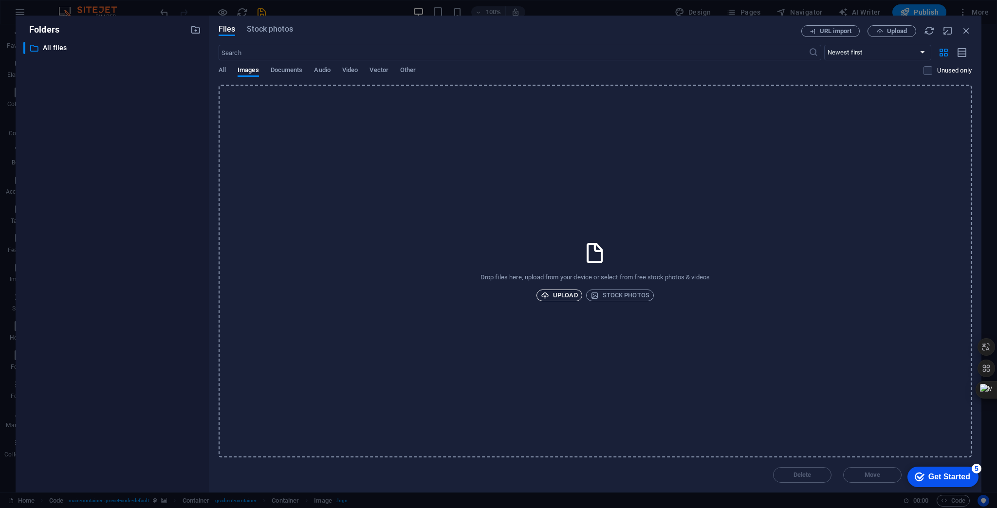
click at [565, 296] on span "Upload" at bounding box center [559, 296] width 37 height 12
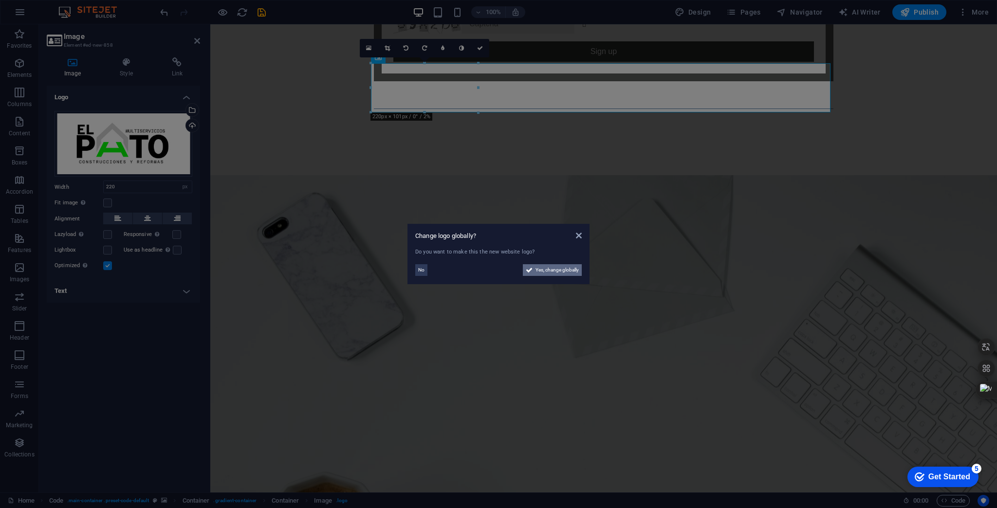
click at [558, 269] on span "Yes, change globally" at bounding box center [556, 270] width 43 height 12
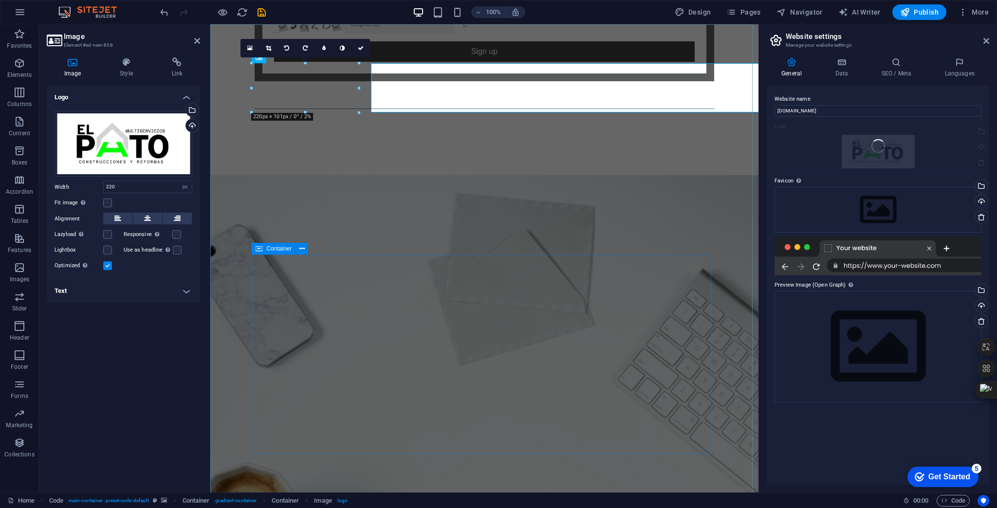
scroll to position [989, 0]
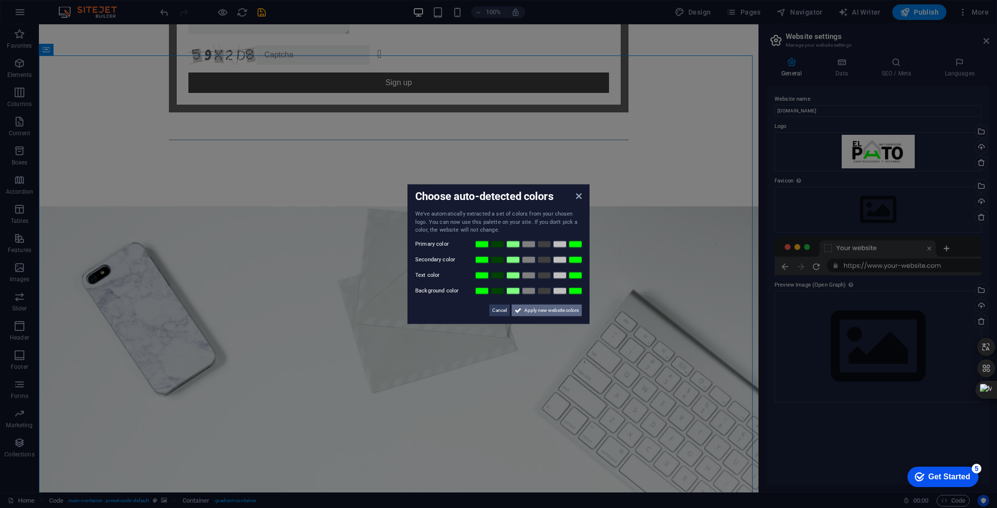
drag, startPoint x: 509, startPoint y: 282, endPoint x: 547, endPoint y: 306, distance: 45.5
click at [547, 306] on span "Apply new website colors" at bounding box center [551, 310] width 55 height 12
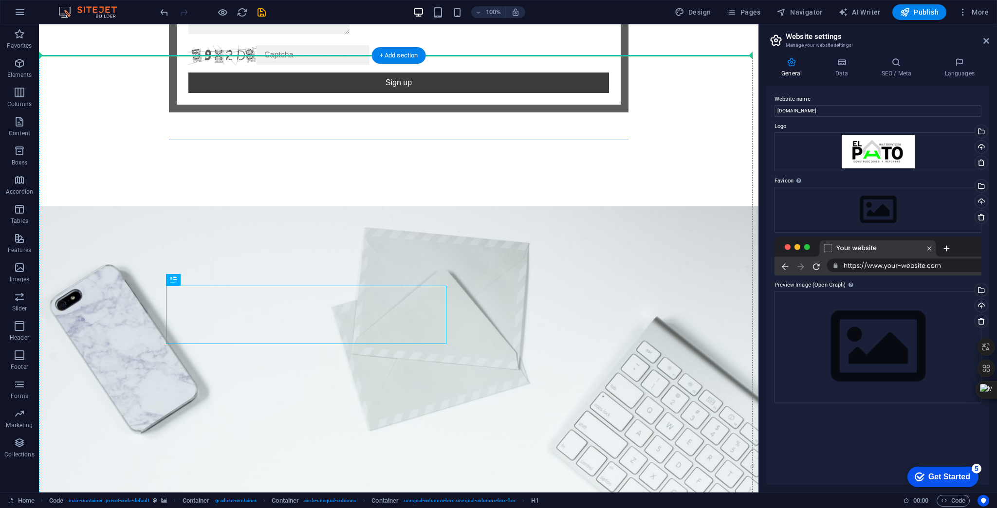
drag, startPoint x: 331, startPoint y: 302, endPoint x: 386, endPoint y: 216, distance: 102.1
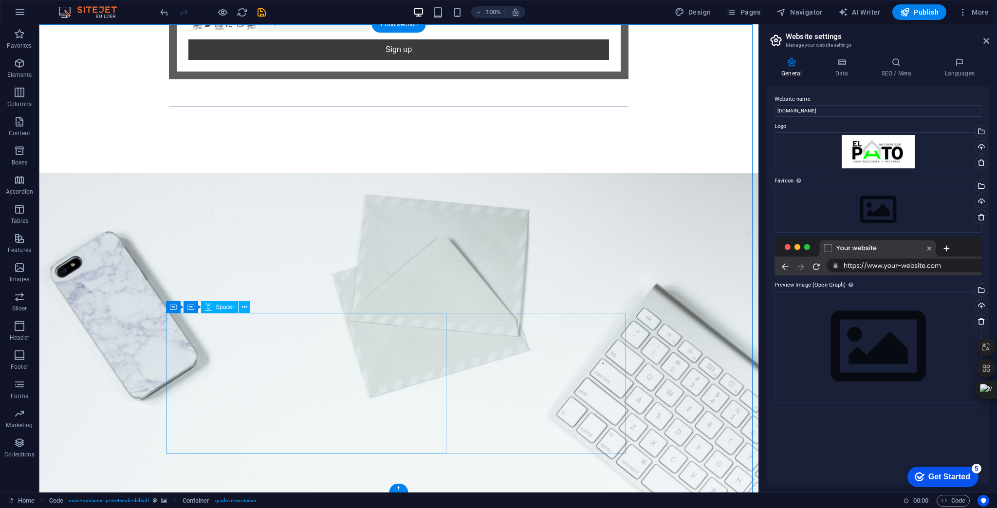
scroll to position [1049, 0]
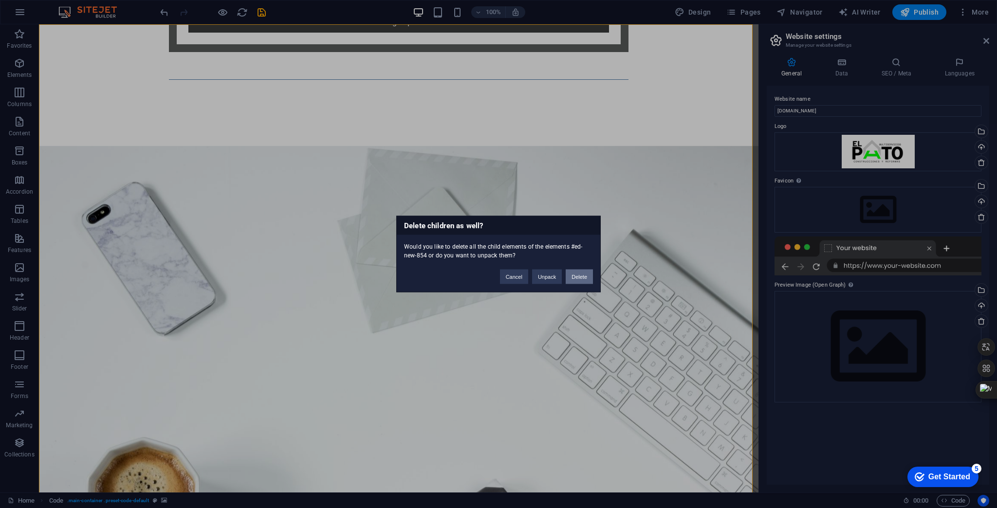
click at [579, 275] on button "Delete" at bounding box center [579, 277] width 27 height 15
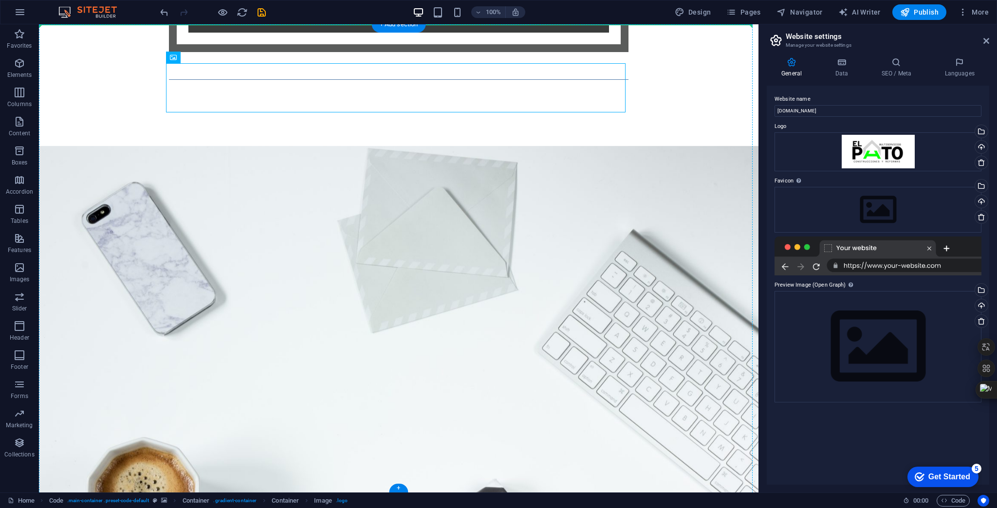
drag, startPoint x: 229, startPoint y: 92, endPoint x: 252, endPoint y: 252, distance: 161.7
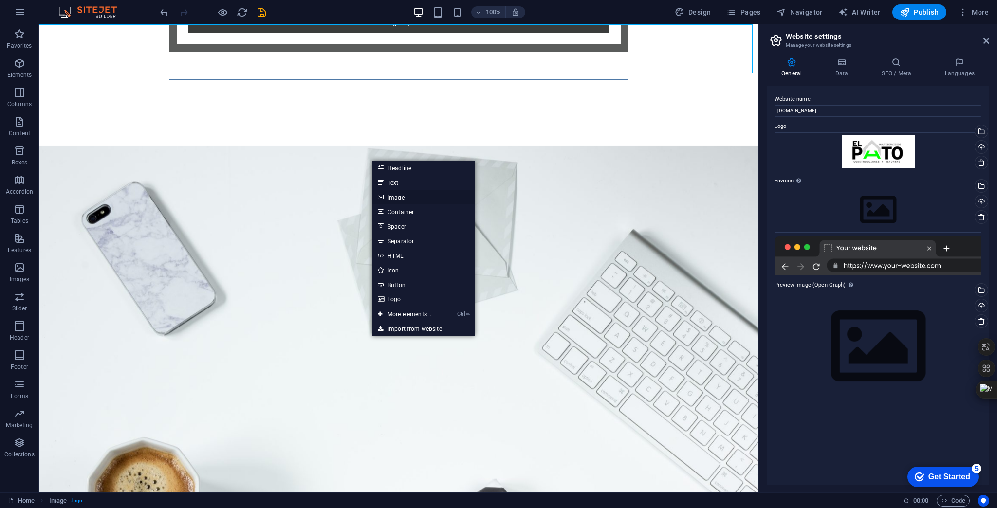
click at [405, 196] on link "Image" at bounding box center [423, 197] width 103 height 15
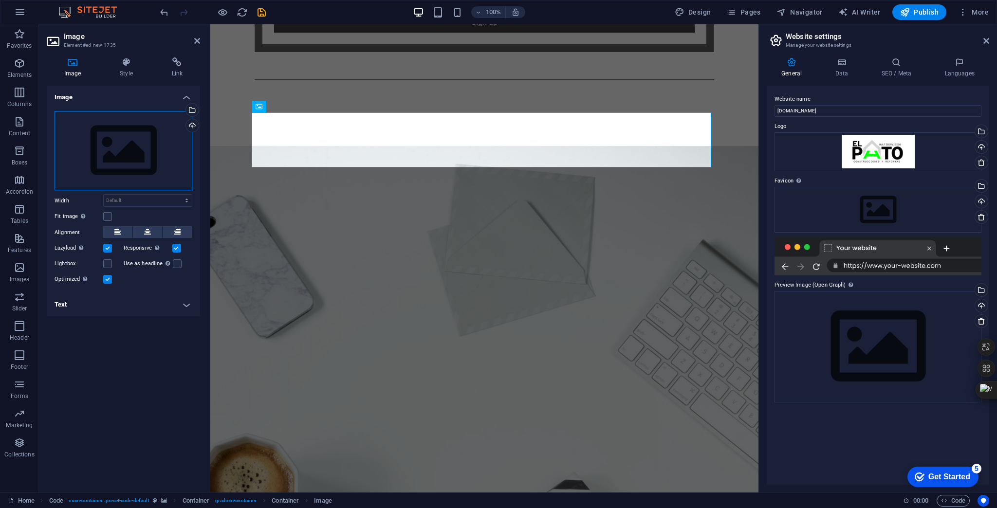
click at [150, 141] on div "Drag files here, click to choose files or select files from Files or our free s…" at bounding box center [124, 151] width 138 height 80
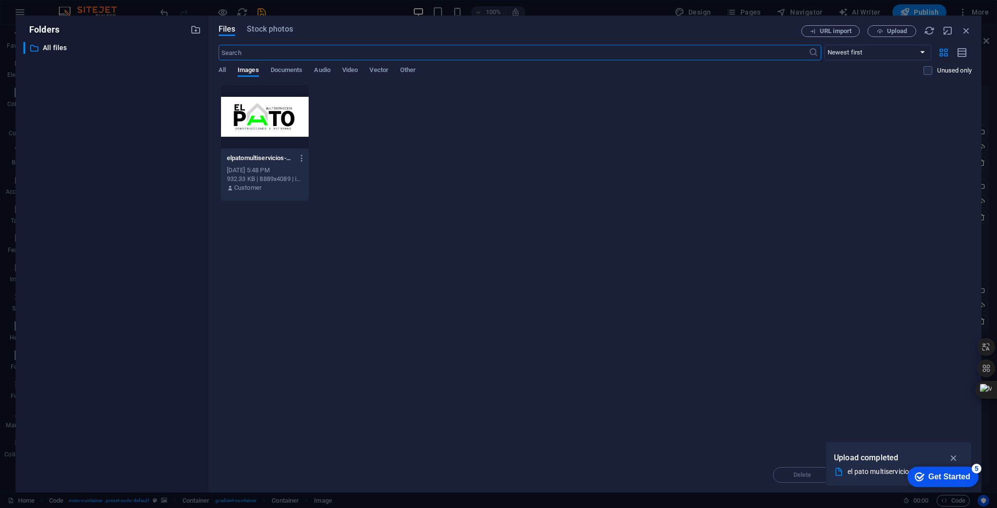
scroll to position [1470, 0]
click at [275, 119] on div at bounding box center [265, 116] width 88 height 63
click at [286, 123] on div "1" at bounding box center [265, 116] width 88 height 63
drag, startPoint x: 286, startPoint y: 123, endPoint x: 104, endPoint y: 108, distance: 183.1
click at [286, 123] on div at bounding box center [265, 116] width 88 height 63
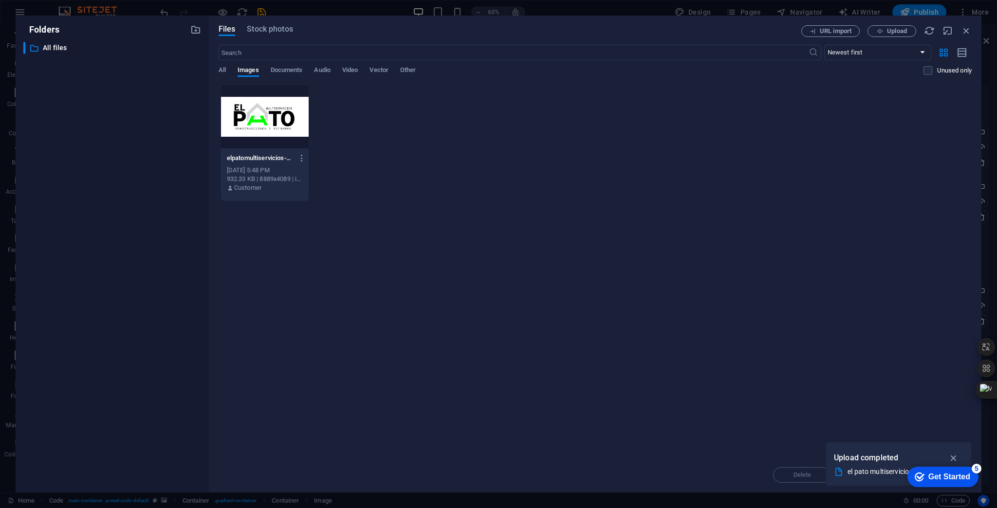
scroll to position [1049, 0]
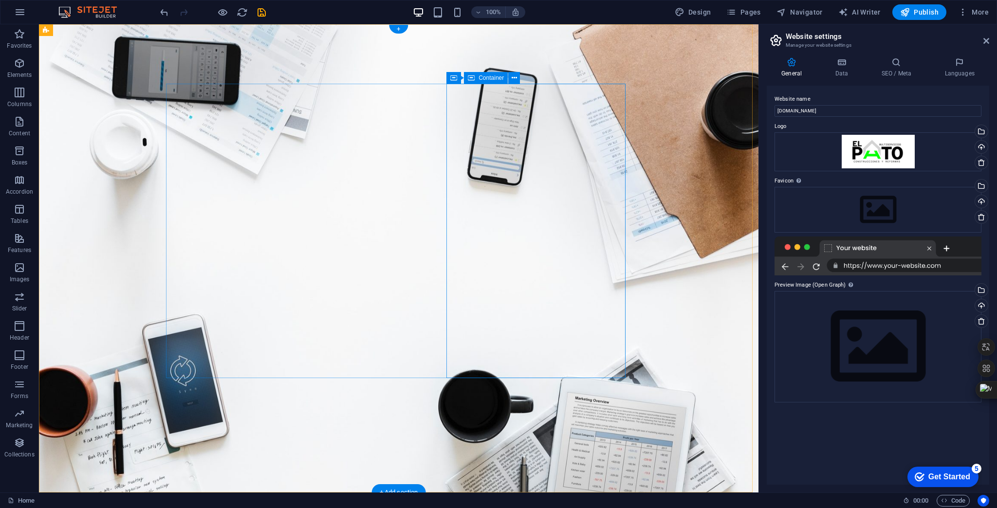
scroll to position [0, 0]
click at [685, 171] on figure at bounding box center [398, 258] width 719 height 469
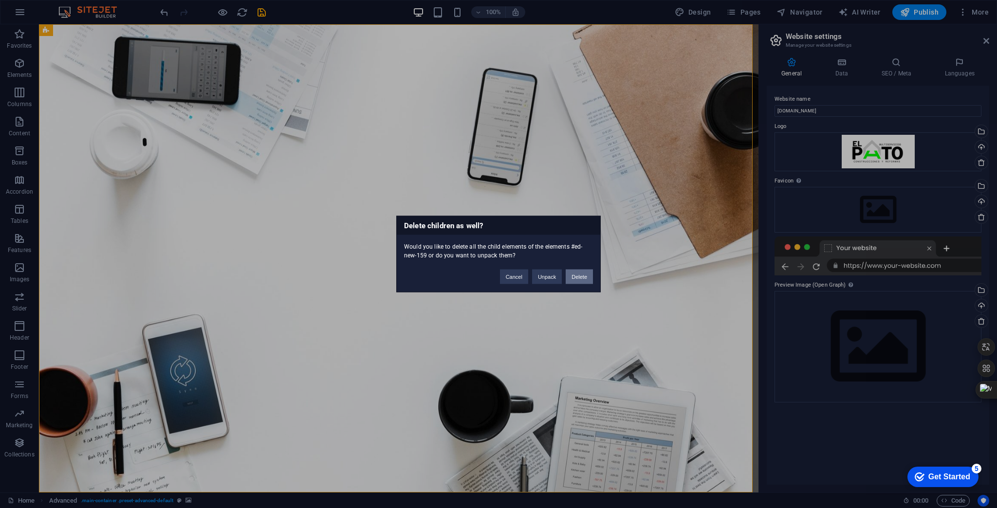
drag, startPoint x: 586, startPoint y: 276, endPoint x: 547, endPoint y: 252, distance: 45.7
click at [586, 276] on button "Delete" at bounding box center [579, 277] width 27 height 15
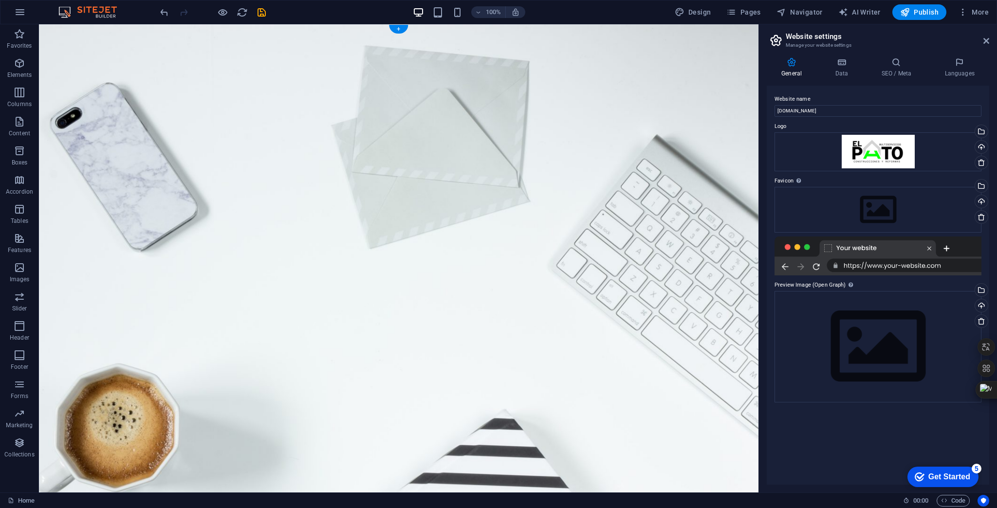
click at [684, 216] on figure at bounding box center [398, 300] width 719 height 552
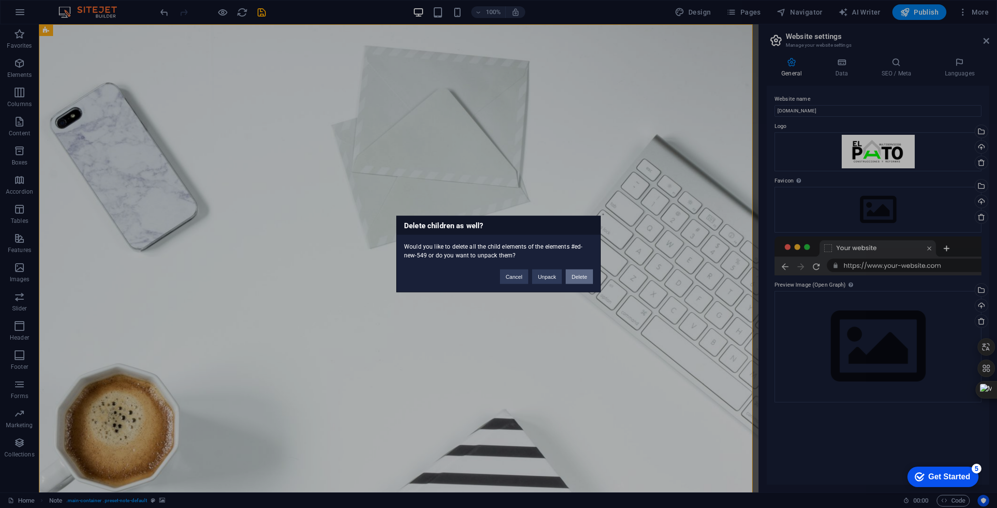
click at [577, 275] on button "Delete" at bounding box center [579, 277] width 27 height 15
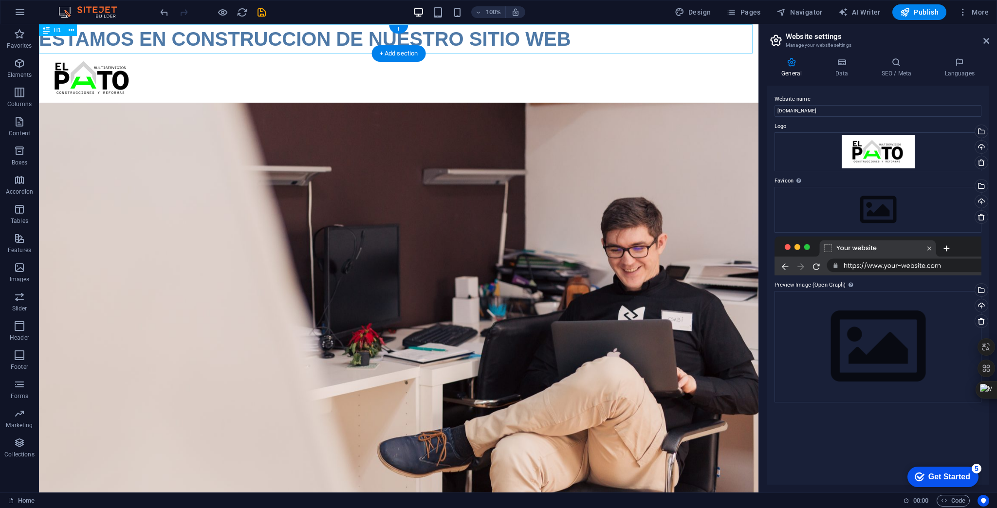
click at [306, 44] on div "ESTAMOS EN CONSTRUCCION DE NUESTRO SITIO WEB" at bounding box center [398, 38] width 719 height 29
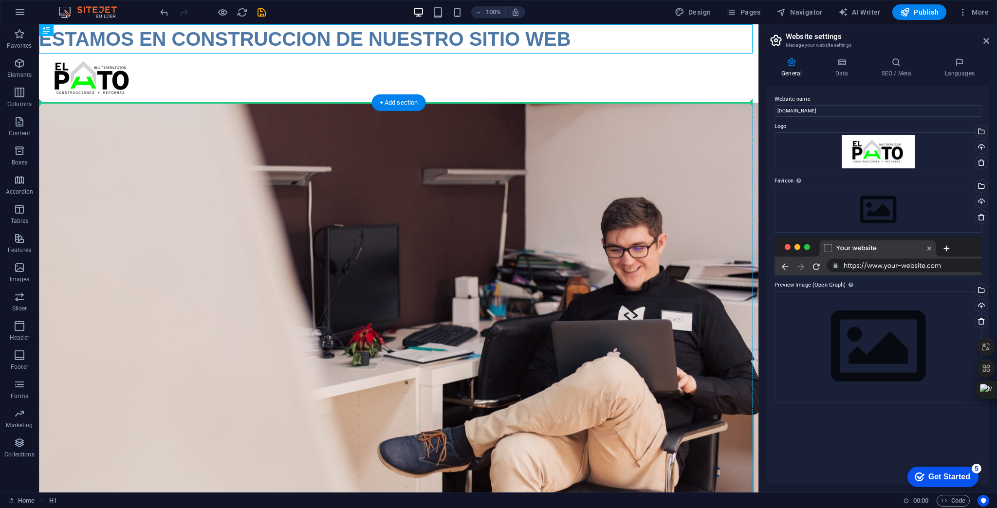
drag, startPoint x: 293, startPoint y: 43, endPoint x: 472, endPoint y: 126, distance: 197.0
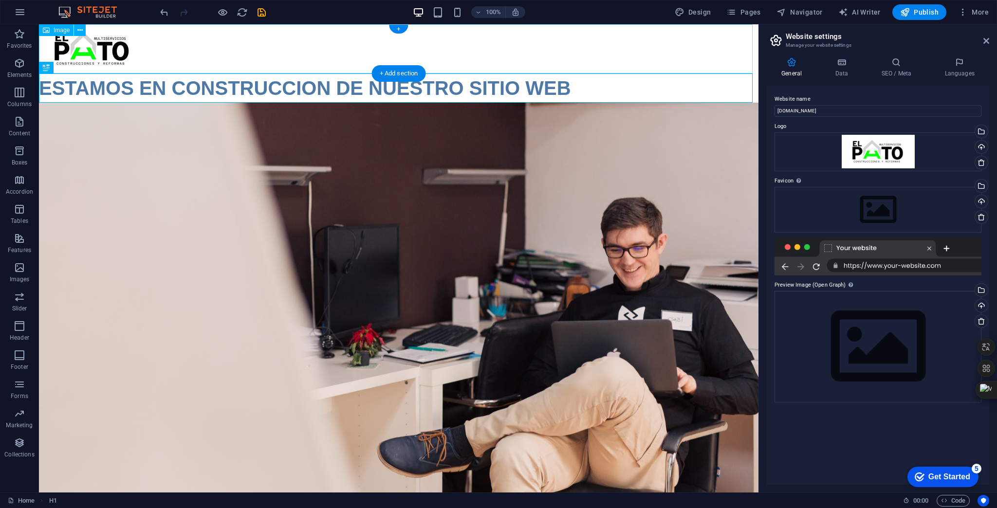
click at [91, 57] on figure at bounding box center [398, 48] width 719 height 49
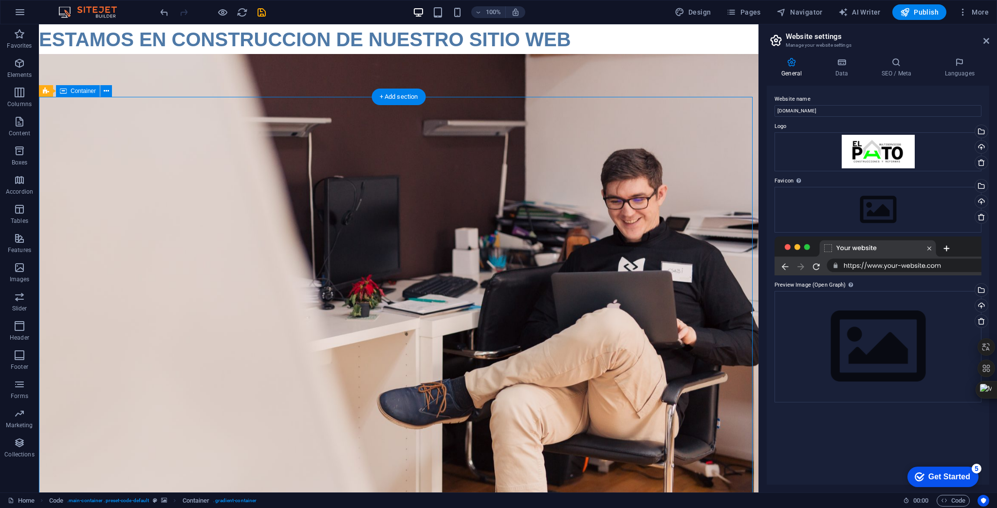
scroll to position [78, 0]
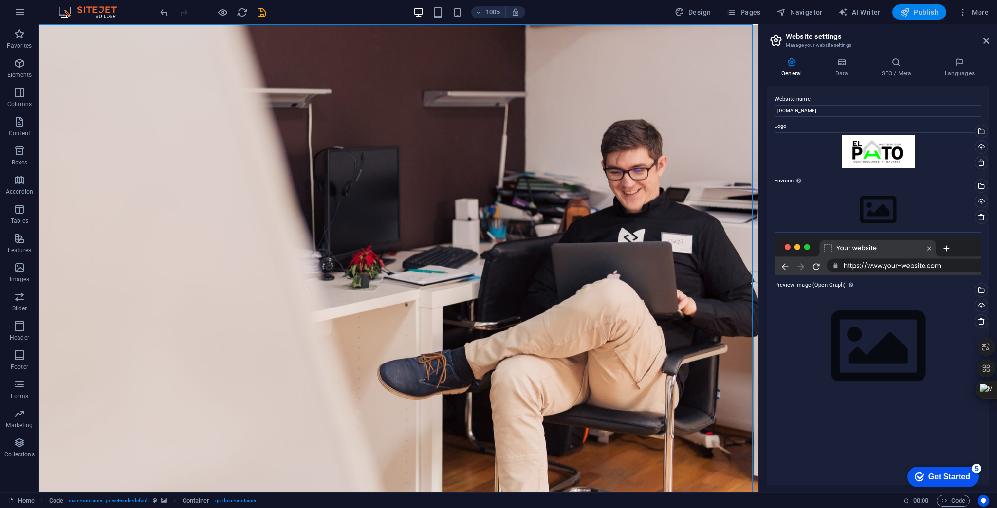
click at [923, 13] on span "Publish" at bounding box center [919, 12] width 38 height 10
